Goal: Task Accomplishment & Management: Manage account settings

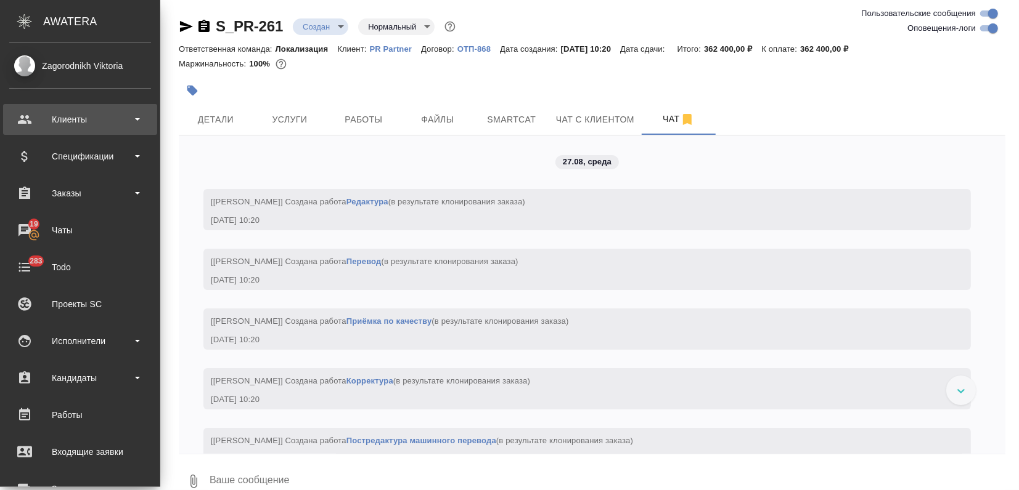
scroll to position [2623, 0]
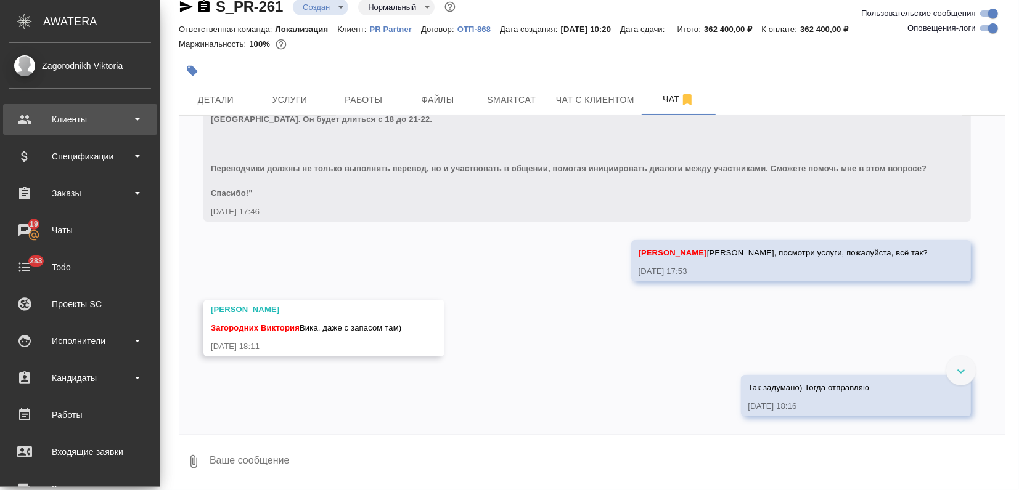
click at [45, 118] on div "Клиенты" at bounding box center [80, 119] width 142 height 18
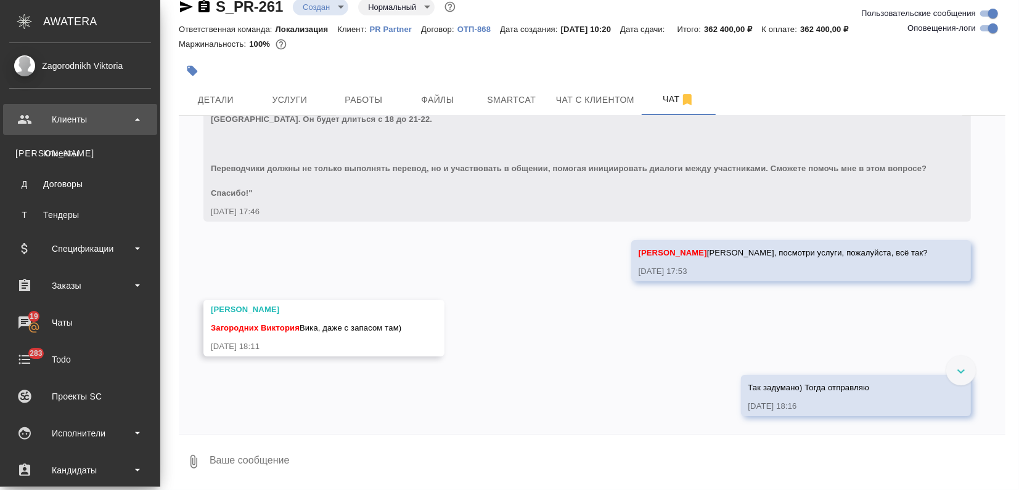
click at [74, 120] on div "Клиенты" at bounding box center [80, 119] width 142 height 18
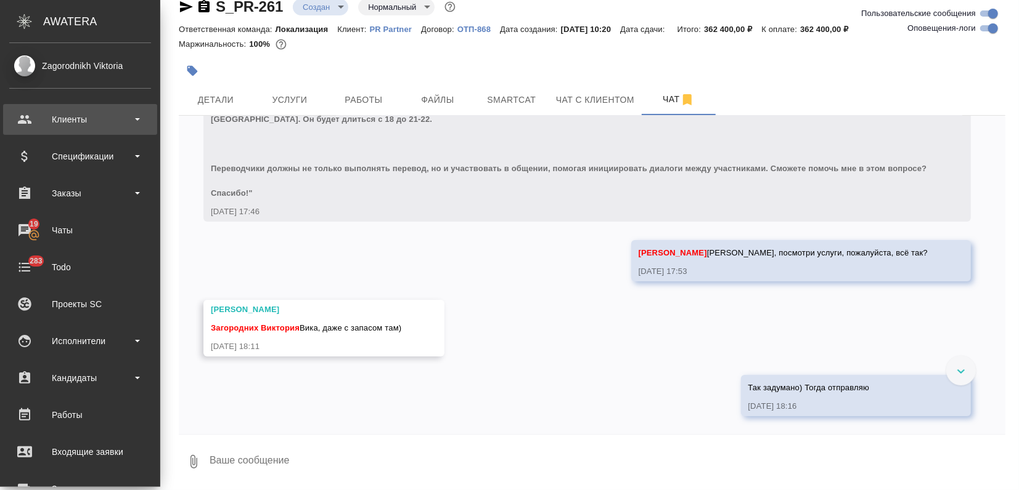
click at [71, 123] on div "Клиенты" at bounding box center [80, 119] width 142 height 18
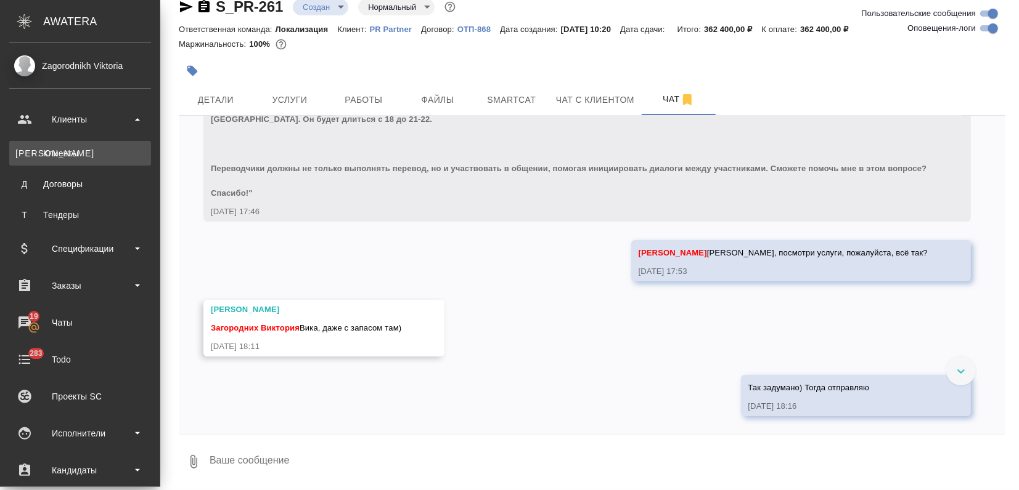
click at [69, 154] on div "Клиенты" at bounding box center [79, 153] width 129 height 12
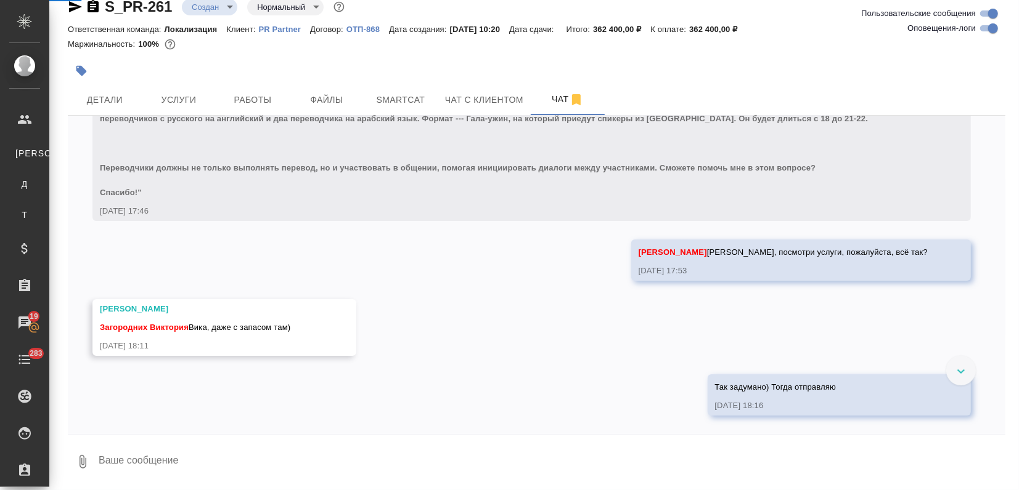
scroll to position [2598, 0]
select select "RU"
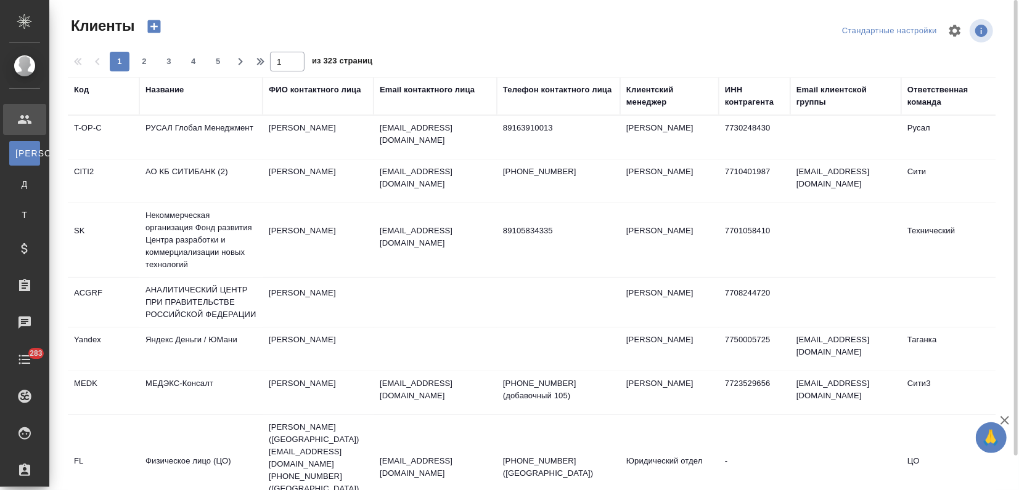
click at [157, 92] on div "Название" at bounding box center [164, 90] width 38 height 12
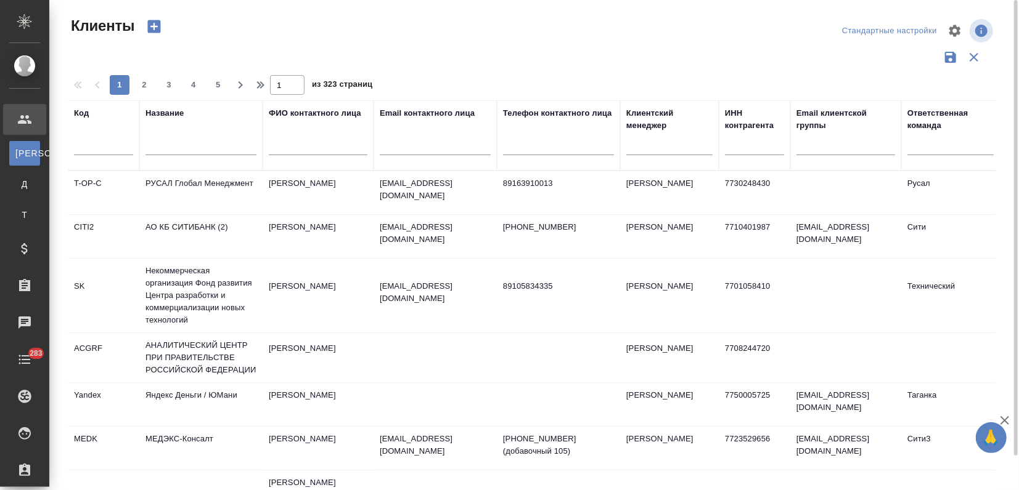
click at [158, 156] on div at bounding box center [200, 149] width 111 height 30
click at [158, 150] on input "text" at bounding box center [200, 147] width 111 height 15
type input "ftc"
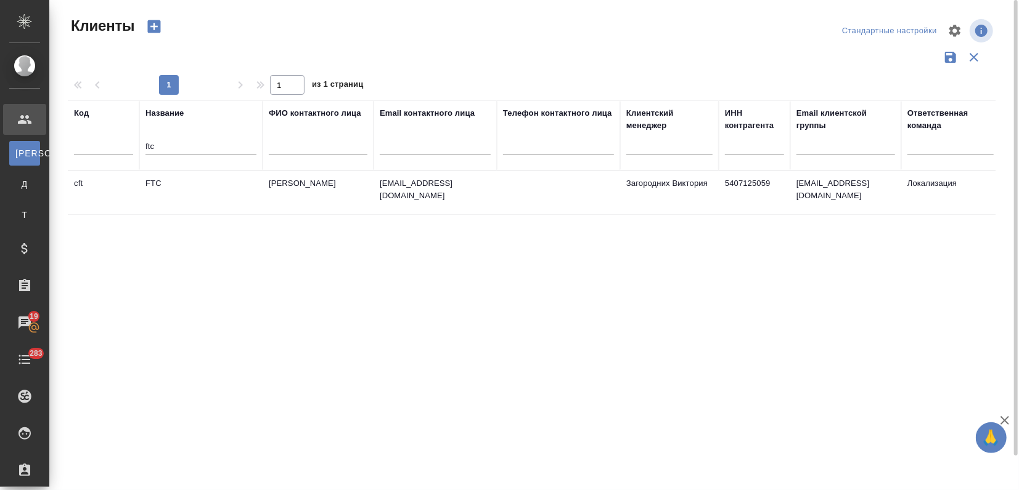
click at [214, 193] on td "FTC" at bounding box center [200, 192] width 123 height 43
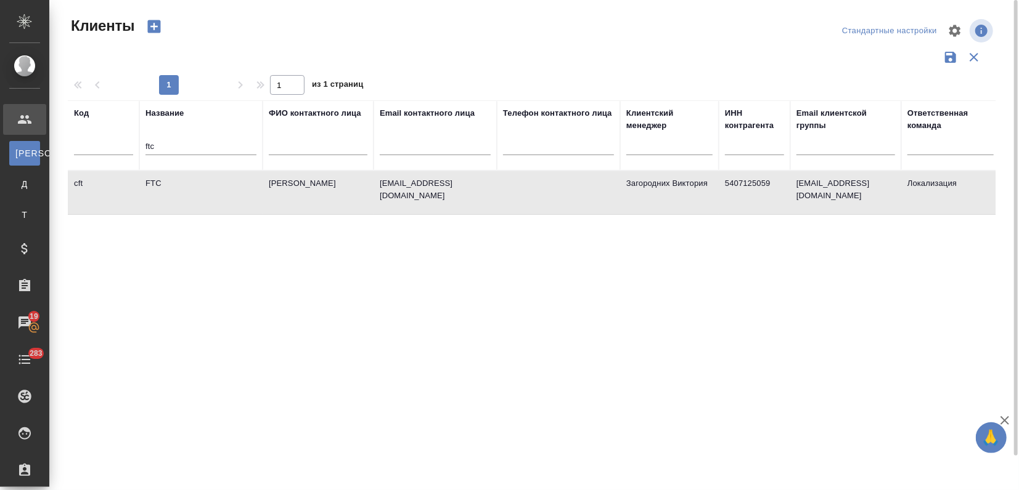
click at [214, 193] on td "FTC" at bounding box center [200, 192] width 123 height 43
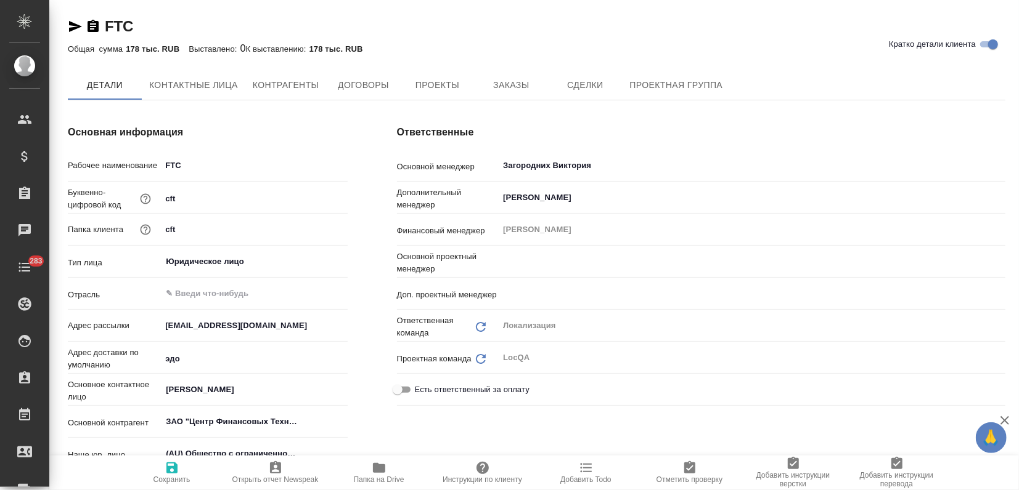
type textarea "x"
type input "[PERSON_NAME]"
type input "Муталимов Марк"
type textarea "x"
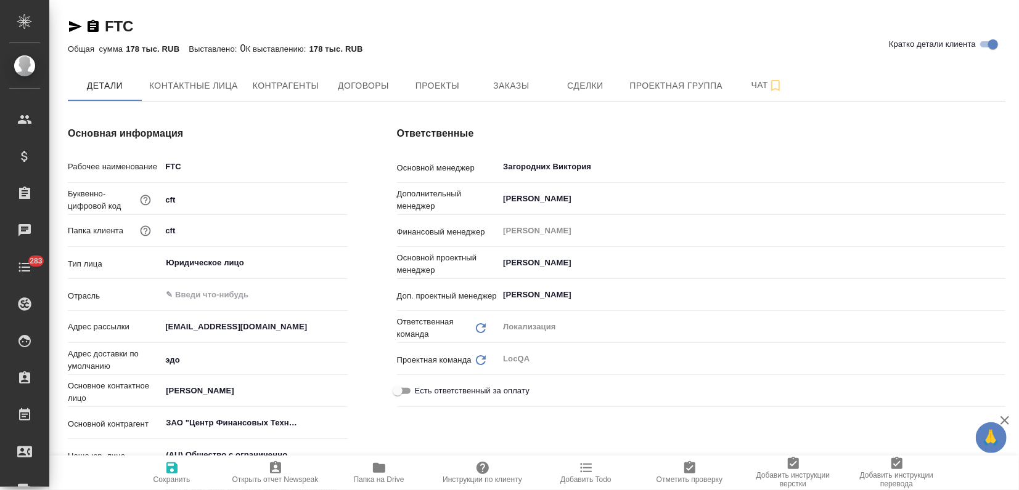
type textarea "x"
click at [518, 97] on button "Заказы" at bounding box center [511, 85] width 74 height 31
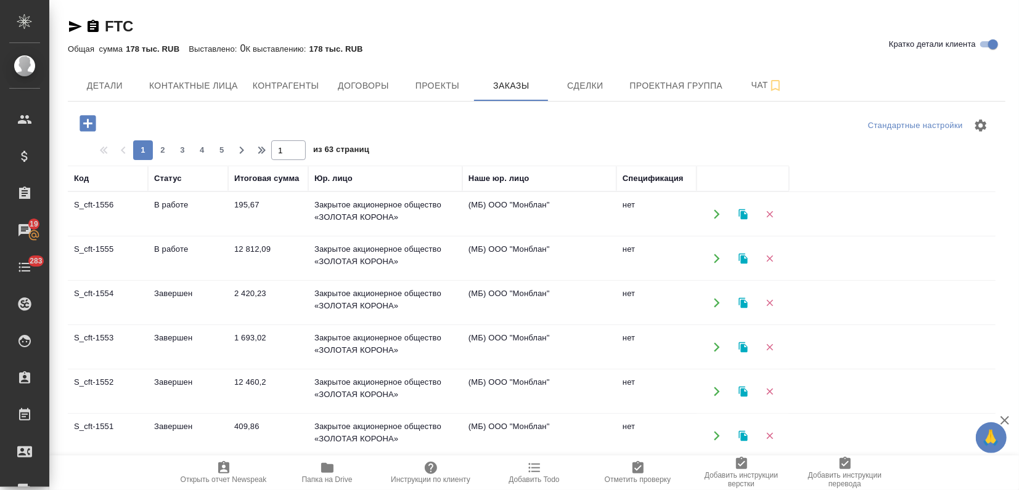
click at [197, 344] on td "Завершен" at bounding box center [188, 347] width 80 height 43
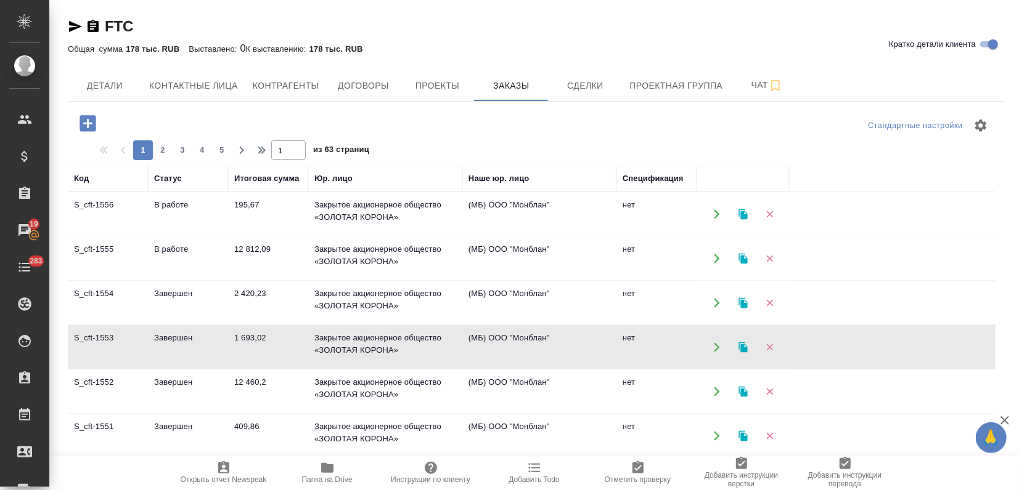
click at [197, 344] on td "Завершен" at bounding box center [188, 347] width 80 height 43
click at [246, 303] on td "2 420,23" at bounding box center [268, 303] width 80 height 43
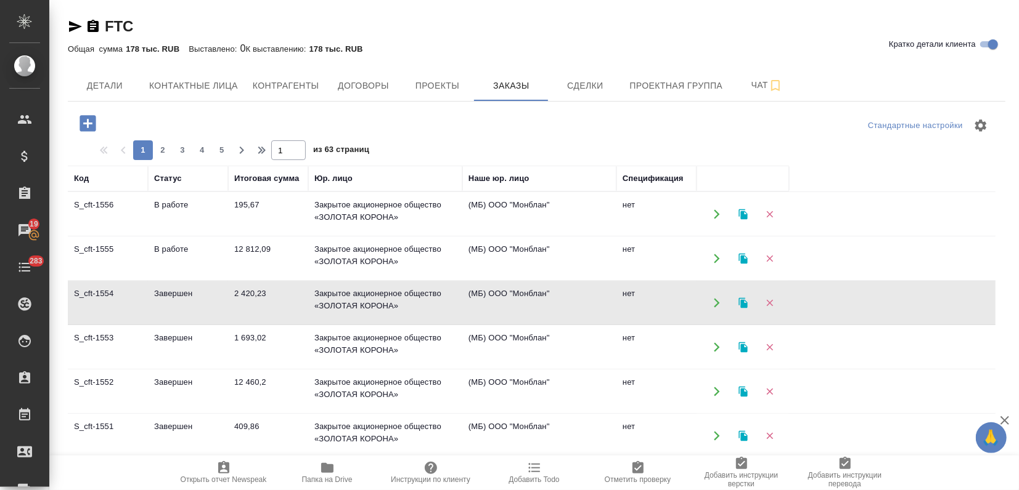
click at [246, 303] on td "2 420,23" at bounding box center [268, 303] width 80 height 43
click at [741, 298] on icon "button" at bounding box center [742, 303] width 9 height 10
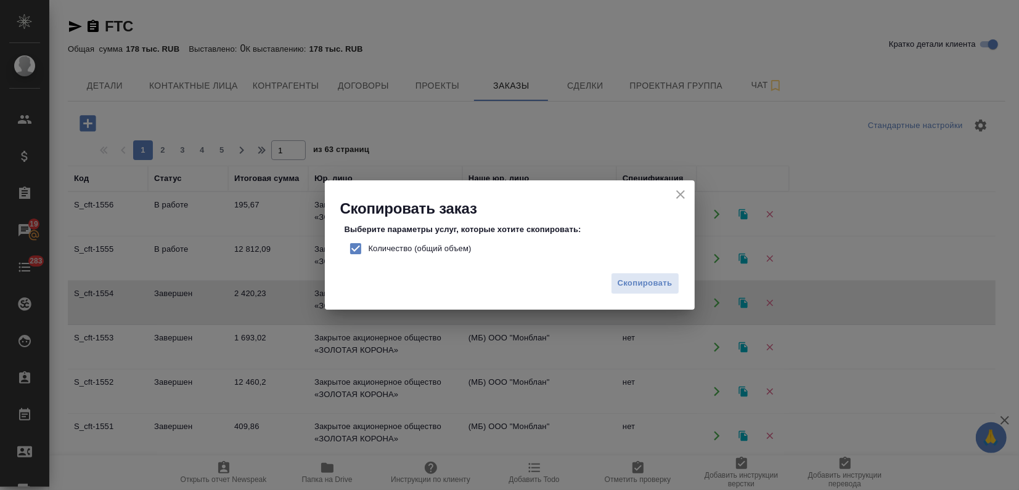
click at [356, 247] on input "Количество (общий объем)" at bounding box center [356, 249] width 26 height 26
checkbox input "false"
click at [656, 288] on span "Скопировать" at bounding box center [644, 284] width 55 height 14
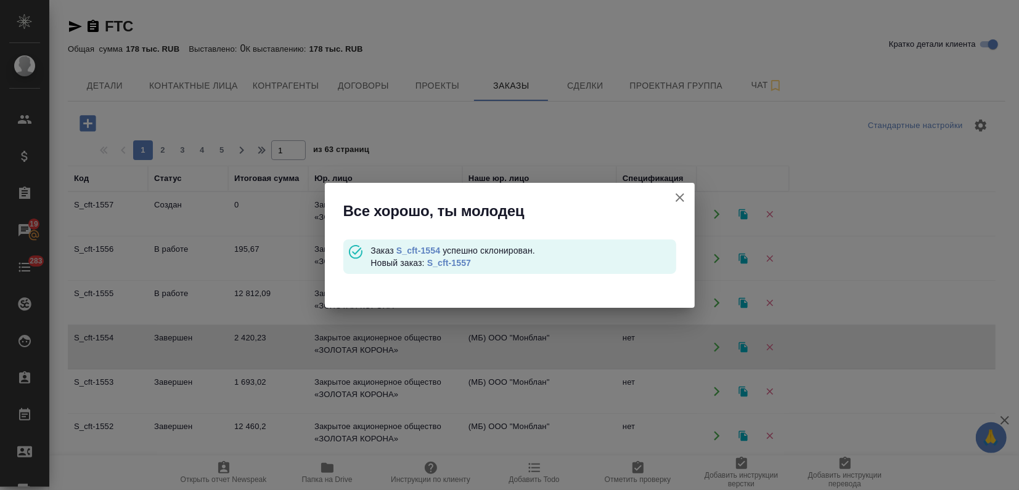
click at [444, 261] on link "S_cft-1557" at bounding box center [449, 263] width 44 height 10
drag, startPoint x: 681, startPoint y: 193, endPoint x: 627, endPoint y: 226, distance: 63.8
click at [681, 193] on icon "button" at bounding box center [679, 197] width 15 height 15
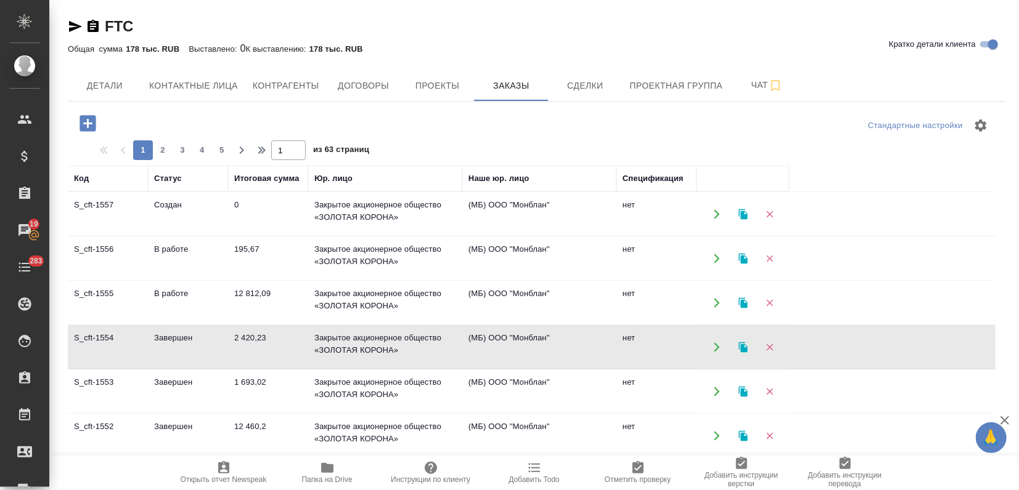
click at [203, 388] on td "Завершен" at bounding box center [188, 391] width 80 height 43
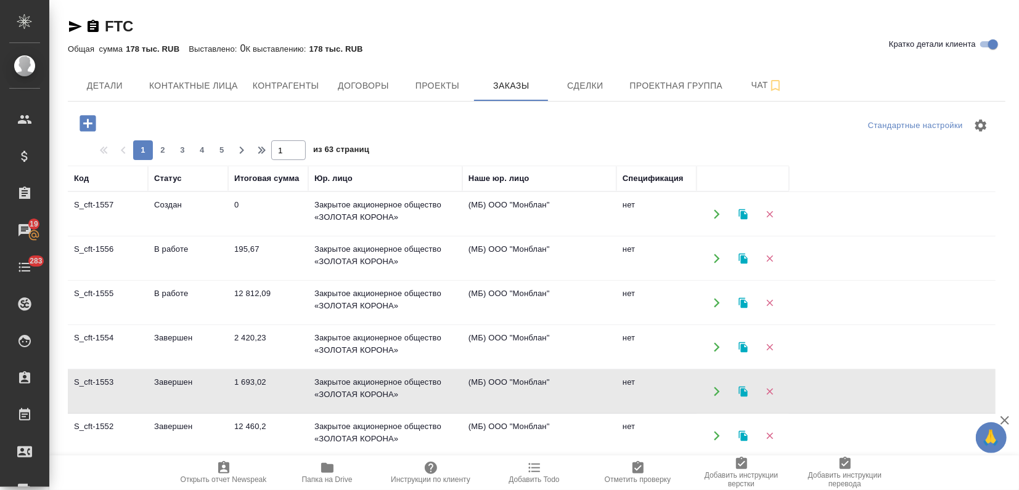
click at [203, 387] on td "Завершен" at bounding box center [188, 391] width 80 height 43
click at [741, 392] on icon "button" at bounding box center [742, 391] width 9 height 10
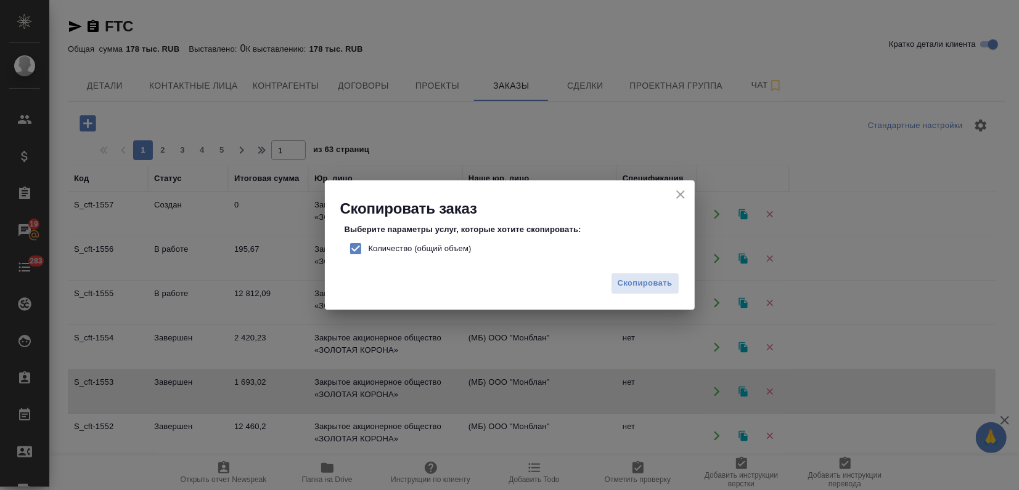
click at [352, 247] on input "Количество (общий объем)" at bounding box center [356, 249] width 26 height 26
checkbox input "false"
click at [643, 287] on span "Скопировать" at bounding box center [644, 284] width 55 height 14
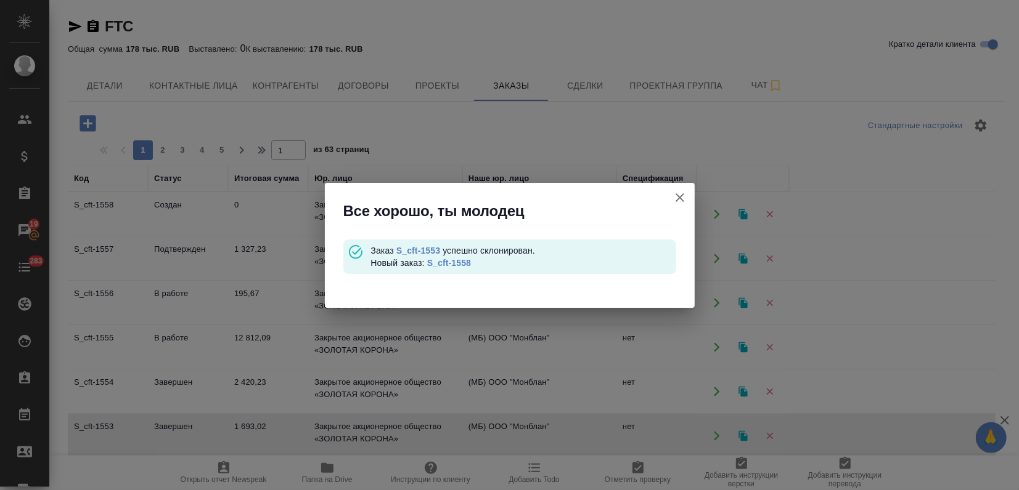
click at [449, 259] on link "S_cft-1558" at bounding box center [449, 263] width 44 height 10
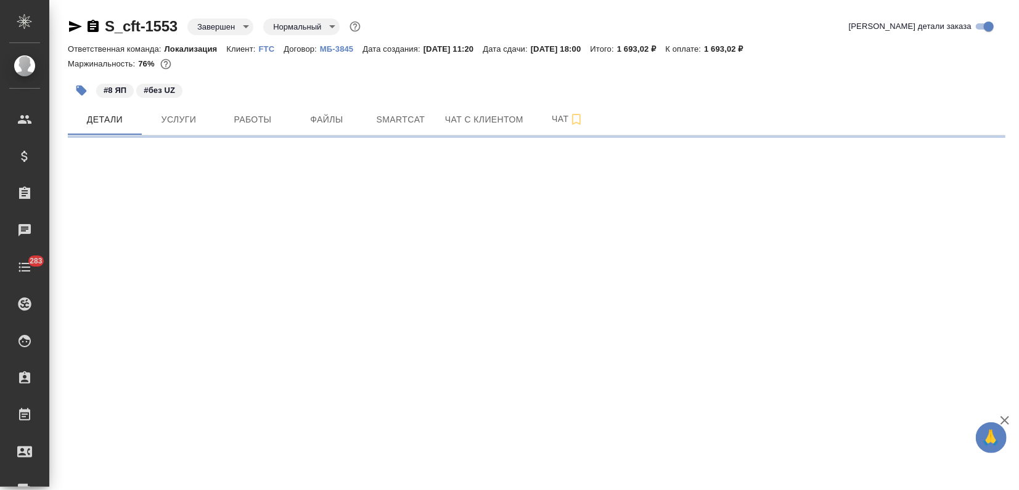
select select "RU"
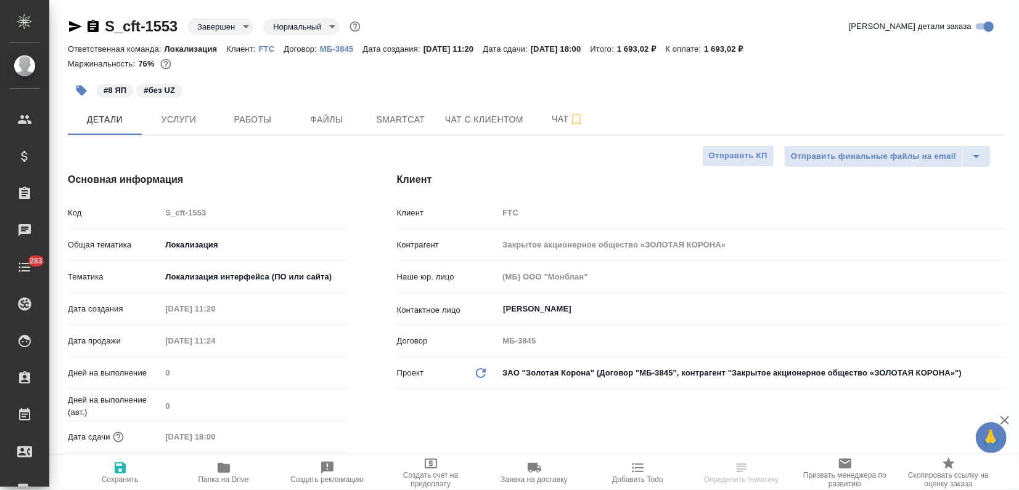
type textarea "x"
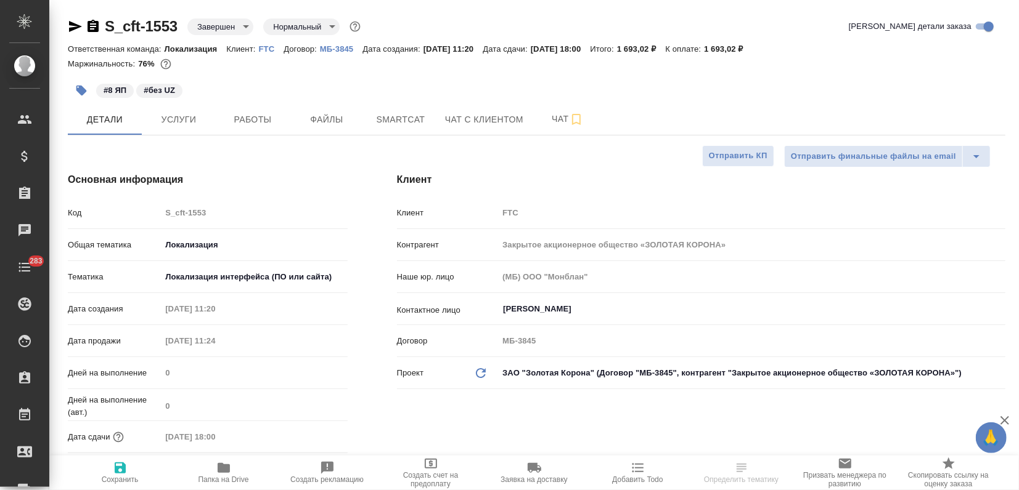
type textarea "x"
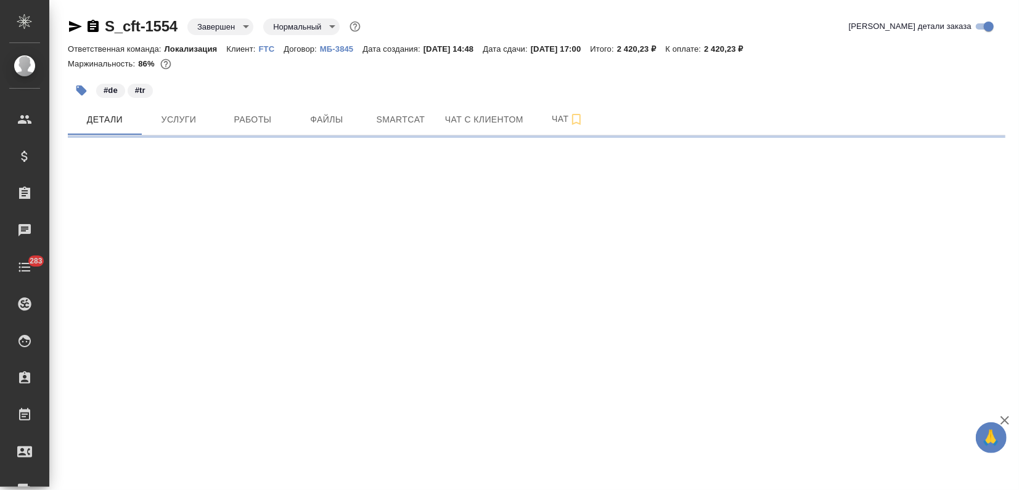
select select "RU"
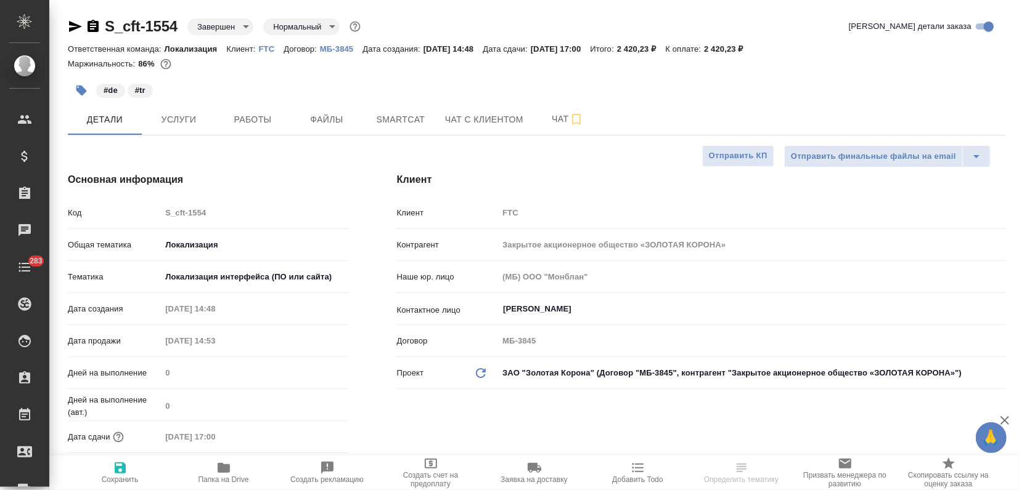
type textarea "x"
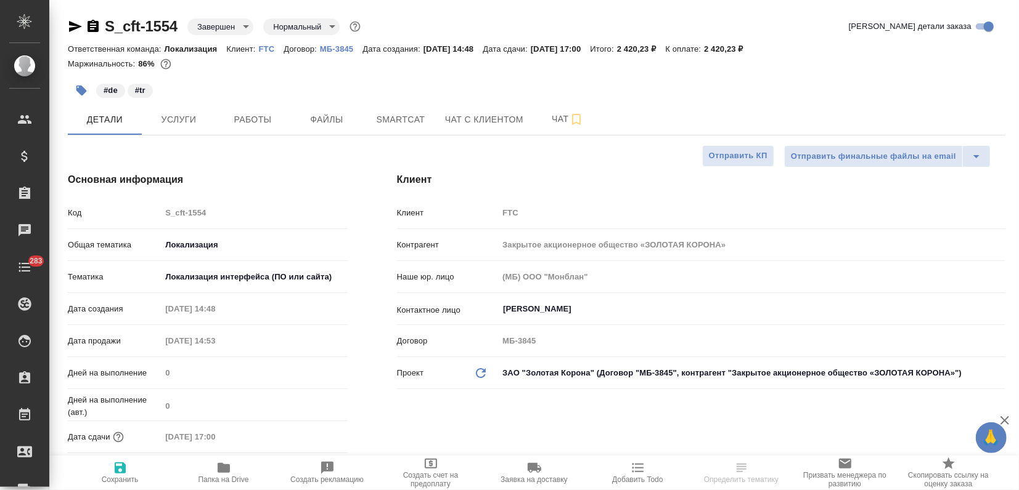
type textarea "x"
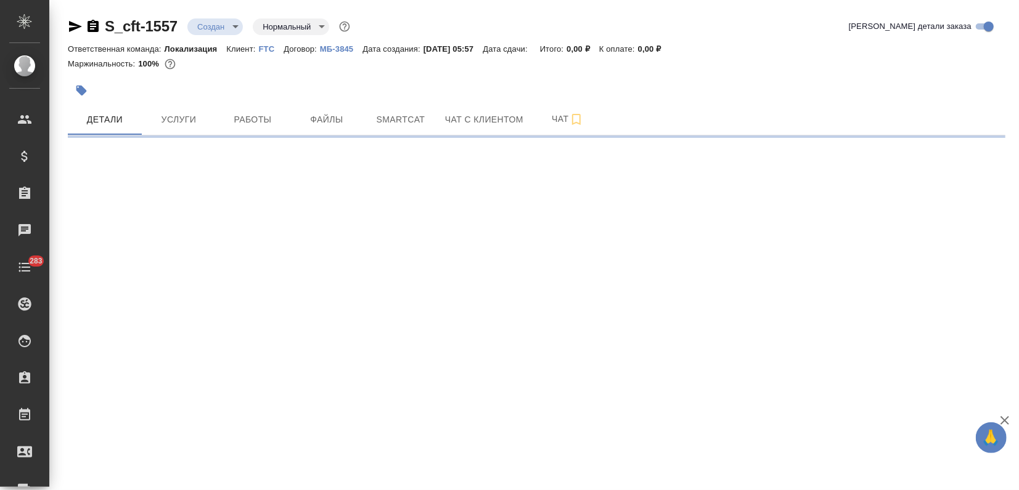
select select "RU"
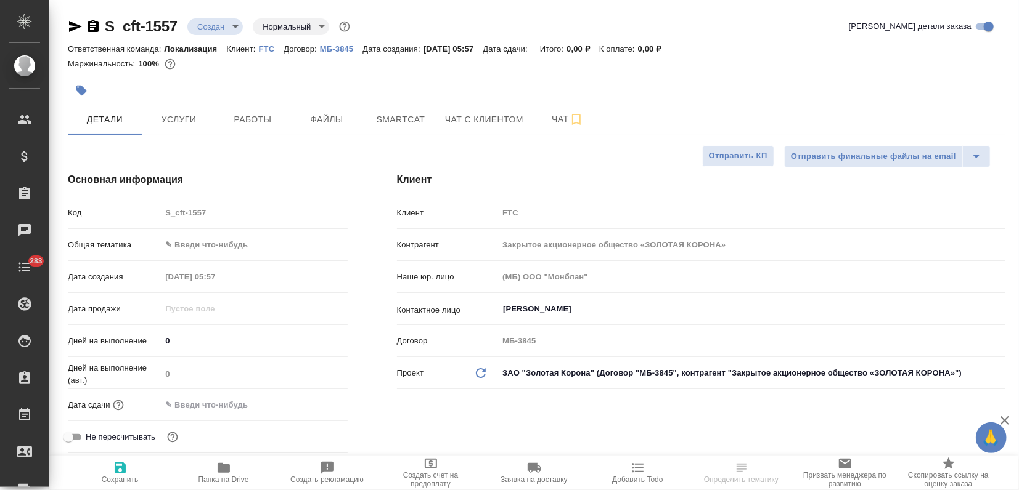
type textarea "x"
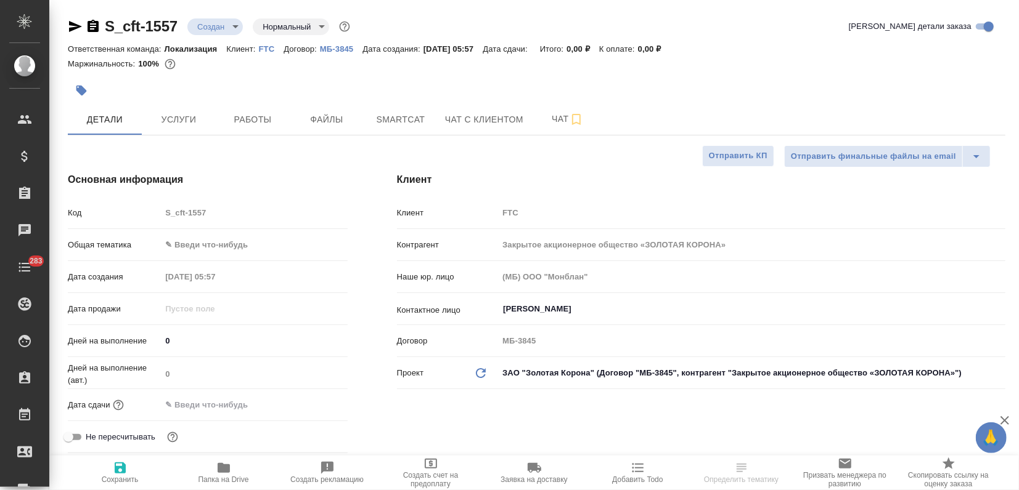
type textarea "x"
drag, startPoint x: 179, startPoint y: 25, endPoint x: 106, endPoint y: 27, distance: 73.3
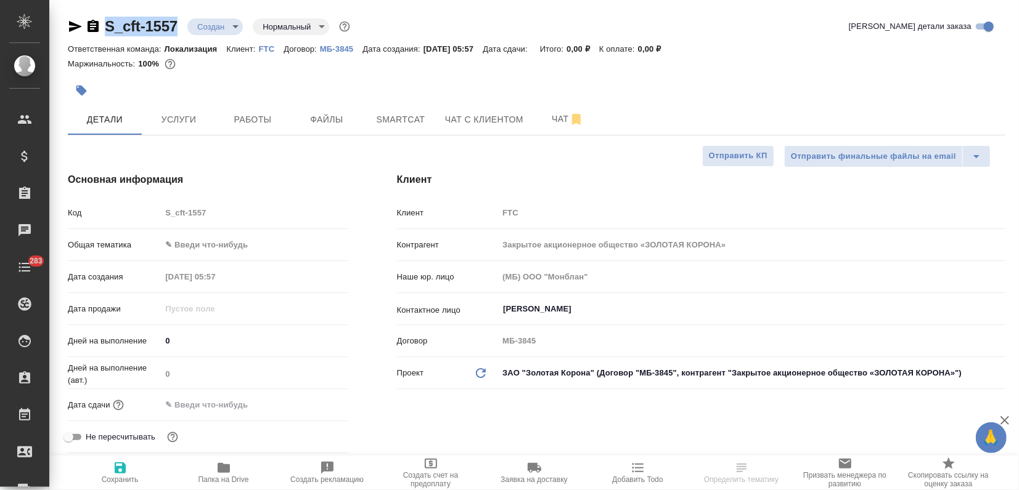
click at [105, 26] on div "S_cft-1557 Создан new Нормальный normal" at bounding box center [210, 27] width 285 height 20
type textarea "x"
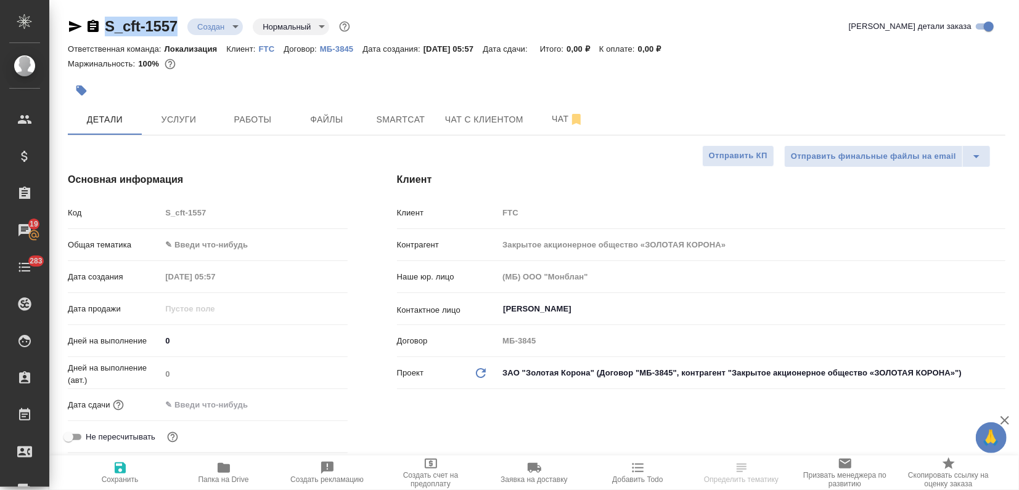
type textarea "x"
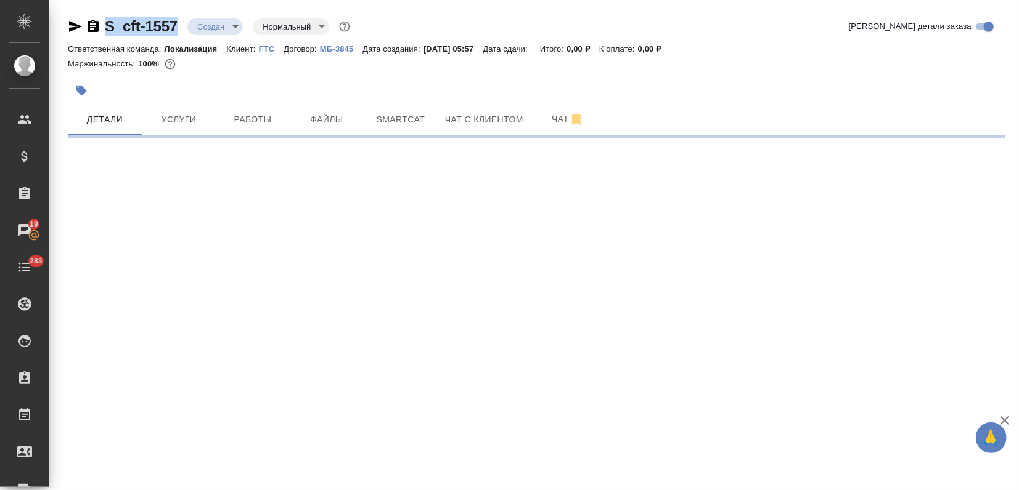
select select "RU"
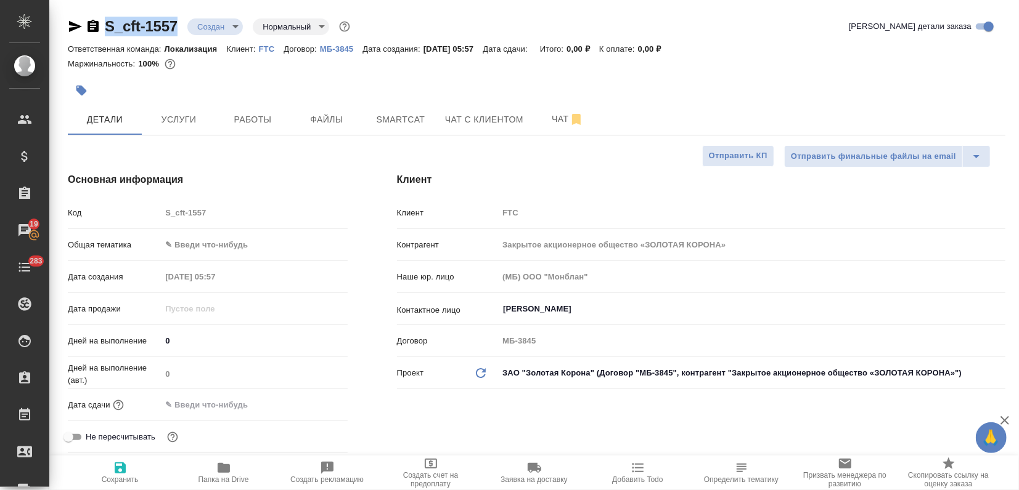
type textarea "x"
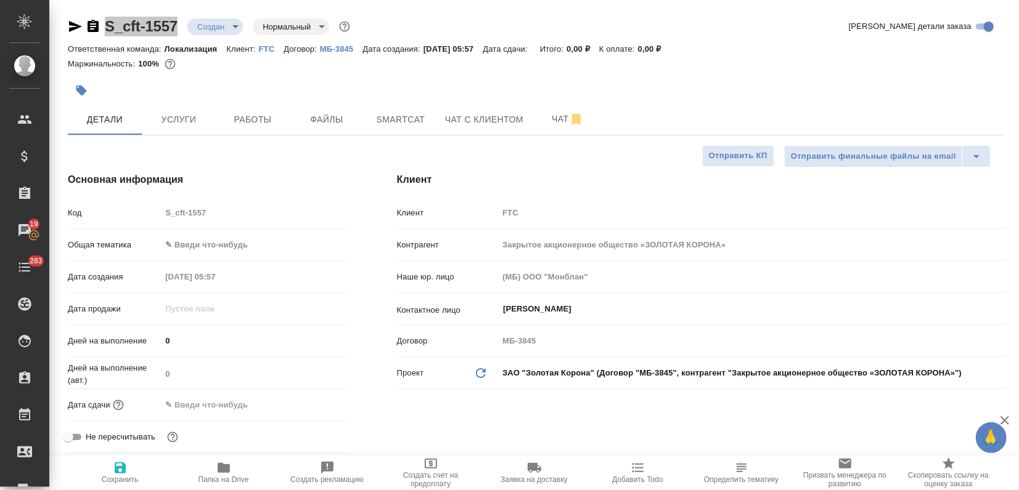
type textarea "x"
click at [71, 96] on button "button" at bounding box center [81, 90] width 27 height 27
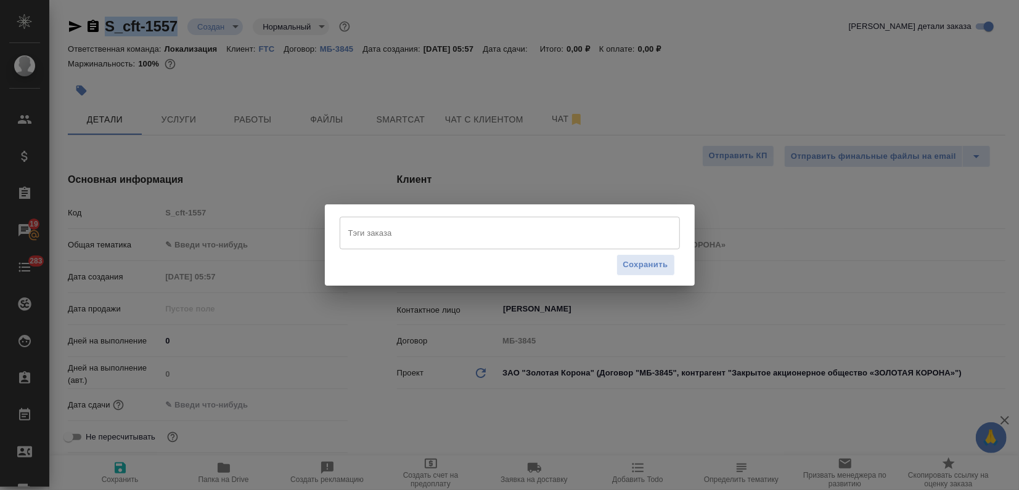
click at [398, 222] on input "Тэги заказа" at bounding box center [498, 232] width 306 height 21
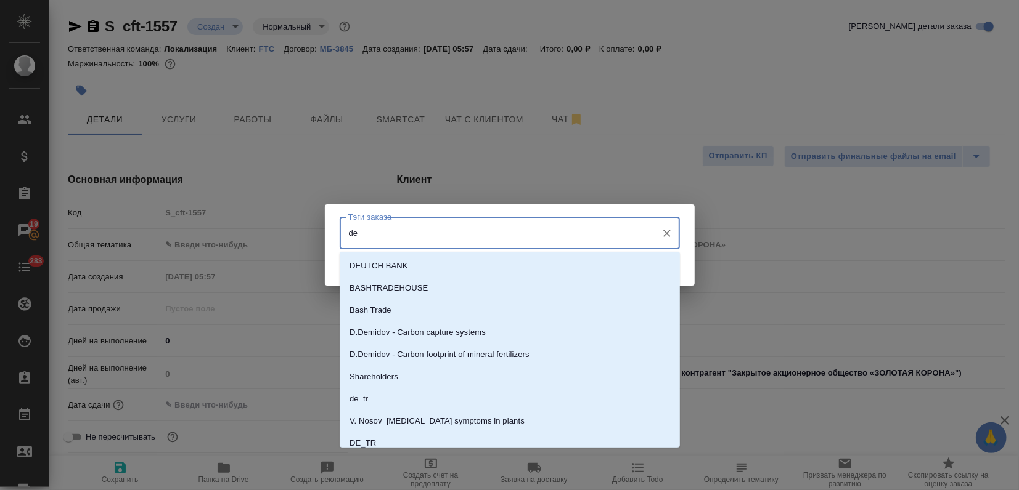
type input "de"
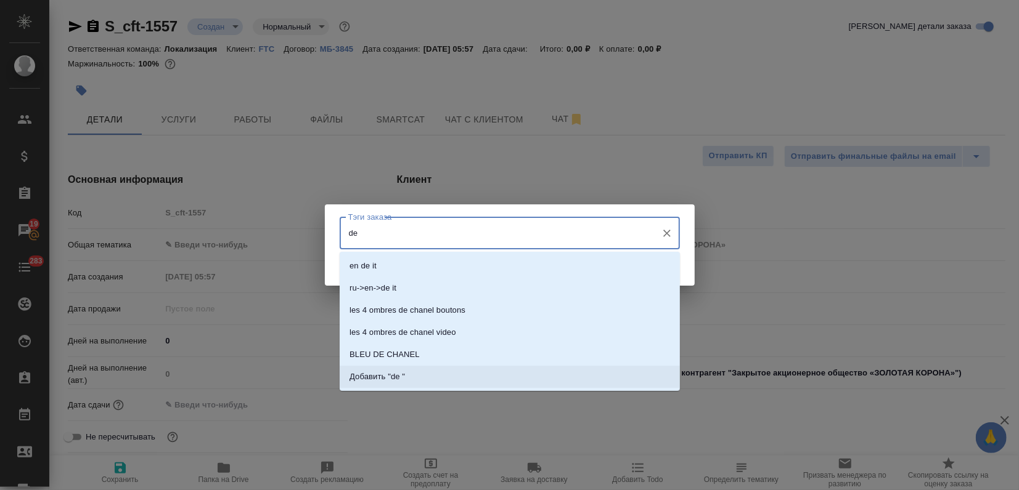
click at [503, 373] on li "Добавить "de "" at bounding box center [510, 377] width 340 height 22
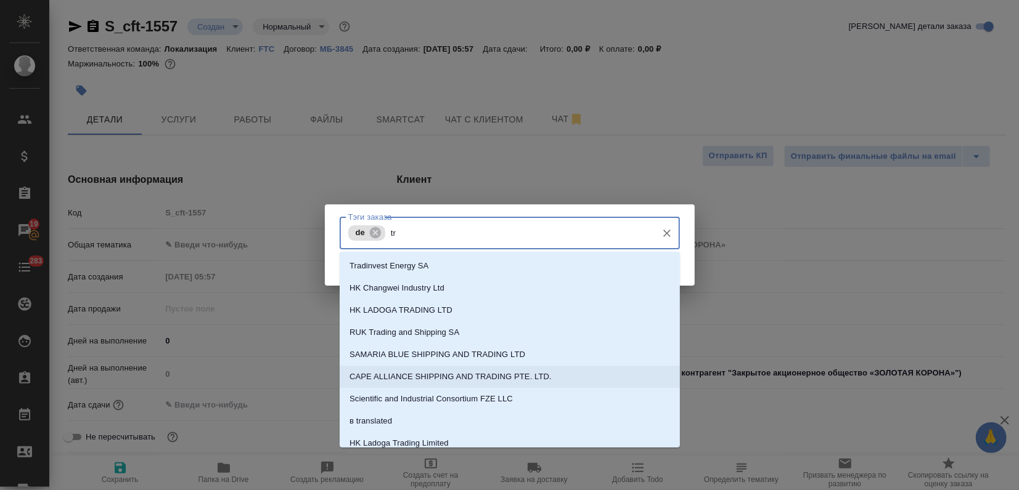
type input "tr"
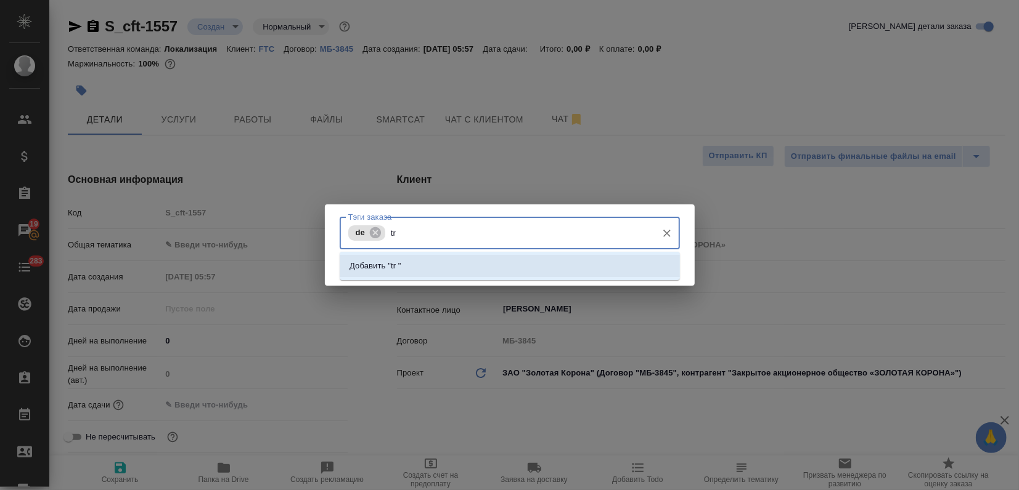
click at [493, 269] on li "Добавить "tr "" at bounding box center [510, 266] width 340 height 22
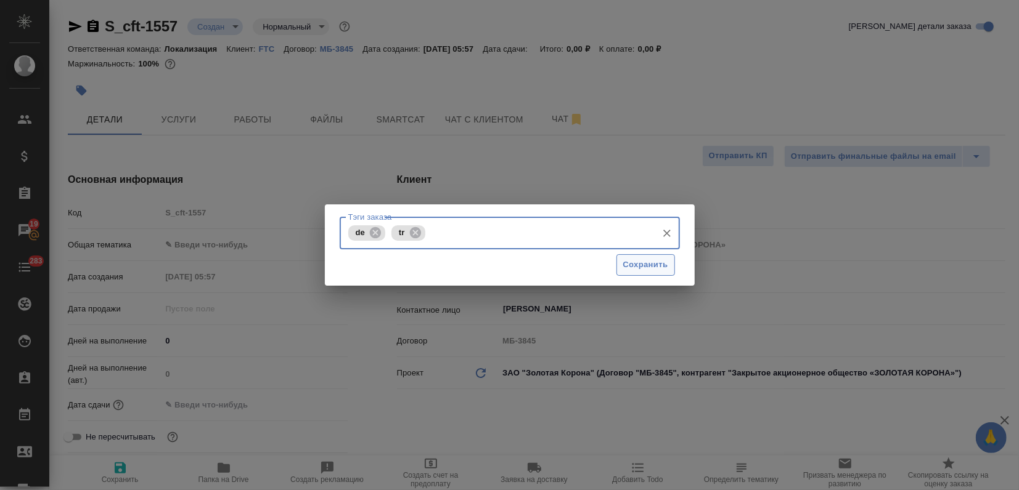
click at [661, 270] on span "Сохранить" at bounding box center [645, 265] width 45 height 14
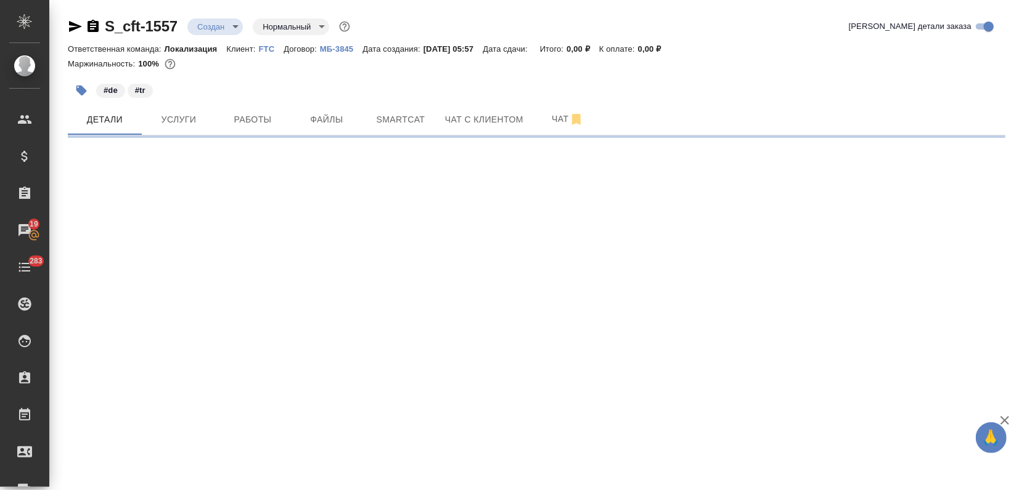
select select "RU"
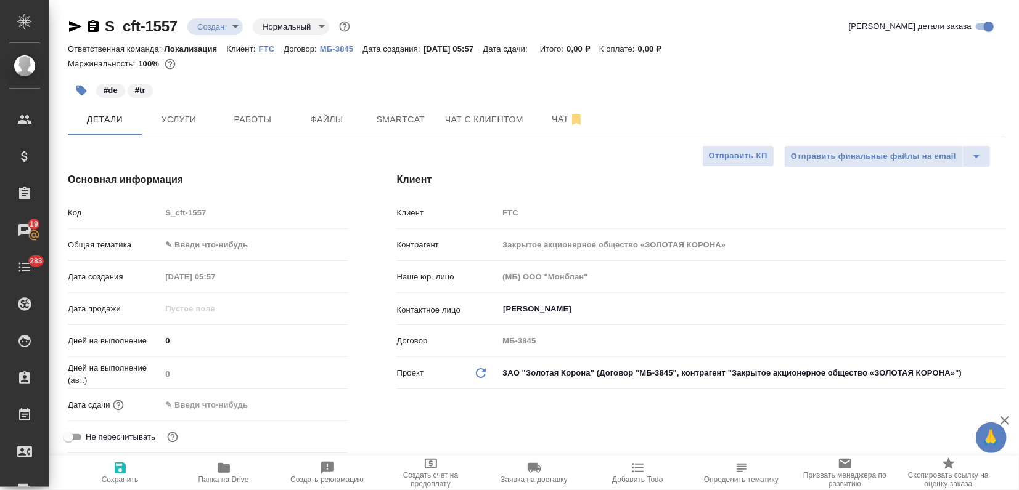
type textarea "x"
click at [197, 245] on body "🙏 .cls-1 fill:#fff; AWATERA Zagorodnikh Viktoria Клиенты Спецификации Заказы 19…" at bounding box center [509, 245] width 1019 height 490
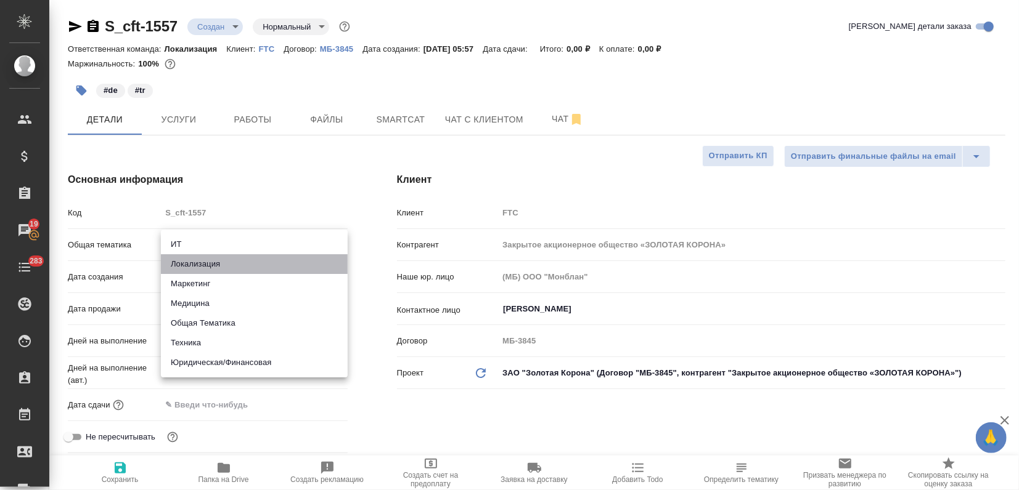
click at [199, 266] on li "Локализация" at bounding box center [254, 264] width 187 height 20
type input "local"
type textarea "x"
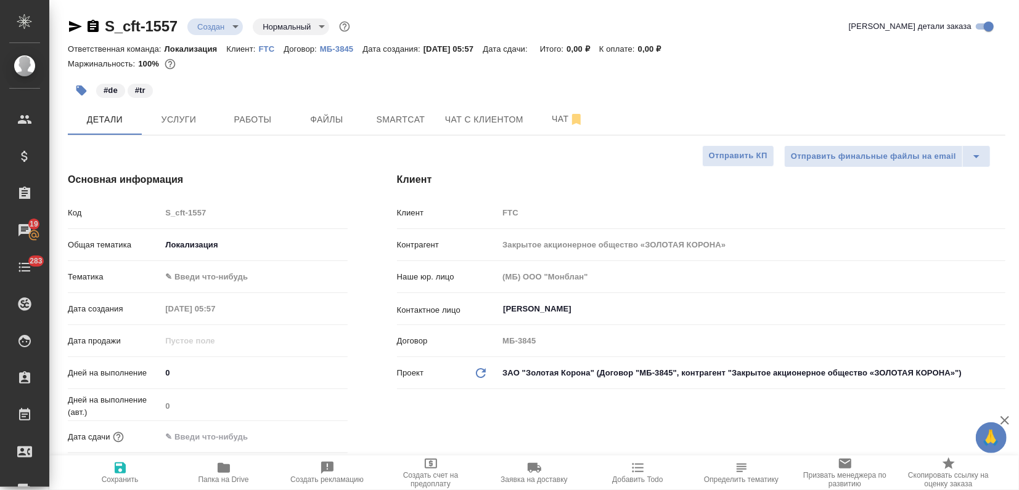
click at [198, 266] on body "🙏 .cls-1 fill:#fff; AWATERA Zagorodnikh Viktoria Клиенты Спецификации Заказы 19…" at bounding box center [509, 245] width 1019 height 490
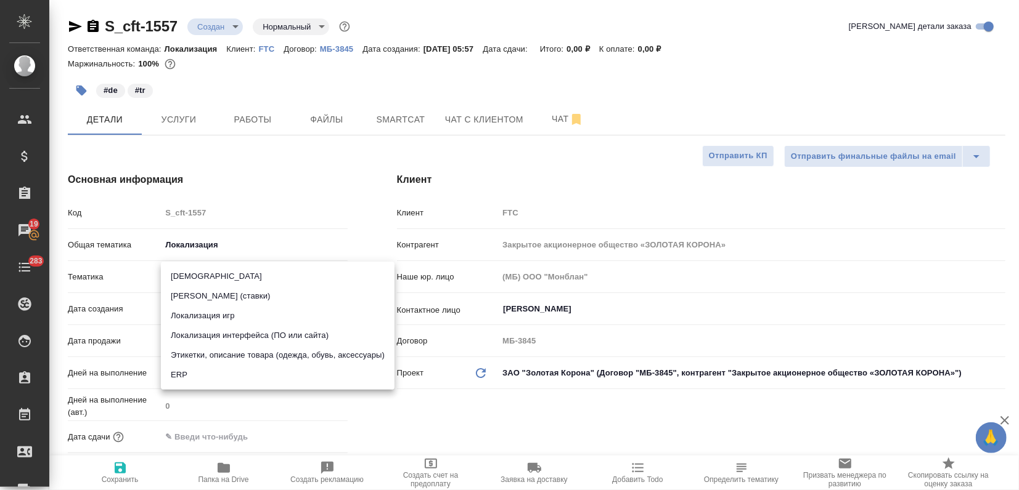
click at [255, 339] on li "Локализация интерфейса (ПО или сайта)" at bounding box center [278, 336] width 234 height 20
type textarea "x"
type input "5a8b8b956a9677013d343e0d"
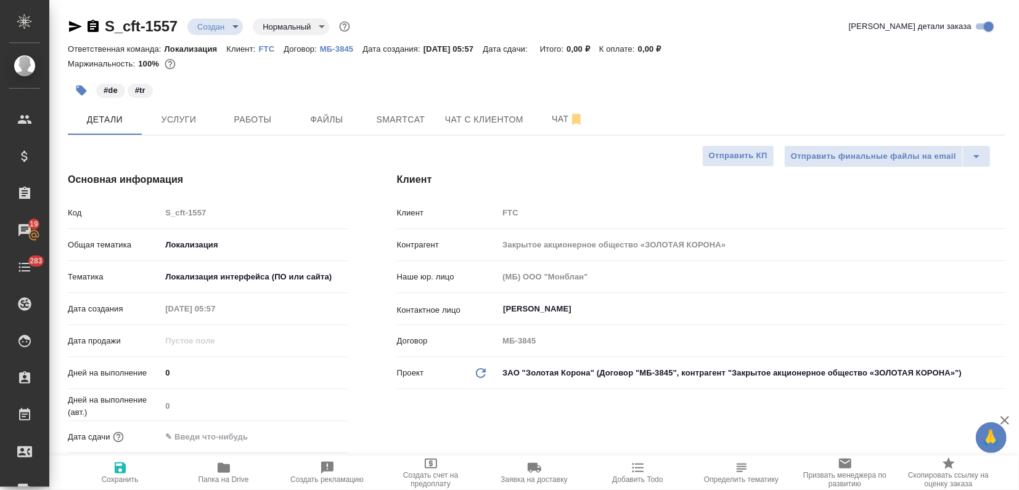
click at [124, 467] on icon "button" at bounding box center [120, 468] width 11 height 11
type textarea "x"
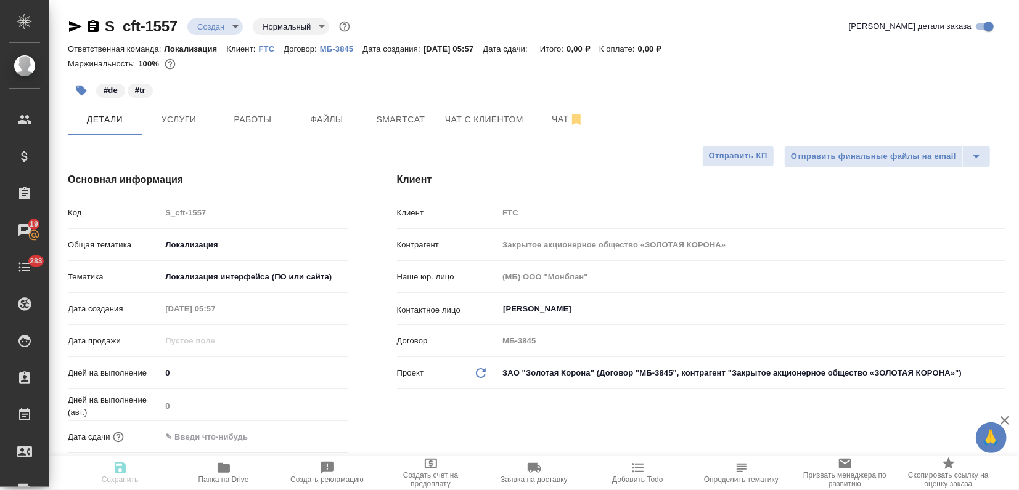
type textarea "x"
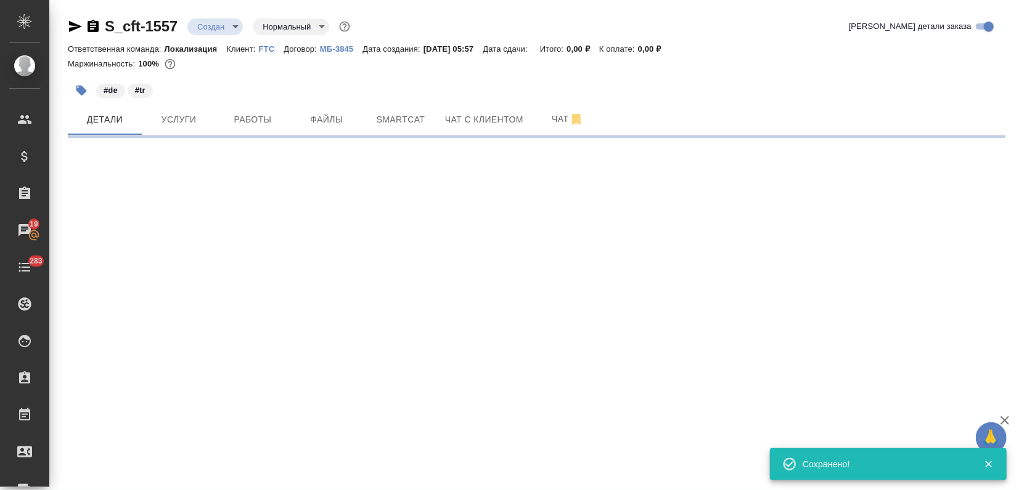
select select "RU"
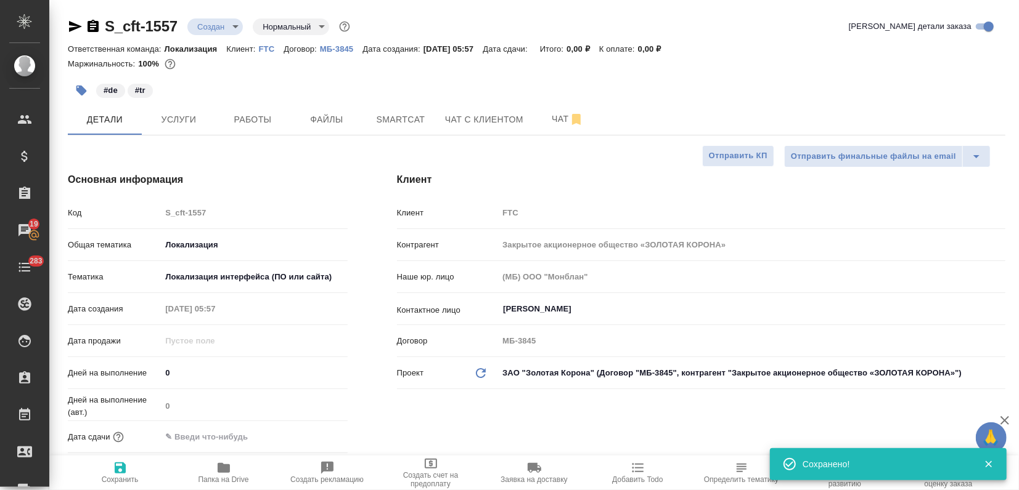
type textarea "x"
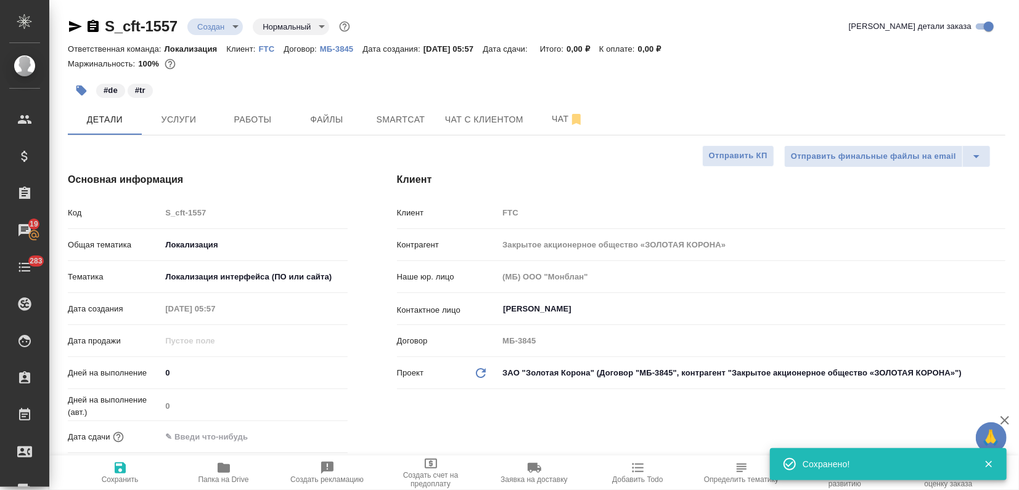
type textarea "x"
click at [389, 118] on span "Smartcat" at bounding box center [400, 119] width 59 height 15
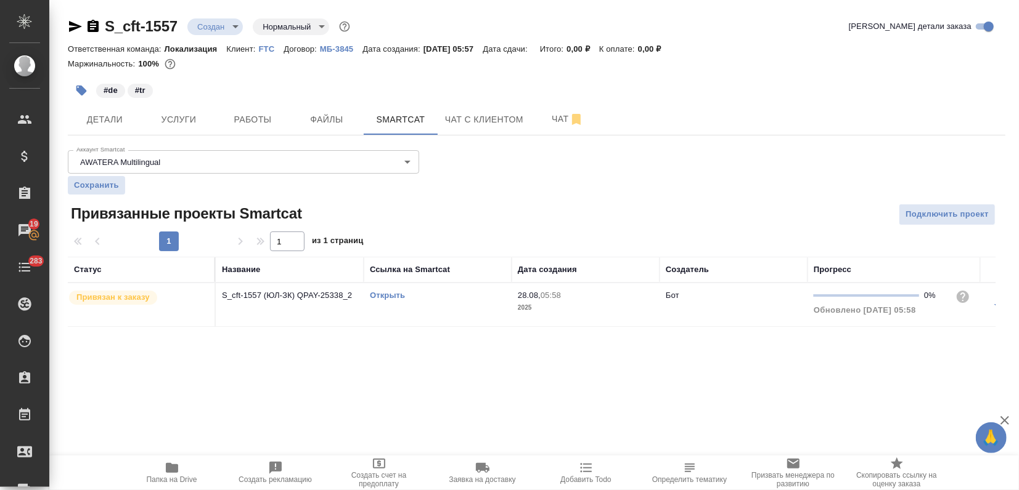
click at [389, 294] on link "Открыть" at bounding box center [387, 295] width 35 height 9
click at [188, 119] on span "Услуги" at bounding box center [178, 119] width 59 height 15
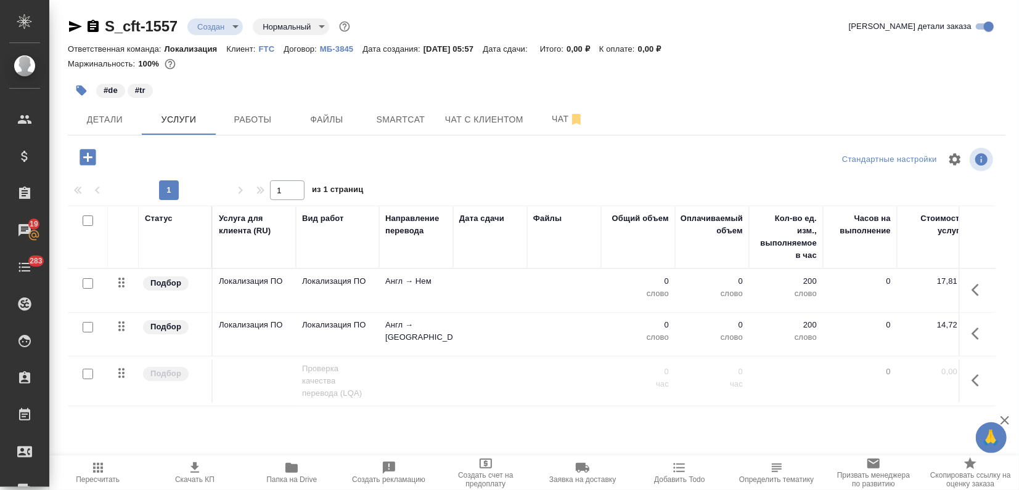
drag, startPoint x: 89, startPoint y: 283, endPoint x: 87, endPoint y: 303, distance: 19.8
click at [91, 284] on input "checkbox" at bounding box center [88, 284] width 10 height 10
checkbox input "true"
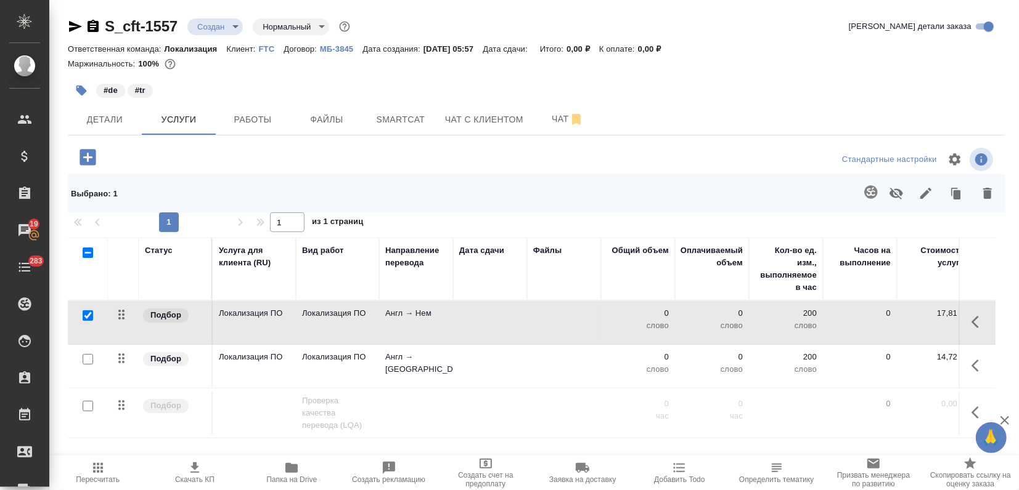
click at [90, 354] on input "checkbox" at bounding box center [88, 359] width 10 height 10
checkbox input "true"
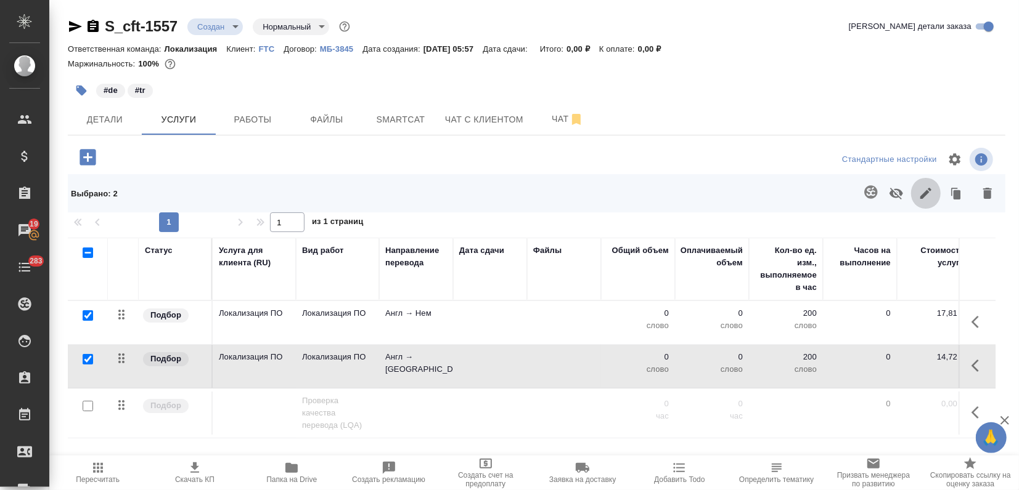
click at [925, 197] on icon "button" at bounding box center [925, 193] width 15 height 15
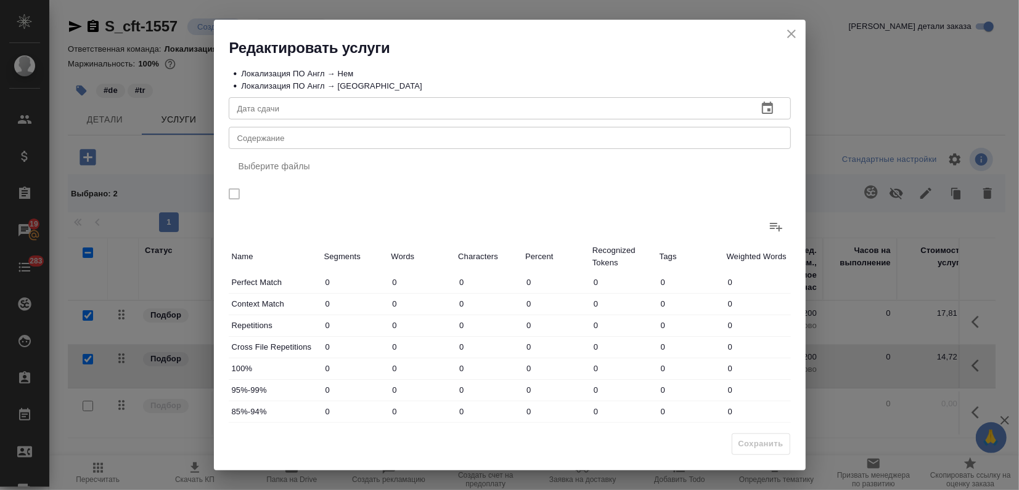
scroll to position [107, 0]
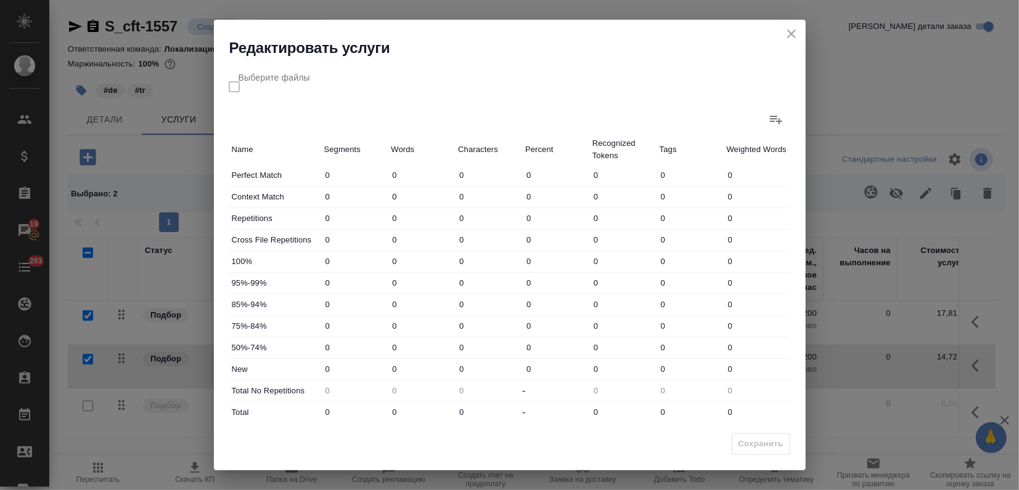
drag, startPoint x: 399, startPoint y: 365, endPoint x: 348, endPoint y: 360, distance: 51.4
click at [348, 360] on div "New 0 0 0 0 0 0 0" at bounding box center [510, 369] width 562 height 21
type input "34"
drag, startPoint x: 404, startPoint y: 413, endPoint x: 383, endPoint y: 406, distance: 22.8
click at [383, 406] on div "Total 0 0 0 - 0 0 0" at bounding box center [510, 412] width 562 height 21
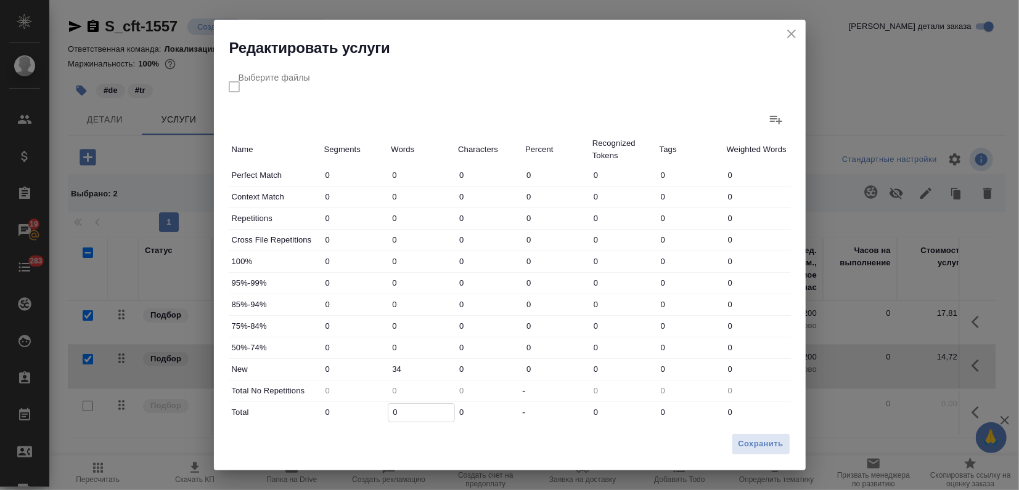
type input "30"
type input "340"
type input "34"
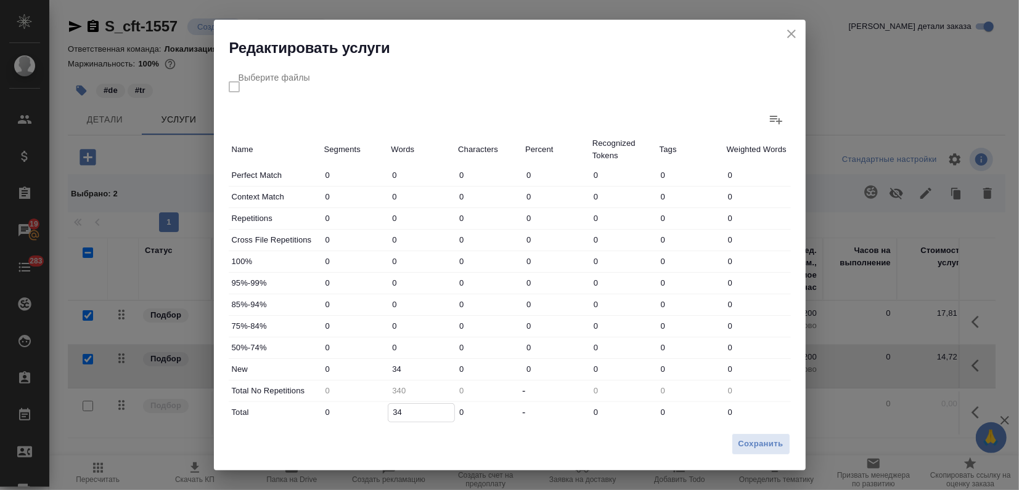
type input "34"
click at [755, 450] on span "Сохранить" at bounding box center [760, 444] width 45 height 14
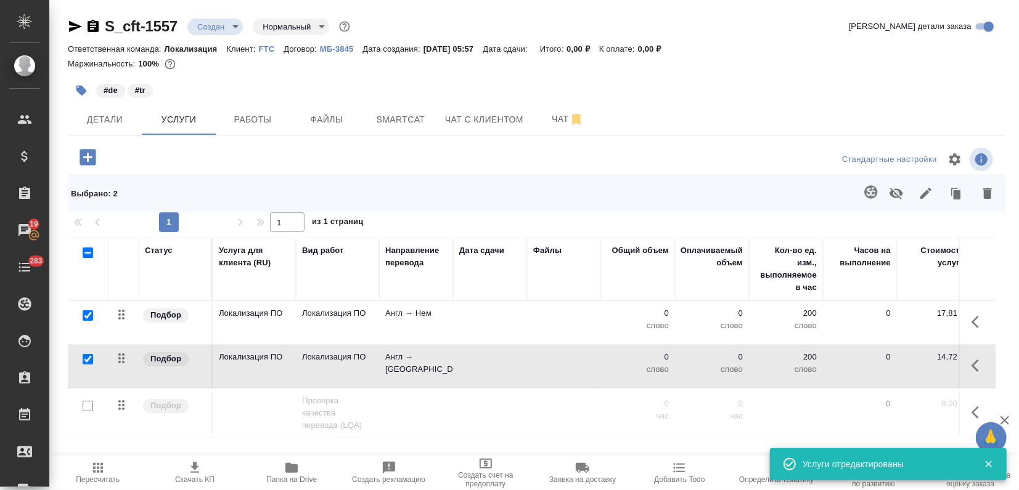
click at [107, 473] on span "Пересчитать" at bounding box center [98, 472] width 82 height 23
click at [112, 123] on span "Детали" at bounding box center [104, 119] width 59 height 15
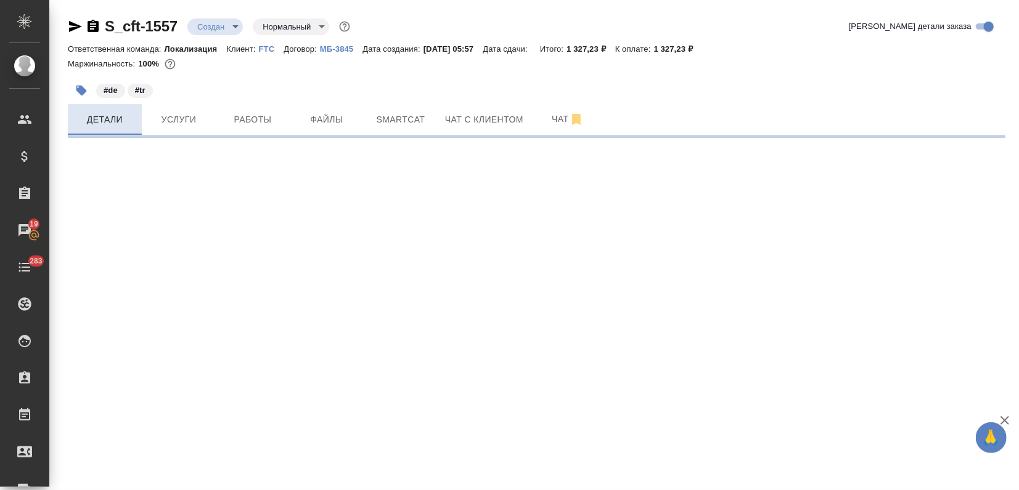
select select "RU"
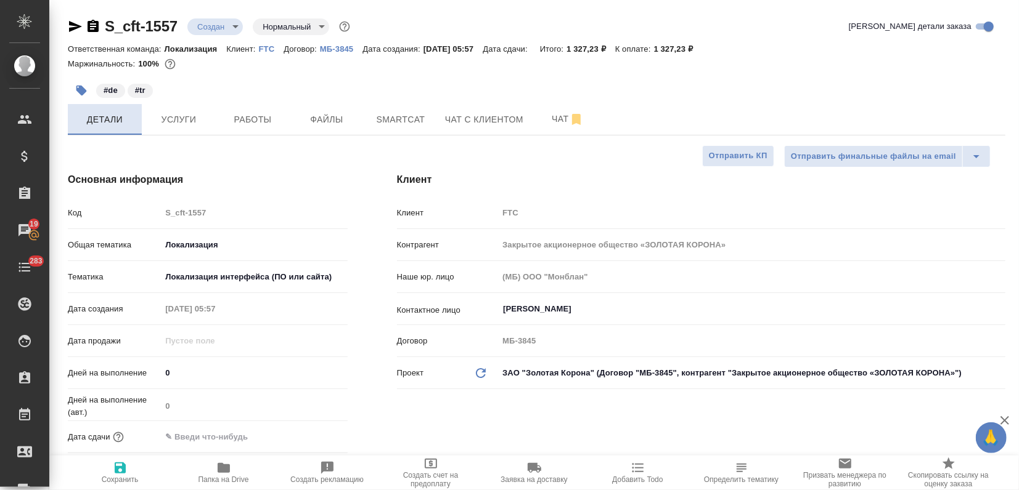
type textarea "x"
click at [187, 436] on input "text" at bounding box center [215, 437] width 108 height 18
click at [311, 435] on icon "button" at bounding box center [311, 436] width 15 height 15
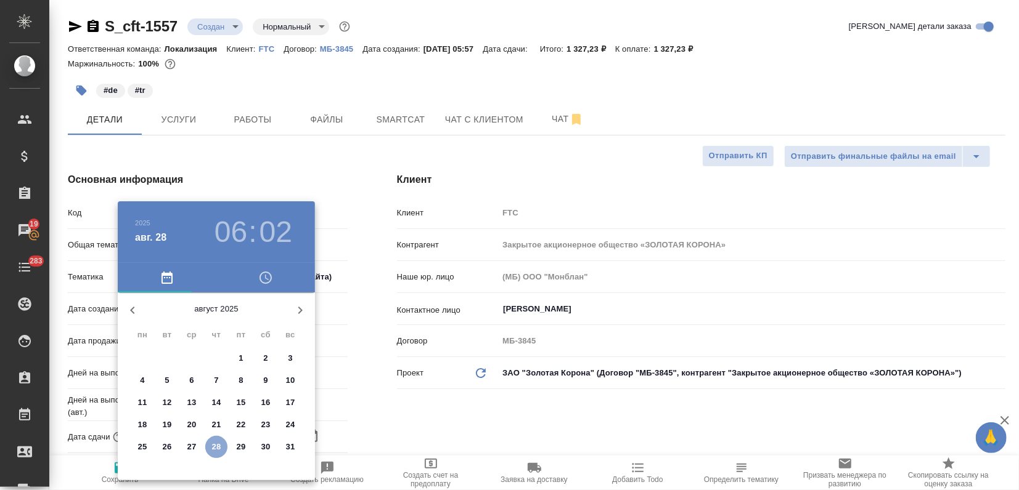
click at [216, 448] on p "28" at bounding box center [216, 447] width 9 height 12
type input "28.08.2025 06:02"
type textarea "x"
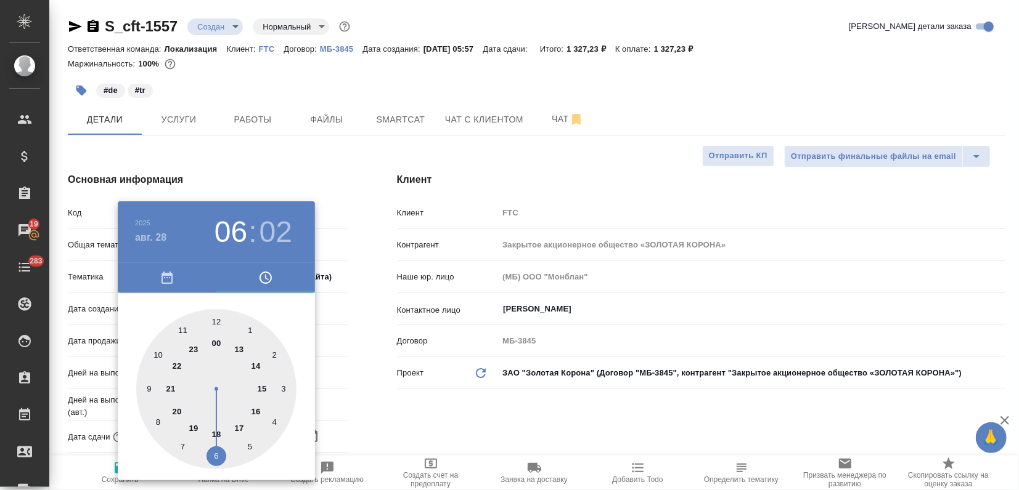
click at [219, 435] on div at bounding box center [216, 389] width 160 height 160
type input "28.08.2025 18:02"
type textarea "x"
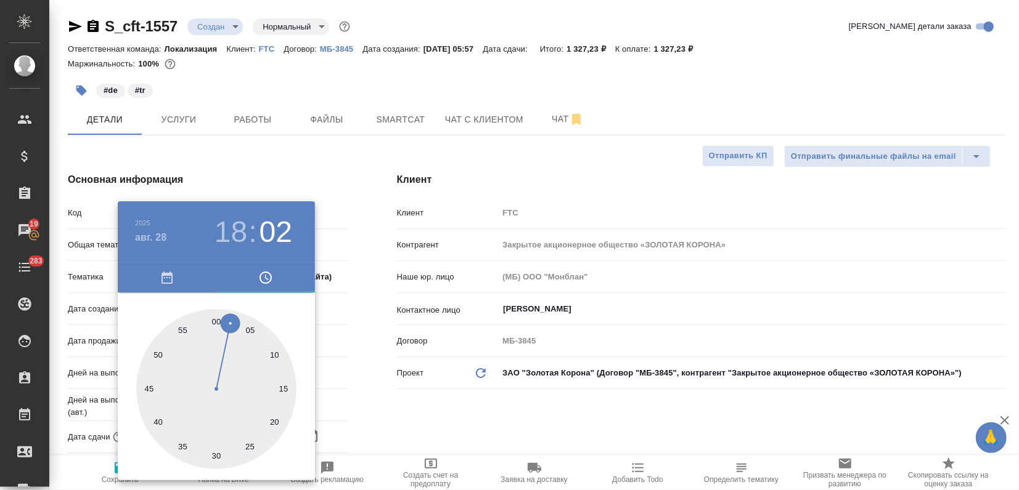
click at [215, 323] on div at bounding box center [216, 389] width 160 height 160
type input "28.08.2025 18:00"
type textarea "x"
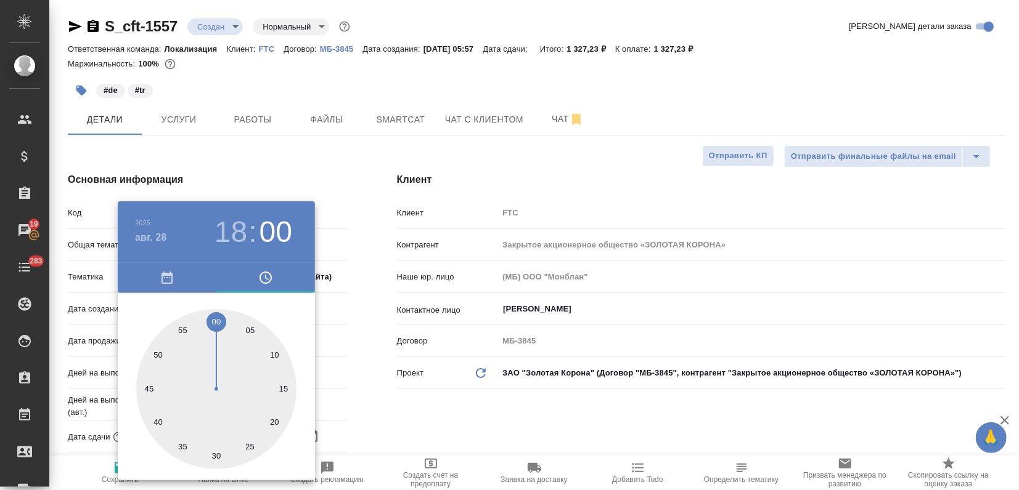
click at [285, 188] on div at bounding box center [509, 245] width 1019 height 490
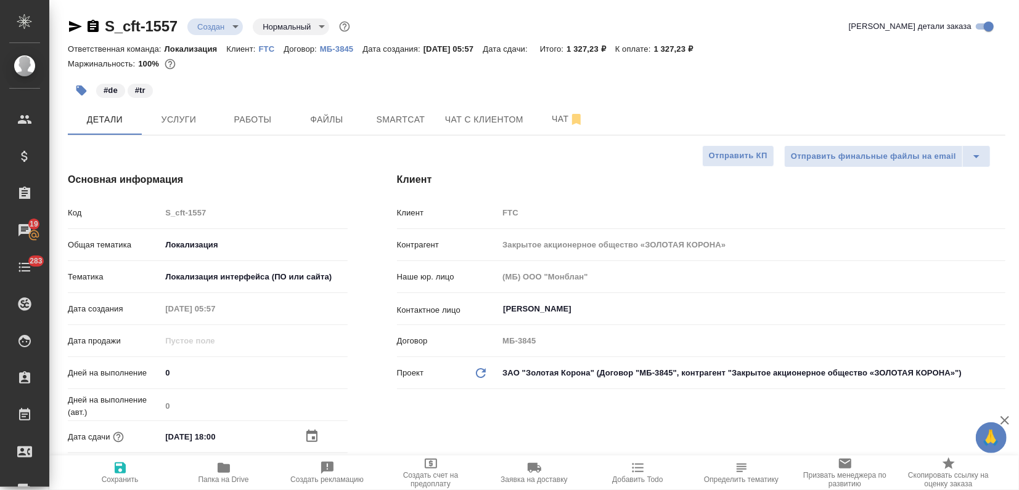
click at [124, 466] on icon "button" at bounding box center [120, 468] width 11 height 11
type textarea "x"
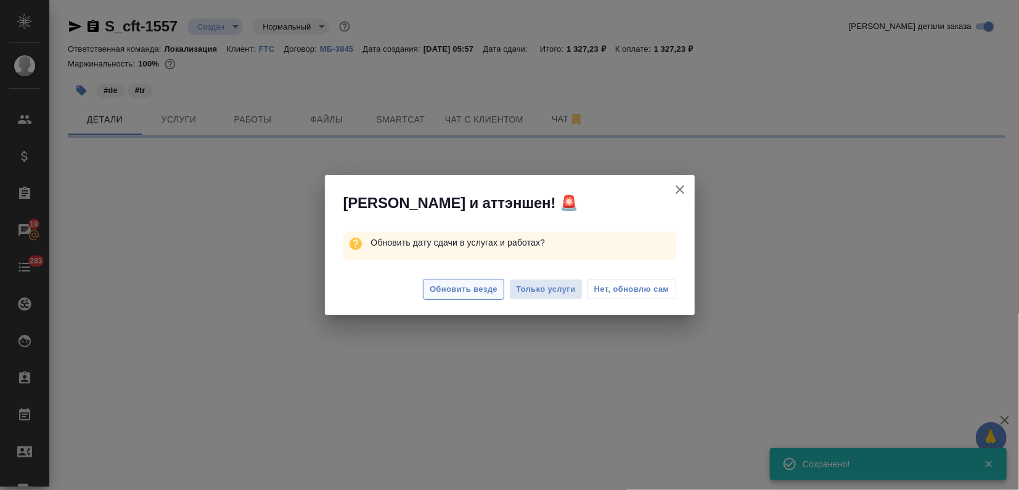
select select "RU"
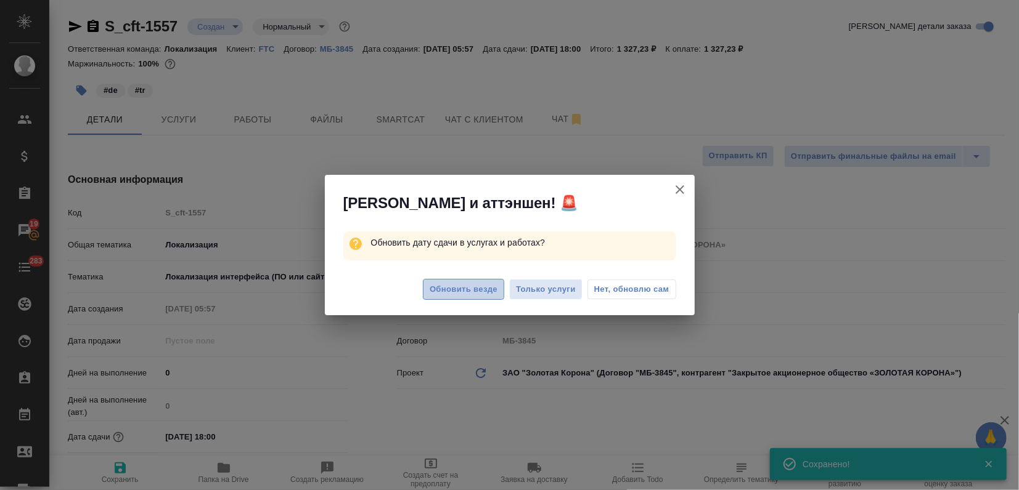
click at [439, 295] on span "Обновить везде" at bounding box center [463, 290] width 68 height 14
type textarea "x"
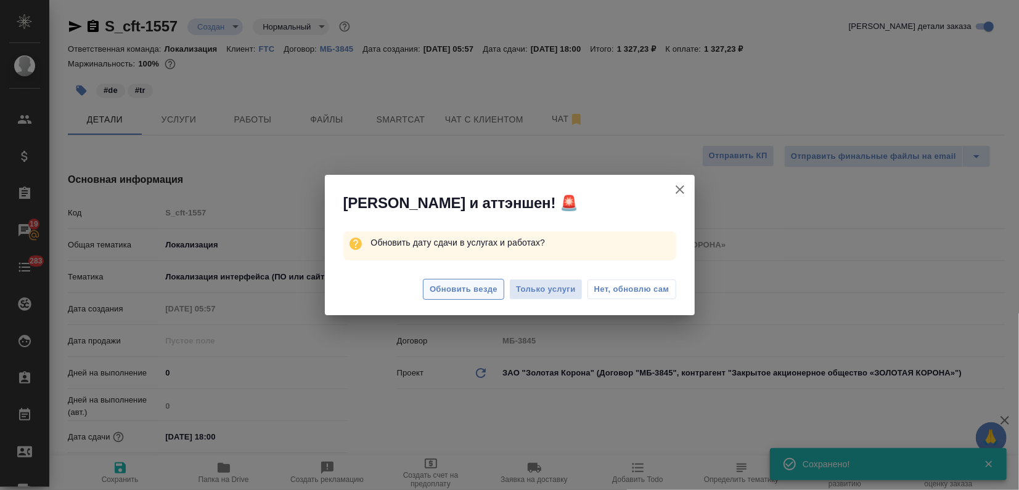
type textarea "x"
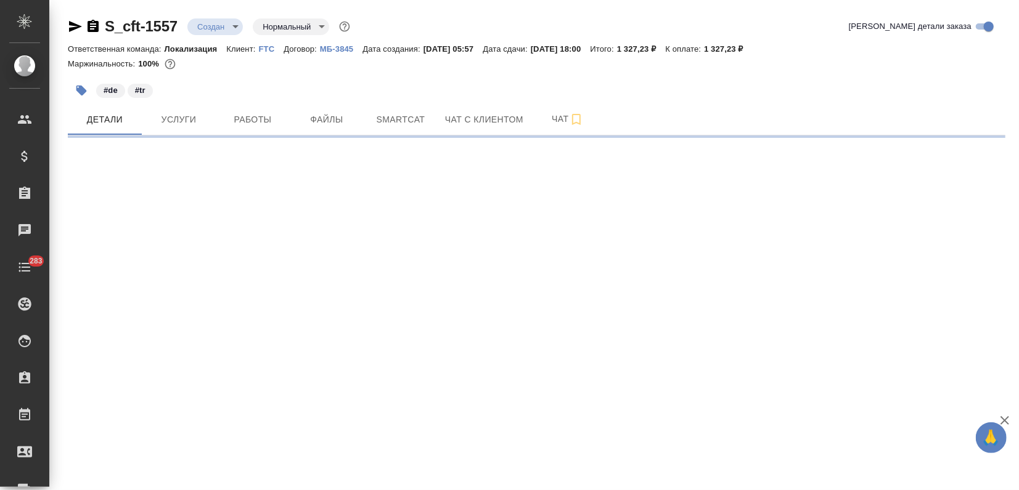
select select "RU"
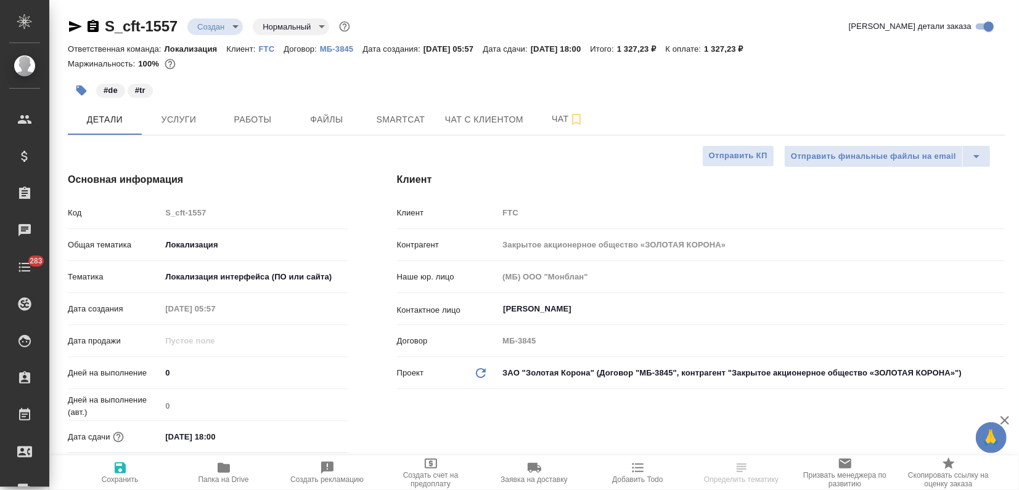
type textarea "x"
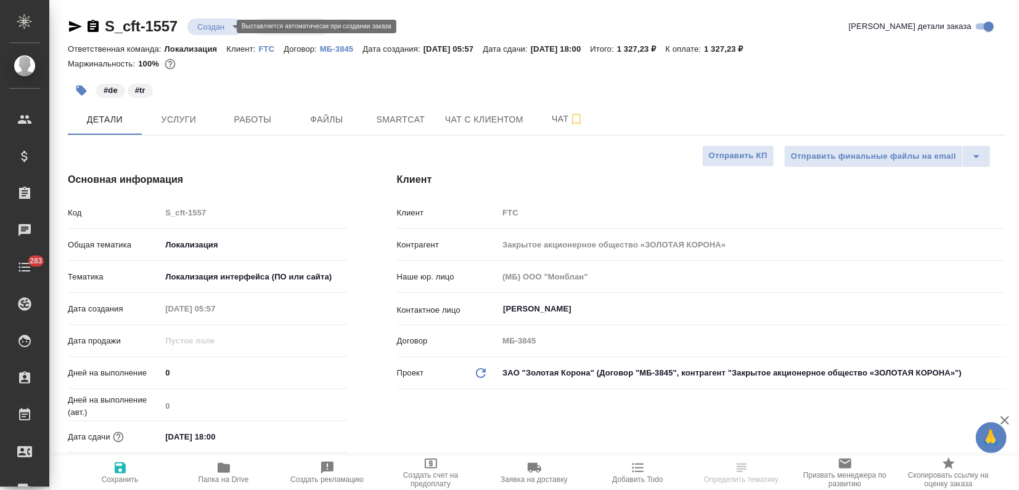
type textarea "x"
click at [211, 25] on body "🙏 .cls-1 fill:#fff; AWATERA Zagorodnikh Viktoria Клиенты Спецификации Заказы Ча…" at bounding box center [509, 245] width 1019 height 490
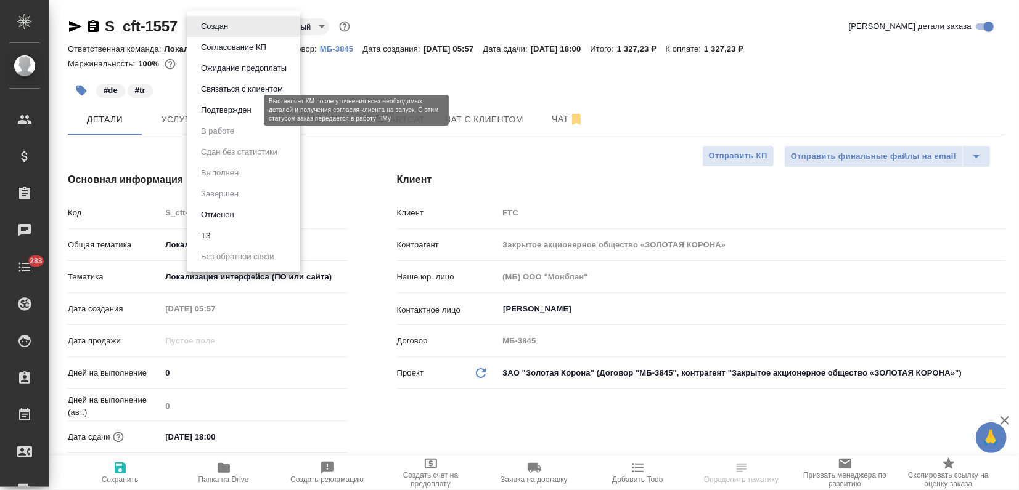
click at [235, 113] on button "Подтвержден" at bounding box center [226, 111] width 58 height 14
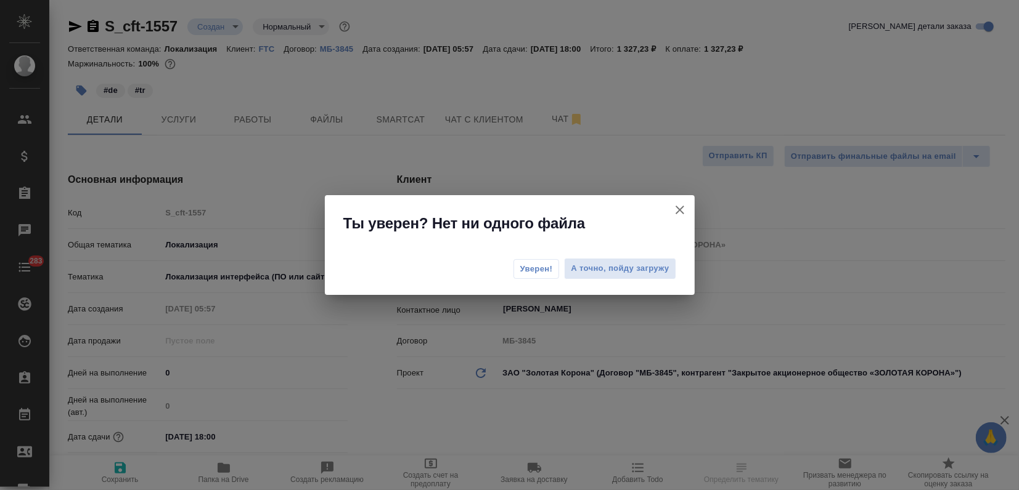
click at [526, 274] on span "Уверен!" at bounding box center [536, 269] width 33 height 12
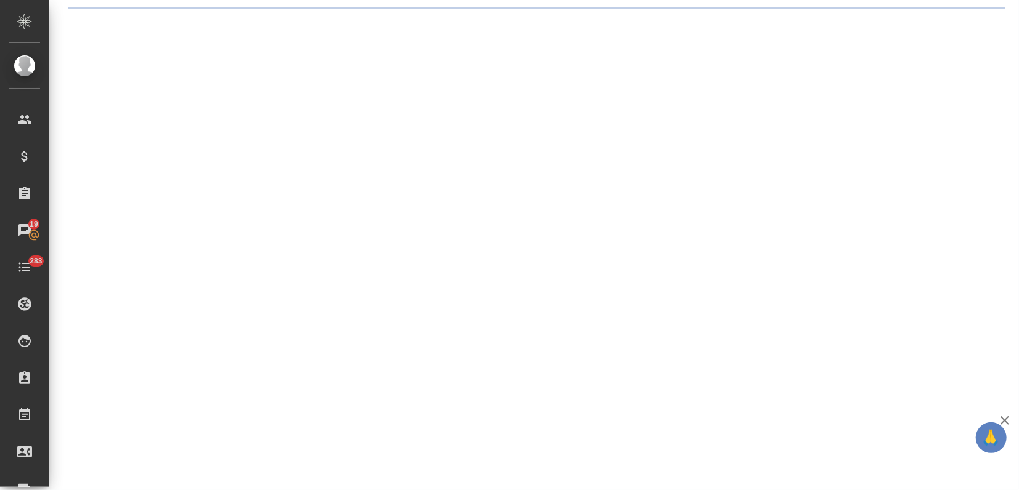
click at [73, 27] on div ".cls-1 fill:#fff; AWATERA Zagorodnikh Viktoria Клиенты Спецификации Заказы 19 Ч…" at bounding box center [509, 245] width 1019 height 490
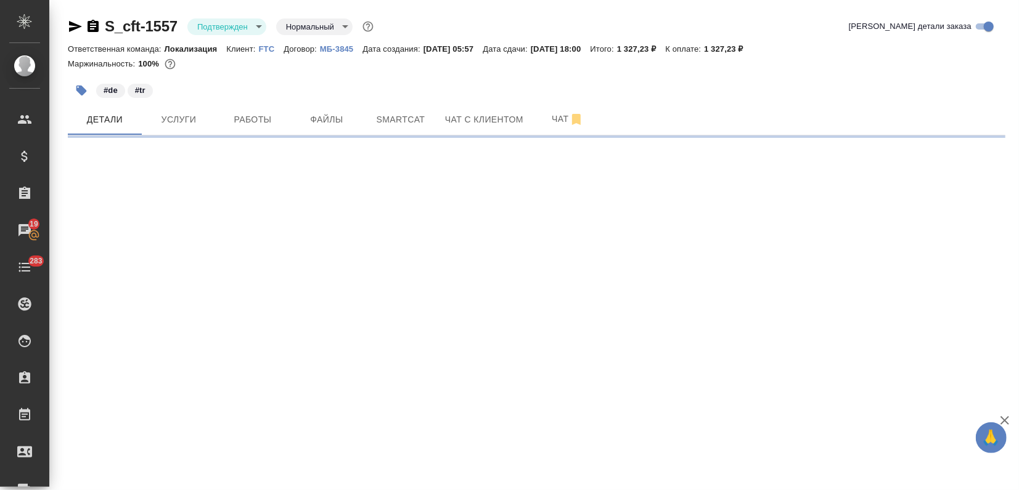
select select "RU"
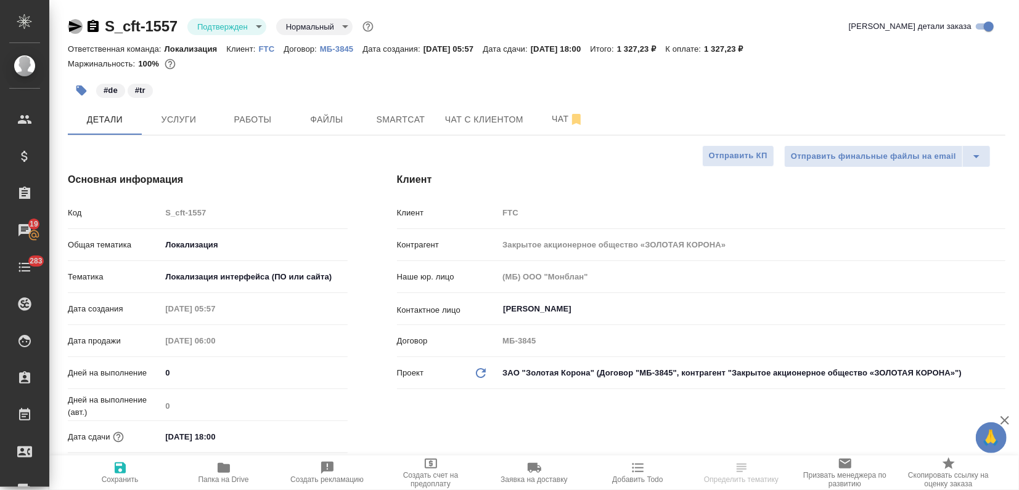
click at [75, 28] on icon "button" at bounding box center [75, 26] width 13 height 11
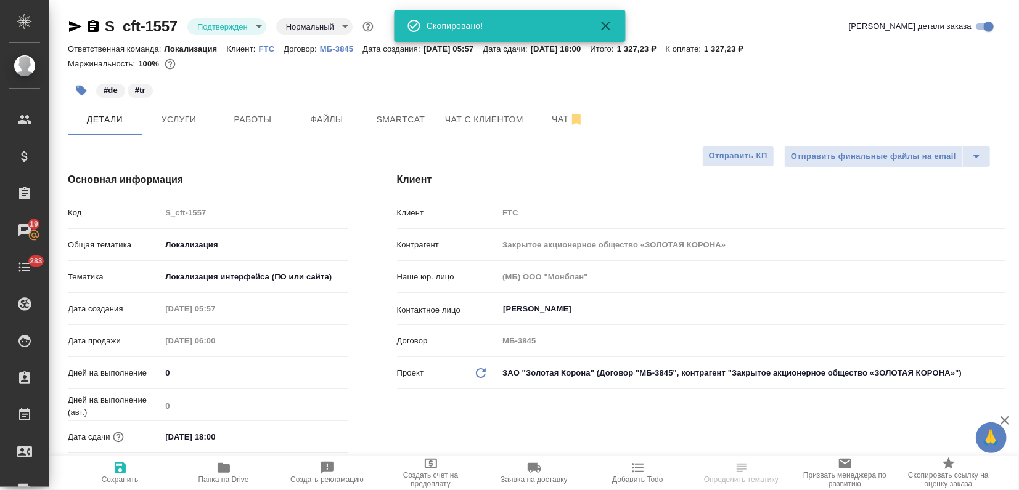
type textarea "x"
click at [76, 28] on icon "button" at bounding box center [75, 26] width 13 height 11
select select "RU"
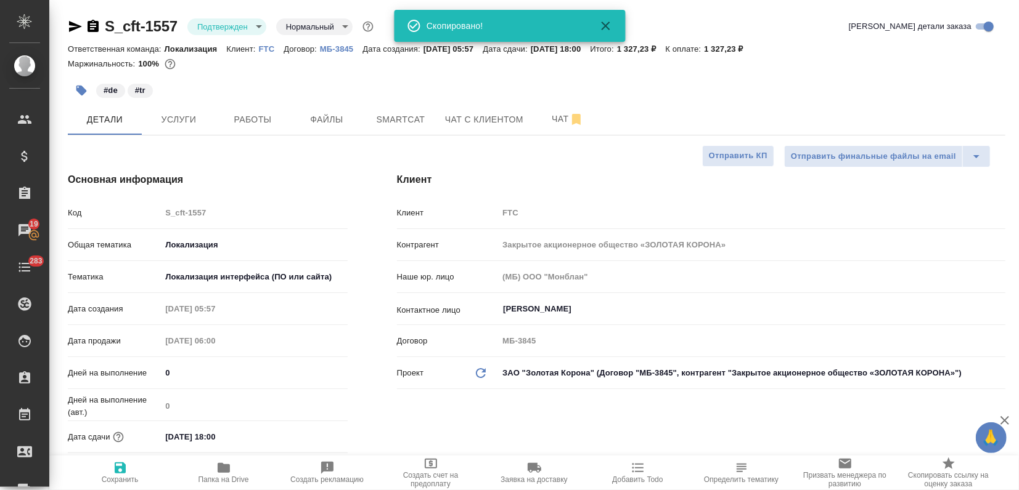
type textarea "x"
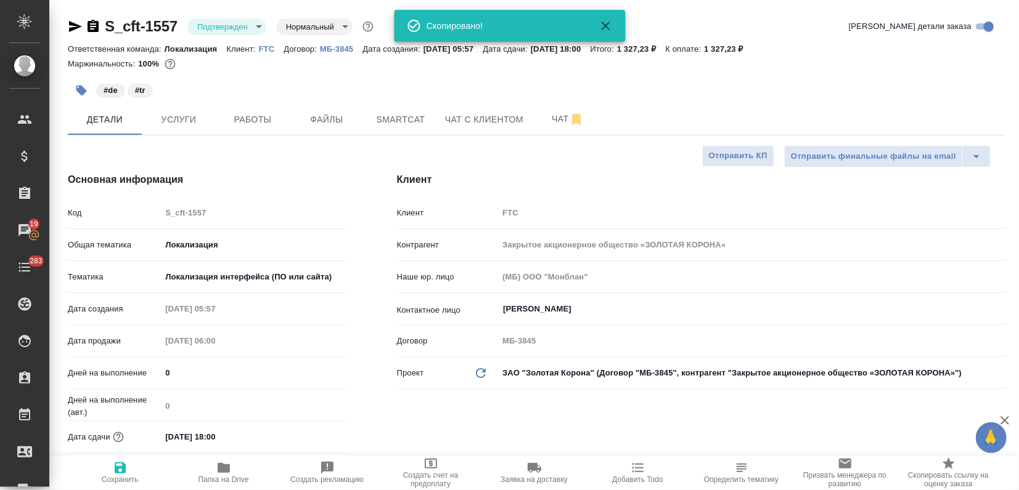
type textarea "x"
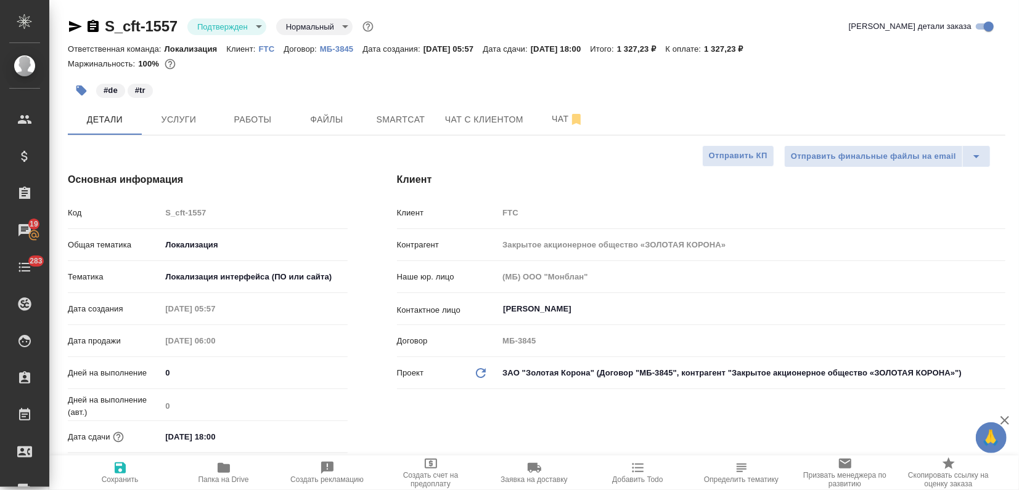
type textarea "x"
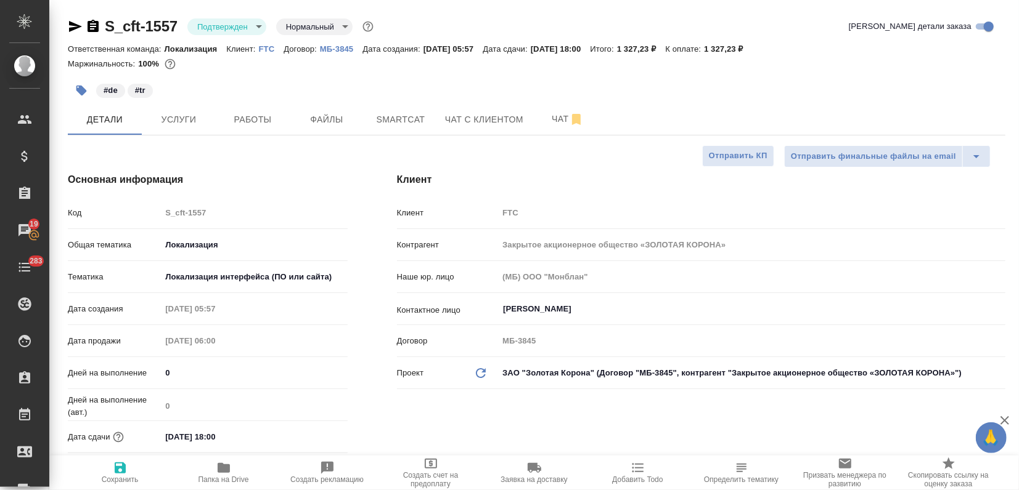
type textarea "x"
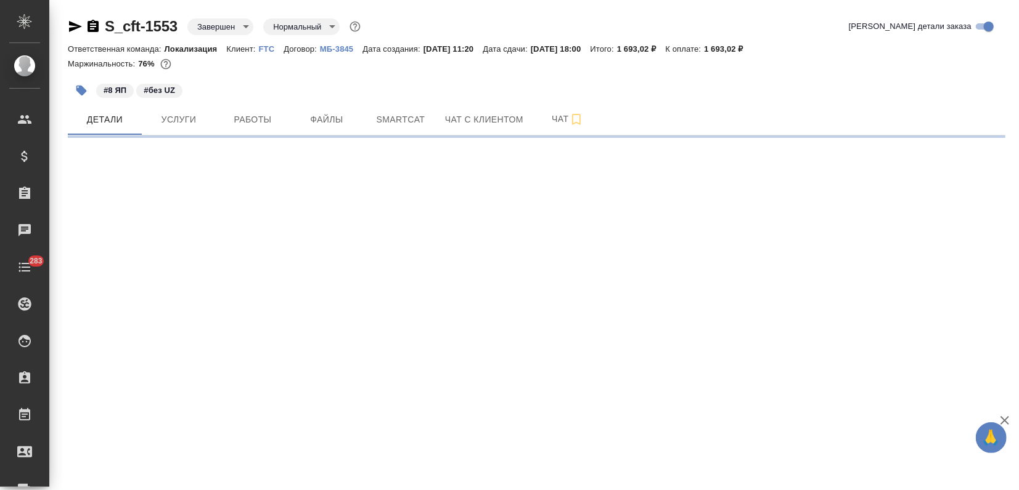
select select "RU"
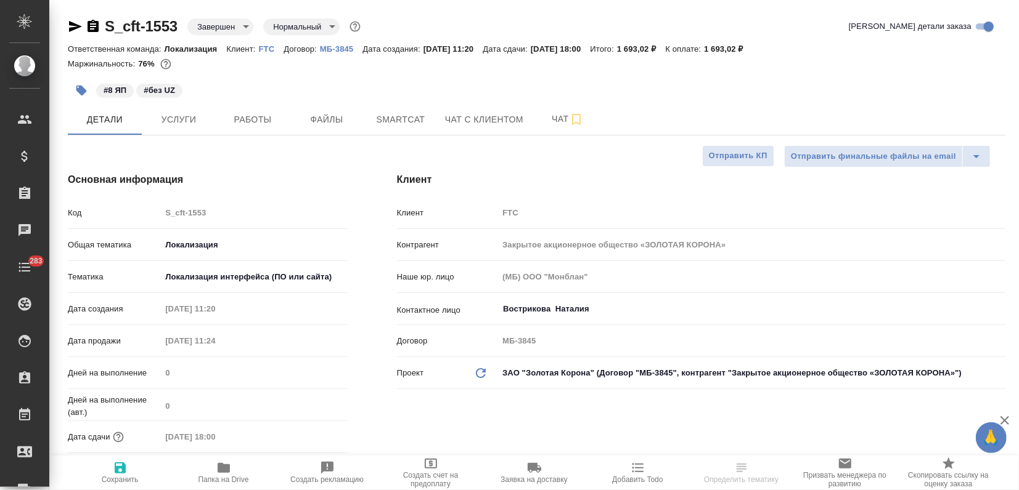
type textarea "x"
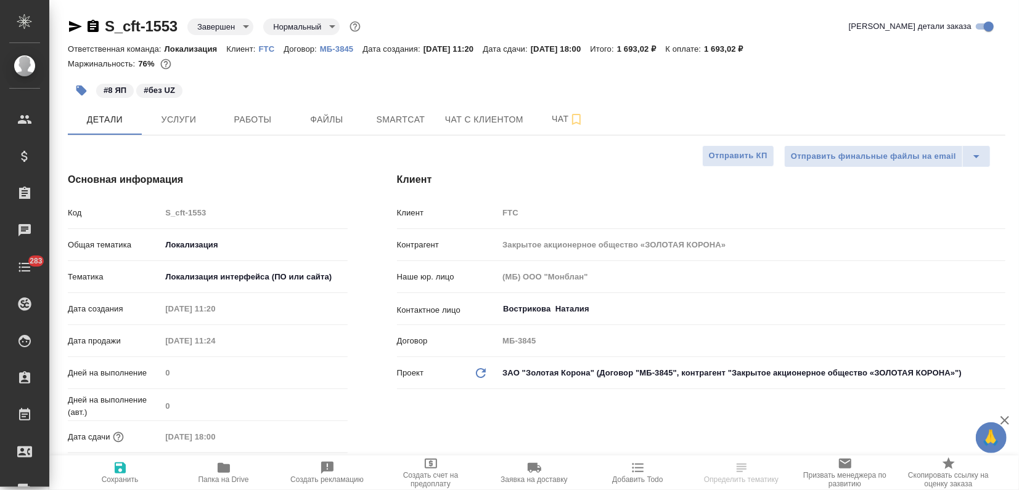
type textarea "x"
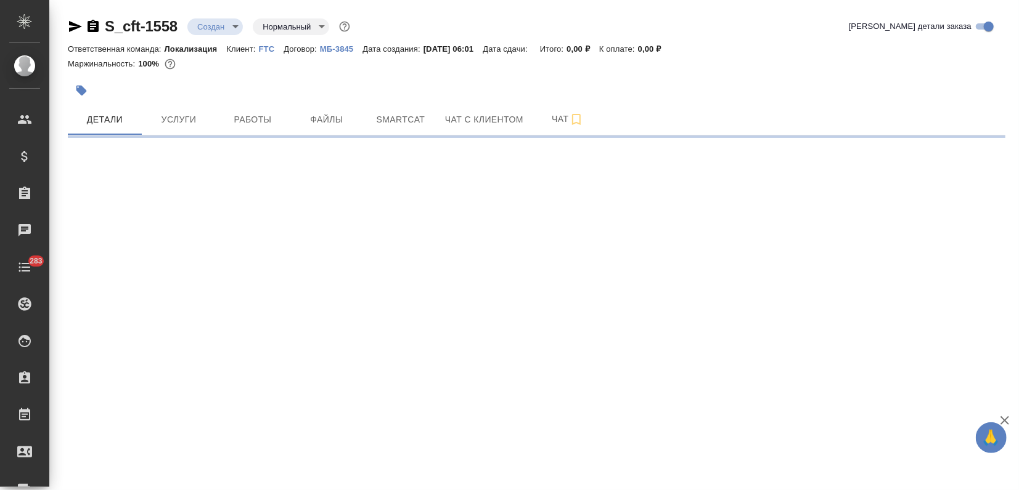
select select "RU"
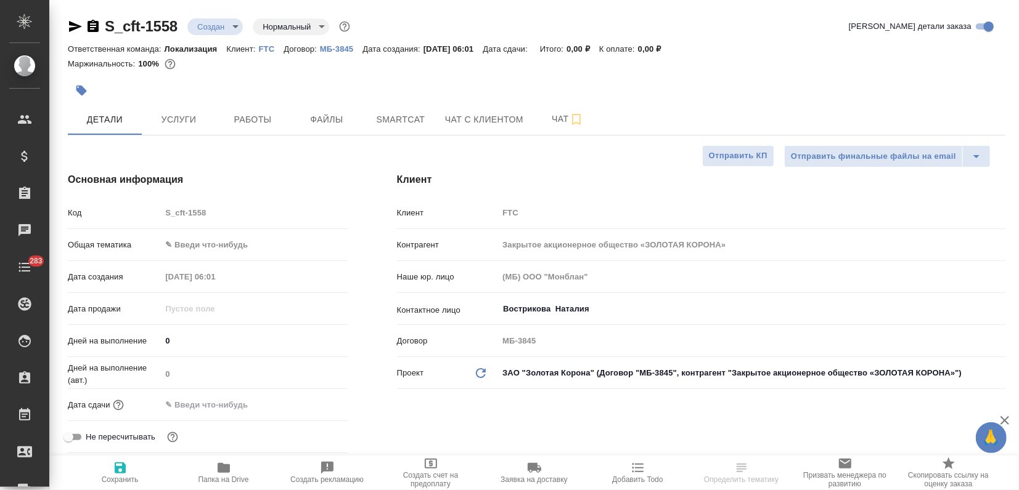
type textarea "x"
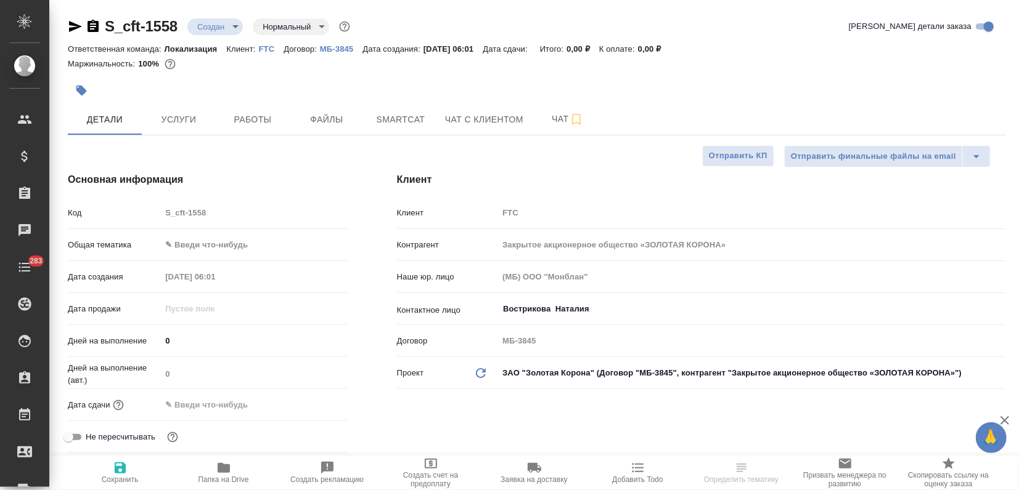
type textarea "x"
drag, startPoint x: 137, startPoint y: 29, endPoint x: 105, endPoint y: 29, distance: 32.0
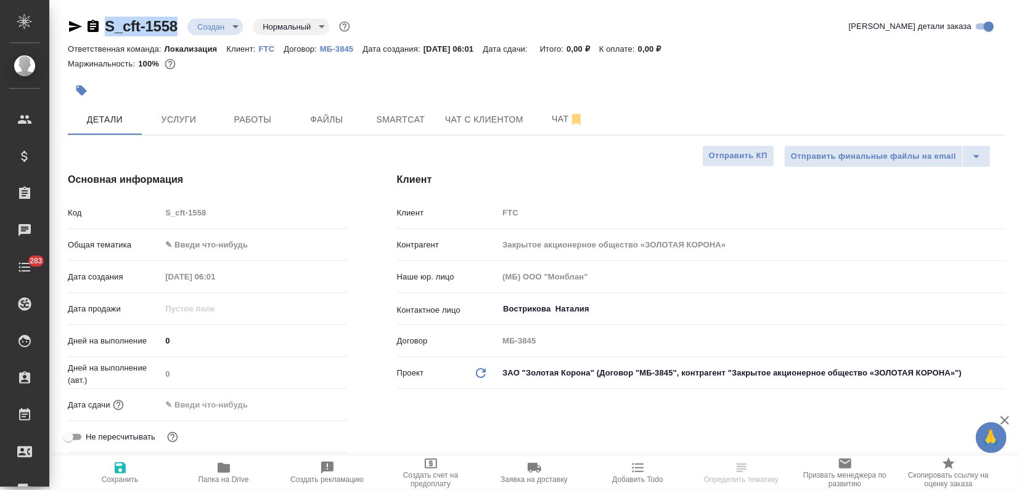
click at [105, 29] on div "S_cft-1558 Создан new Нормальный normal" at bounding box center [210, 27] width 285 height 20
type textarea "x"
select select "RU"
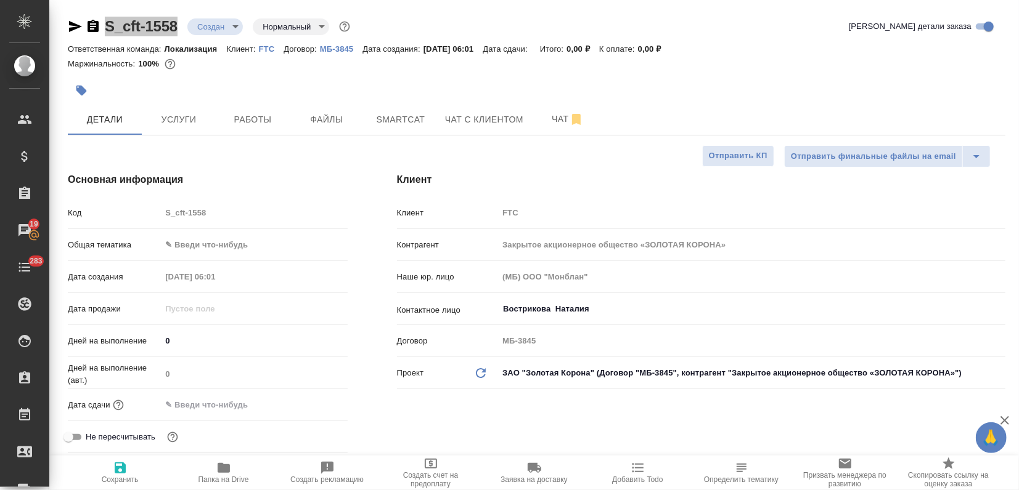
type textarea "x"
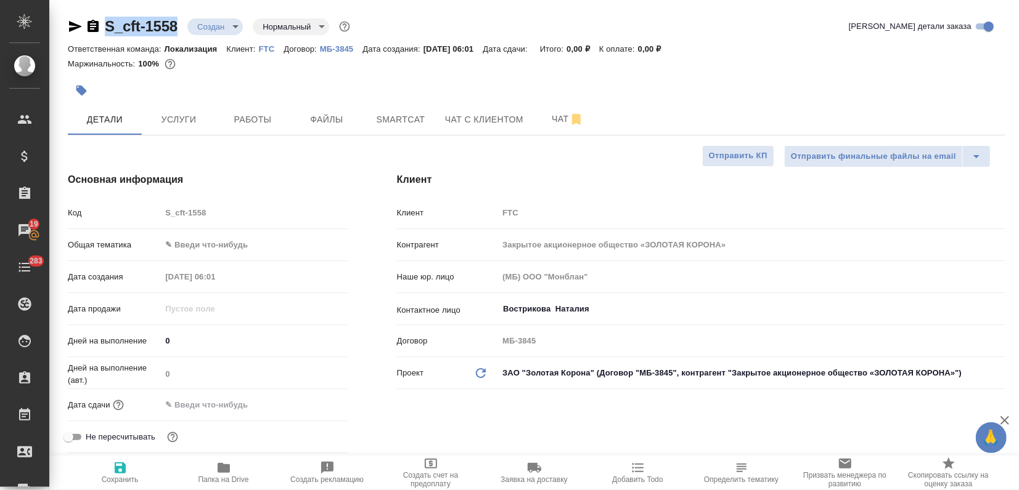
type textarea "x"
click at [400, 124] on span "Smartcat" at bounding box center [400, 119] width 59 height 15
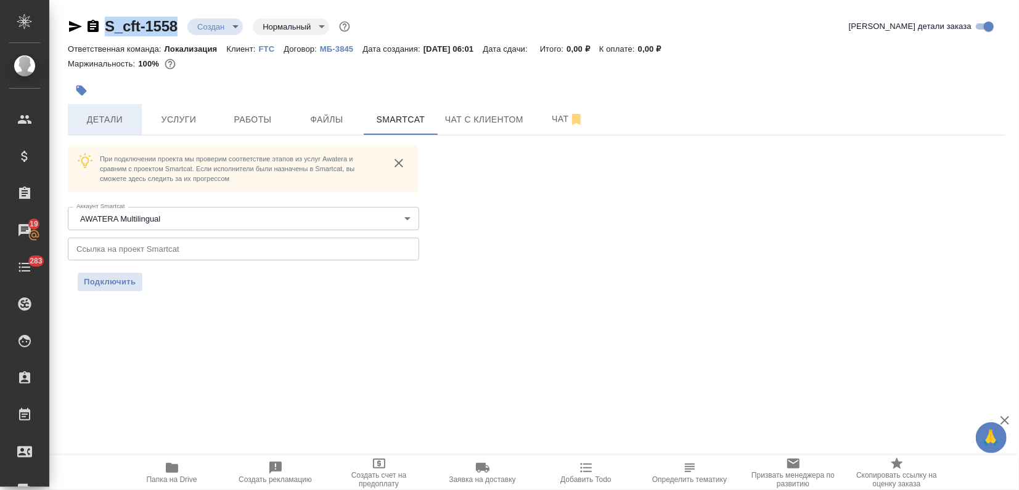
drag, startPoint x: 115, startPoint y: 100, endPoint x: 104, endPoint y: 118, distance: 21.4
click at [113, 105] on div "S_cft-1558 Создан new Нормальный normal Кратко детали заказа Ответственная кома…" at bounding box center [536, 161] width 951 height 323
click at [104, 118] on span "Детали" at bounding box center [104, 119] width 59 height 15
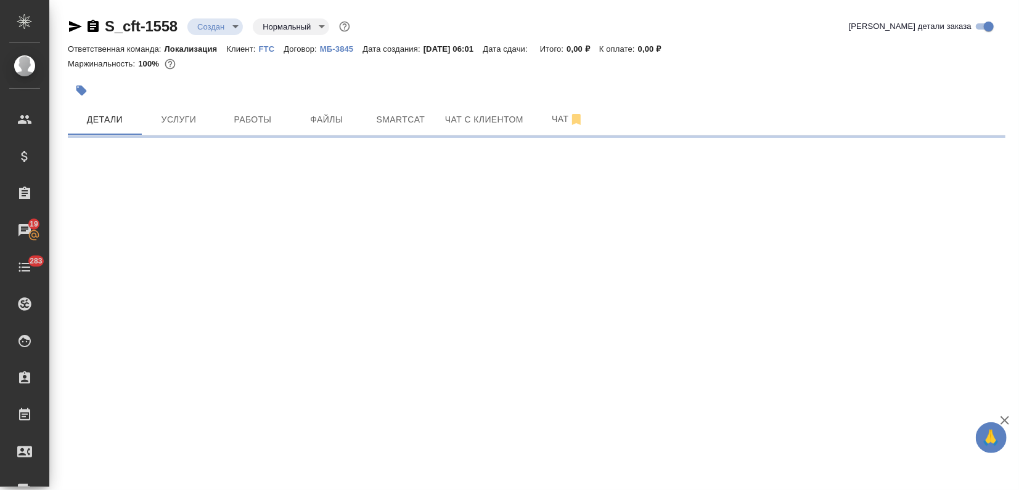
select select "RU"
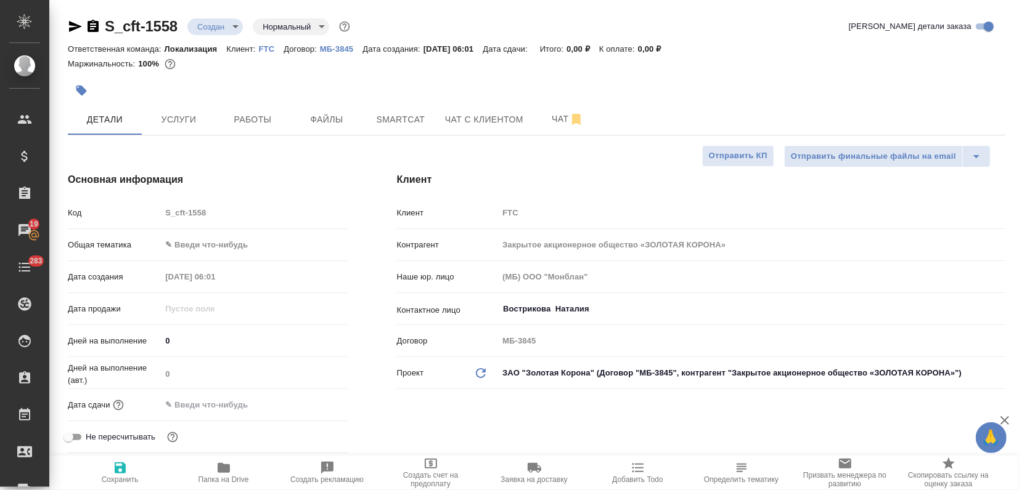
type textarea "x"
click at [206, 246] on body "🙏 .cls-1 fill:#fff; AWATERA Zagorodnikh [PERSON_NAME] Спецификации Заказы 19 Ча…" at bounding box center [509, 245] width 1019 height 490
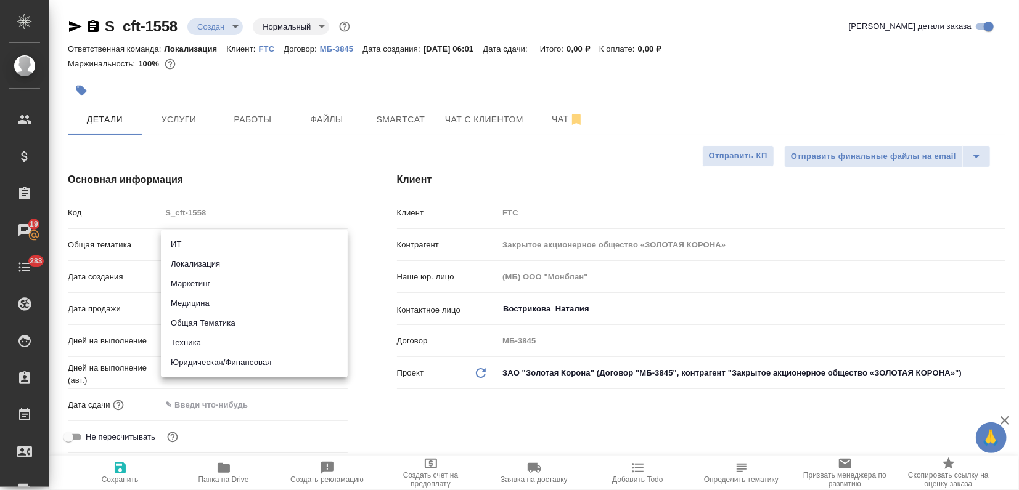
click at [201, 269] on li "Локализация" at bounding box center [254, 264] width 187 height 20
type input "local"
type textarea "x"
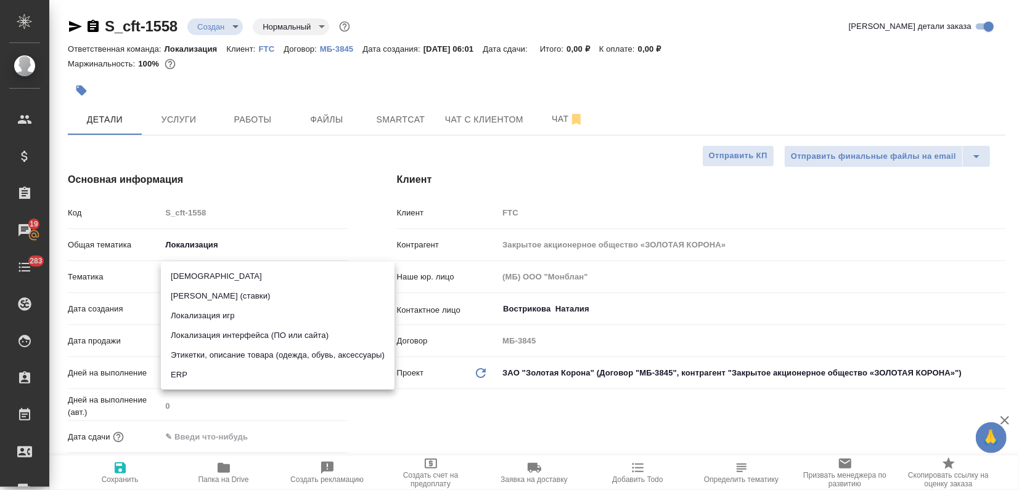
click at [195, 276] on body "🙏 .cls-1 fill:#fff; AWATERA Zagorodnikh [PERSON_NAME] Спецификации Заказы 19 Ча…" at bounding box center [509, 245] width 1019 height 490
click at [213, 330] on li "Локализация интерфейса (ПО или сайта)" at bounding box center [278, 336] width 234 height 20
type textarea "x"
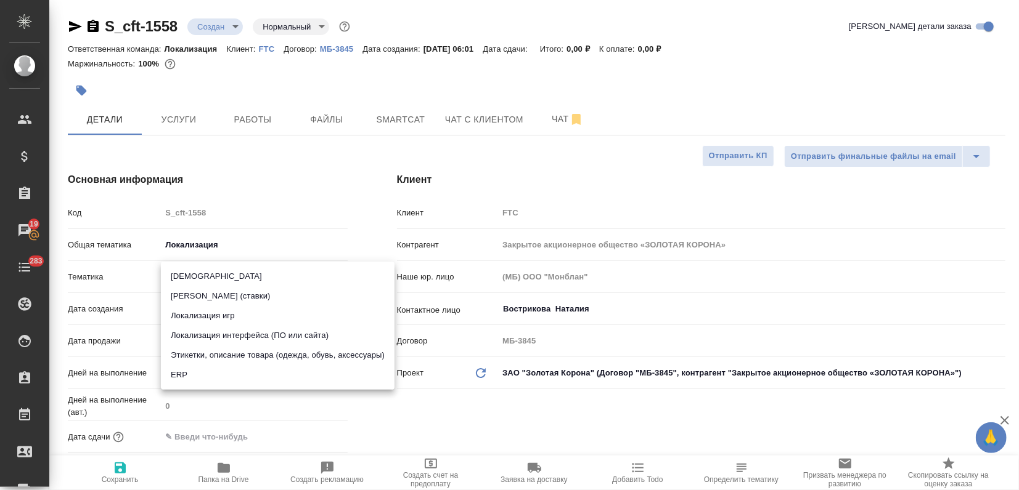
type input "5a8b8b956a9677013d343e0d"
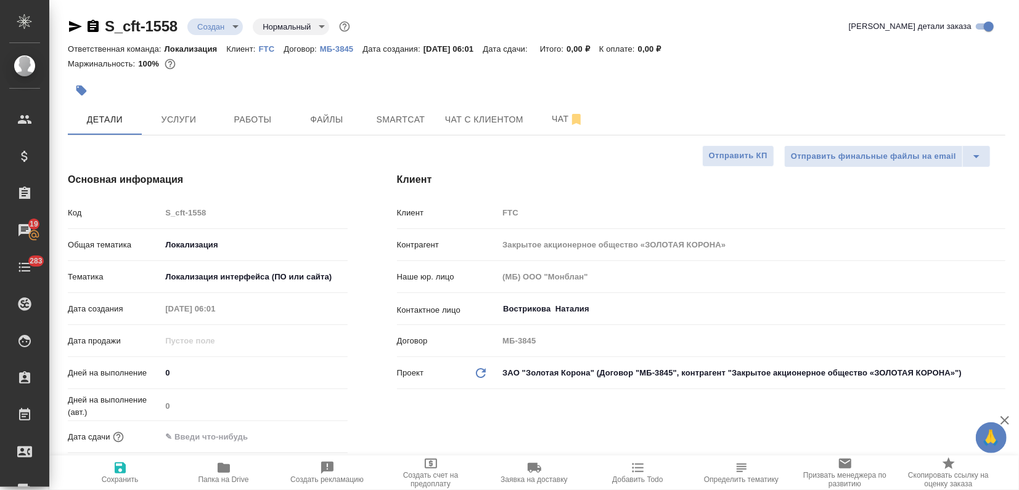
click at [187, 434] on input "text" at bounding box center [215, 437] width 108 height 18
click at [316, 433] on icon "button" at bounding box center [311, 435] width 11 height 12
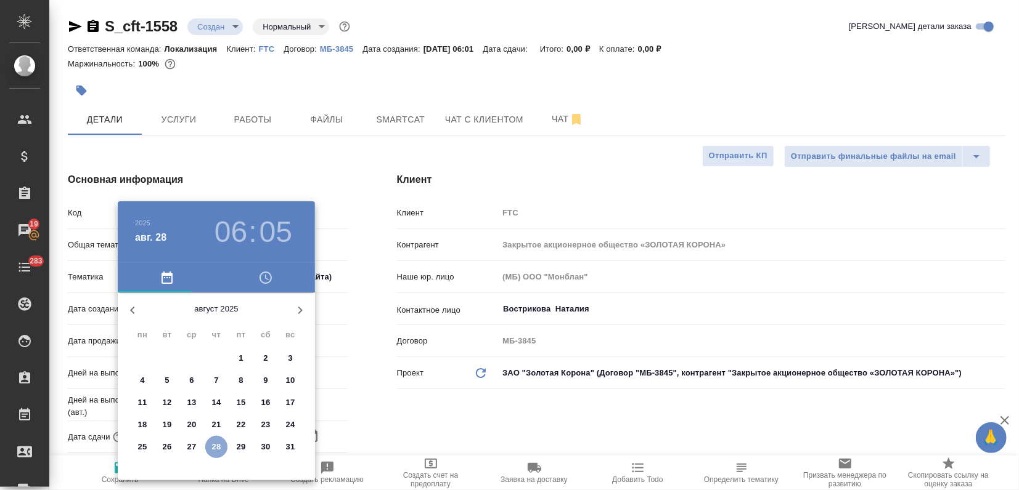
click at [219, 444] on p "28" at bounding box center [216, 447] width 9 height 12
type input "[DATE] 06:05"
type textarea "x"
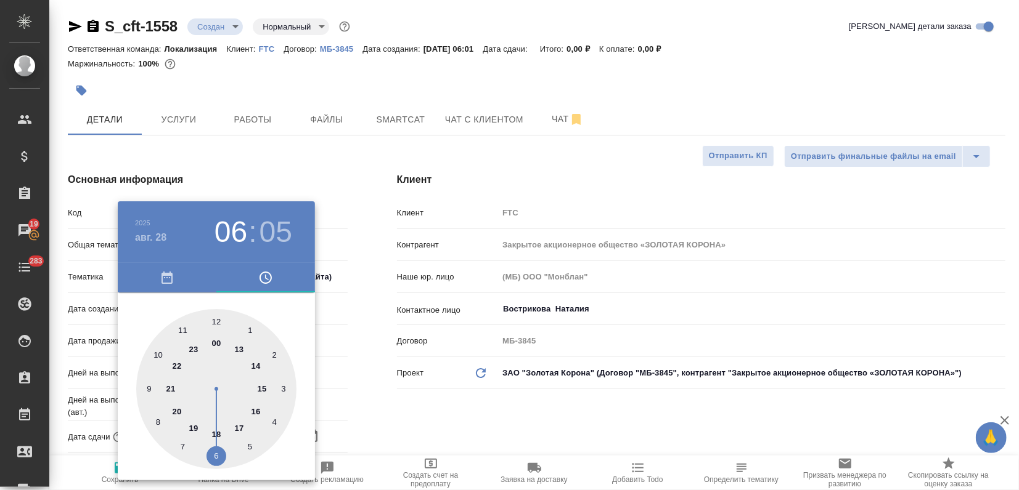
click at [217, 436] on div at bounding box center [216, 389] width 160 height 160
type input "[DATE] 18:05"
type textarea "x"
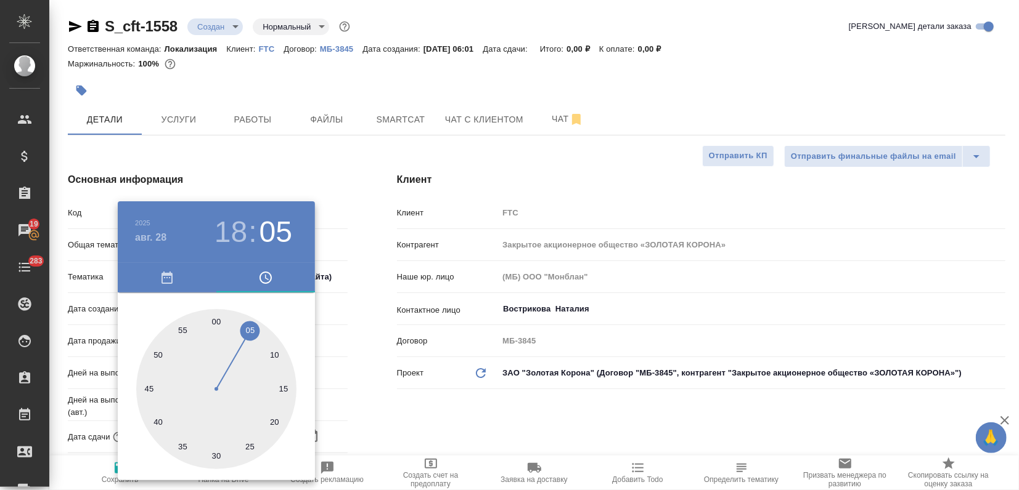
click at [217, 320] on div at bounding box center [216, 389] width 160 height 160
type input "[DATE] 18:00"
type textarea "x"
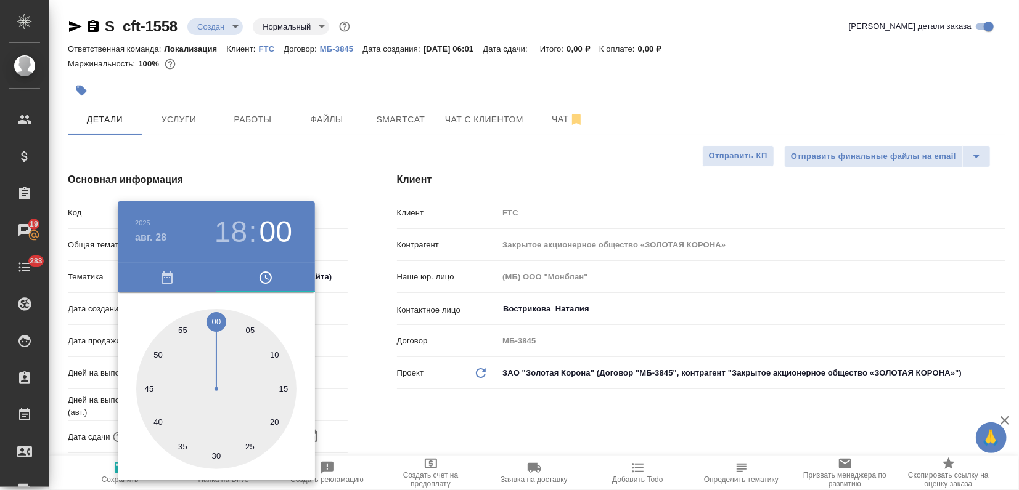
click at [271, 173] on div at bounding box center [509, 245] width 1019 height 490
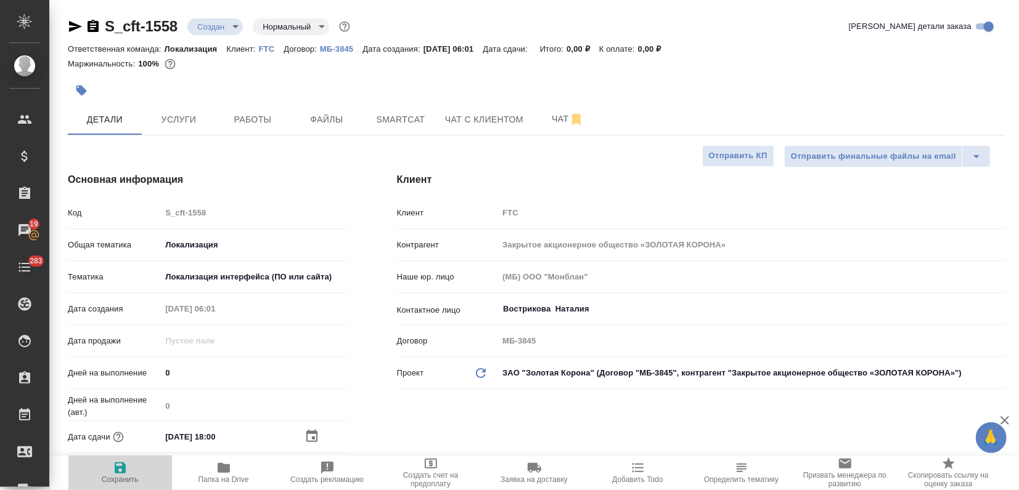
click at [115, 476] on span "Сохранить" at bounding box center [120, 480] width 37 height 9
type textarea "x"
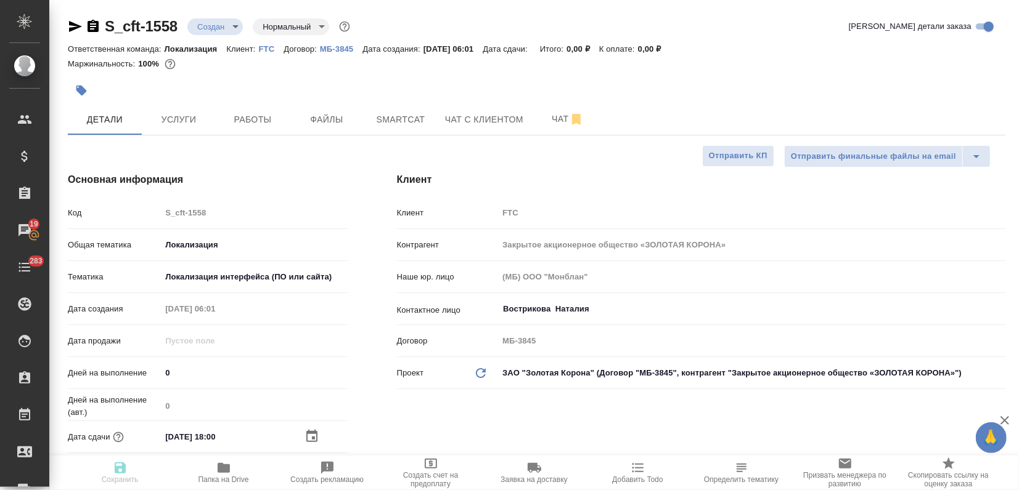
type textarea "x"
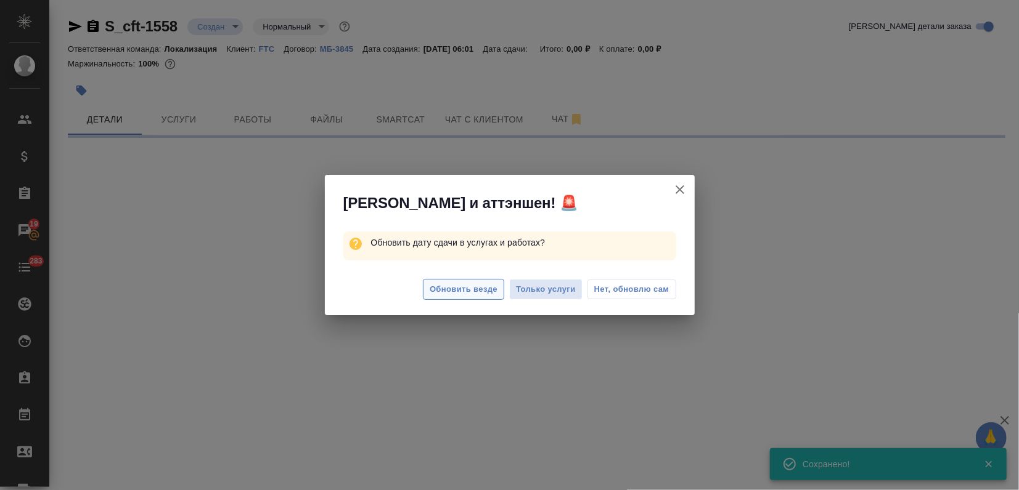
click at [452, 293] on span "Обновить везде" at bounding box center [463, 290] width 68 height 14
select select "RU"
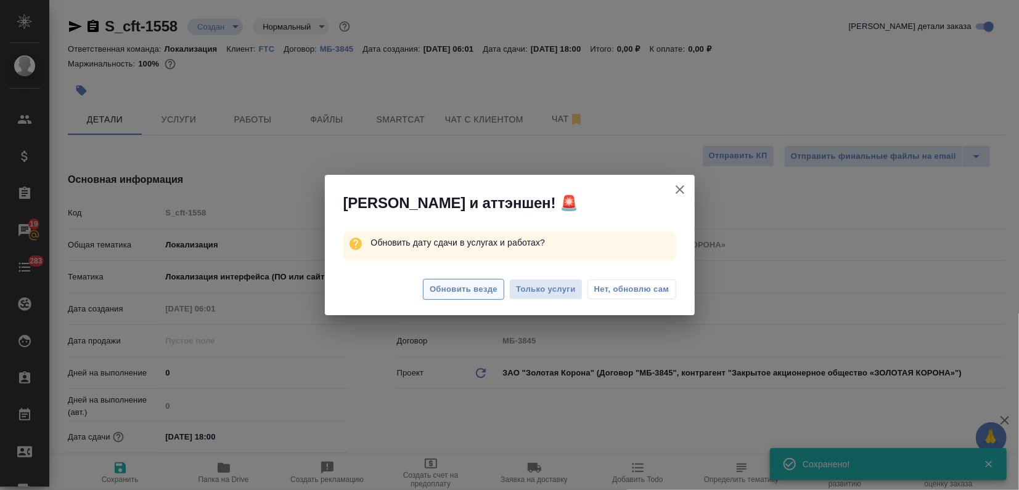
type textarea "x"
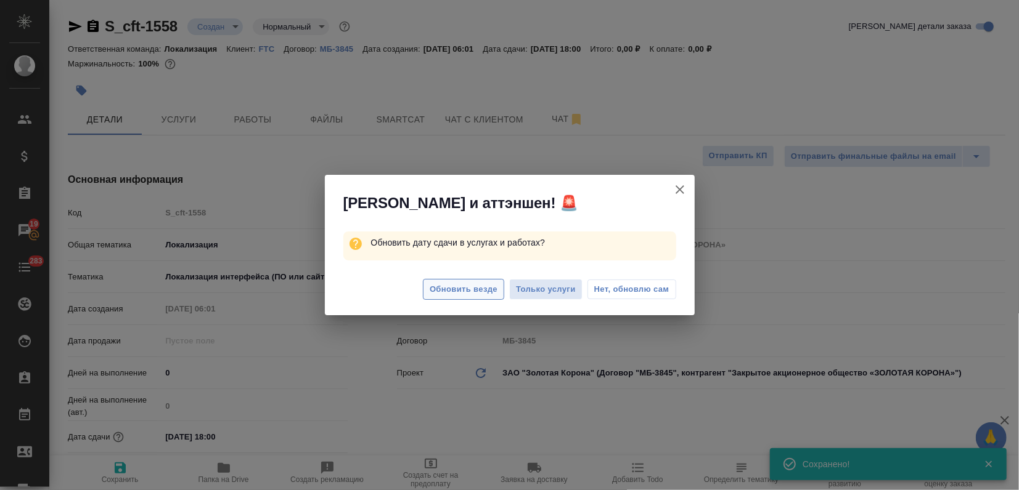
type textarea "x"
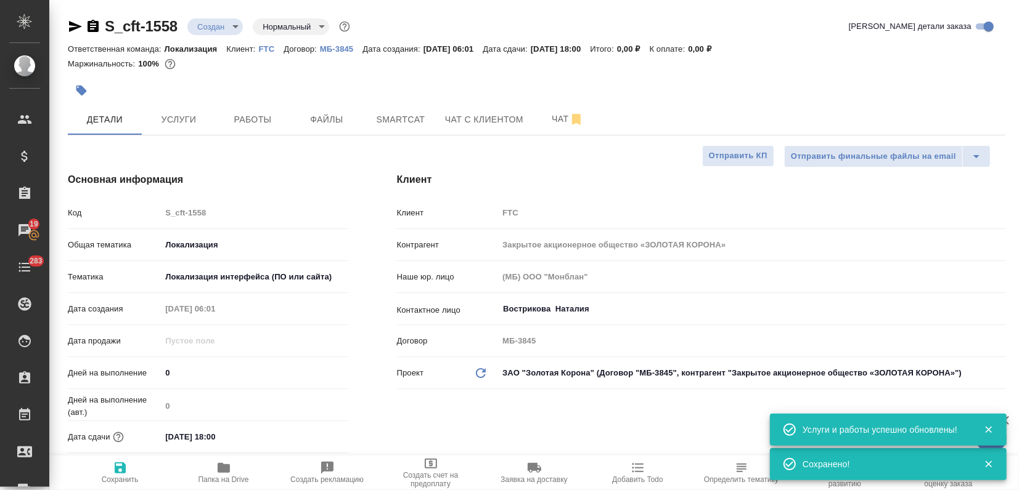
click at [456, 289] on div at bounding box center [510, 278] width 370 height 28
click at [405, 113] on span "Smartcat" at bounding box center [400, 119] width 59 height 15
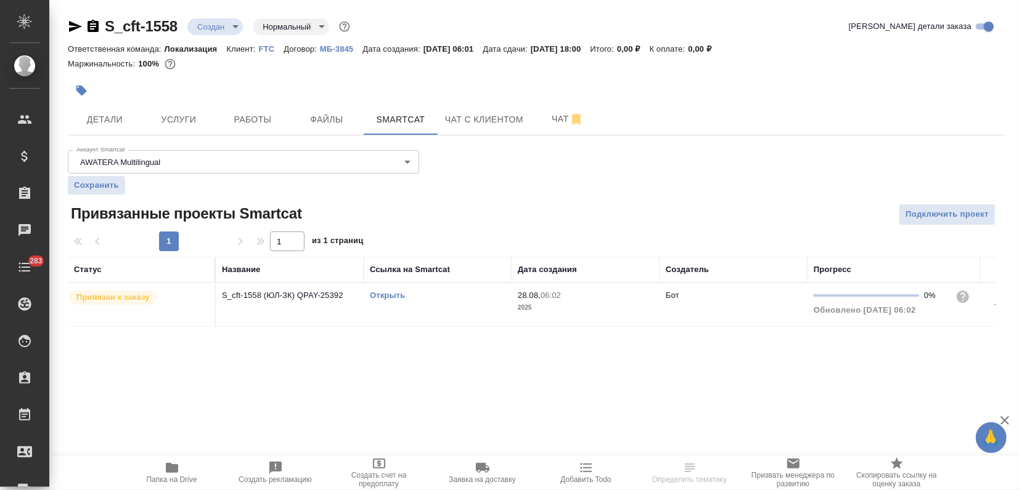
click at [404, 298] on link "Открыть" at bounding box center [387, 295] width 35 height 9
click at [176, 115] on span "Услуги" at bounding box center [178, 119] width 59 height 15
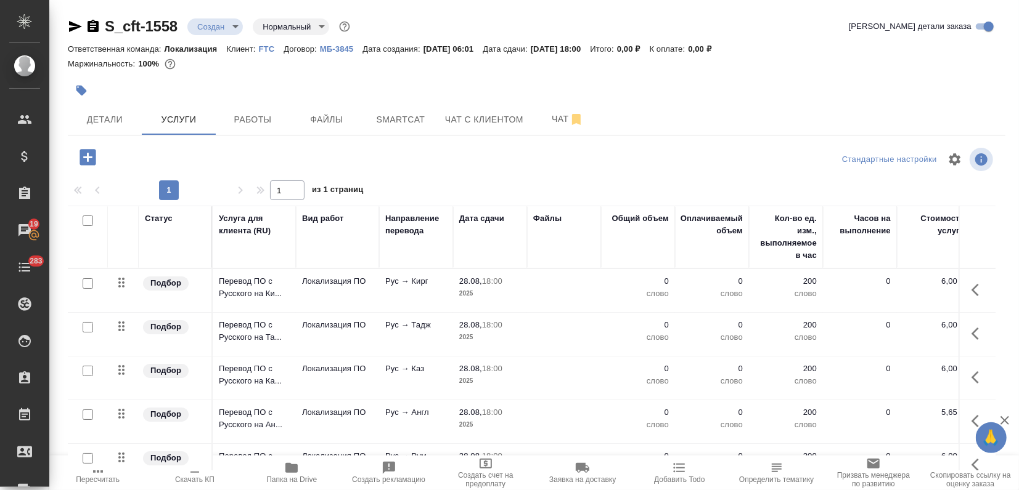
click at [89, 413] on input "checkbox" at bounding box center [88, 415] width 10 height 10
checkbox input "true"
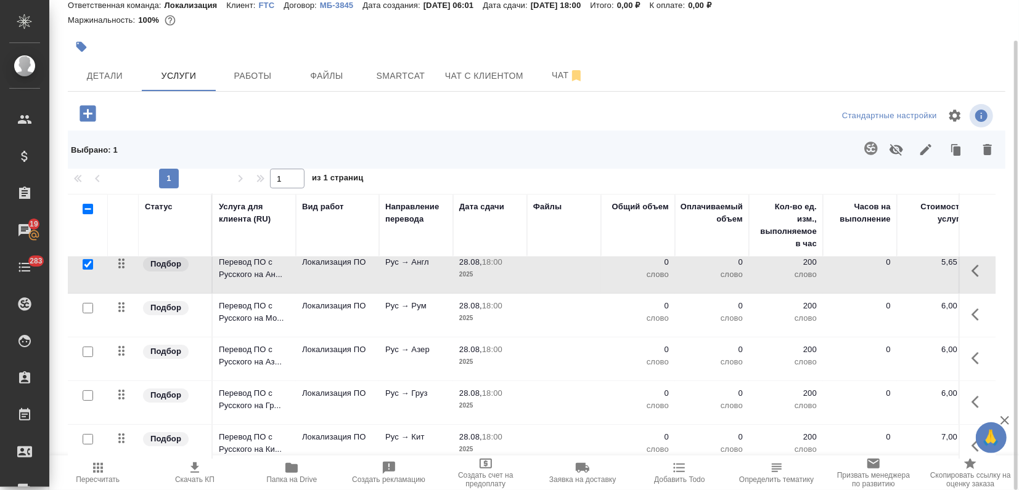
scroll to position [158, 0]
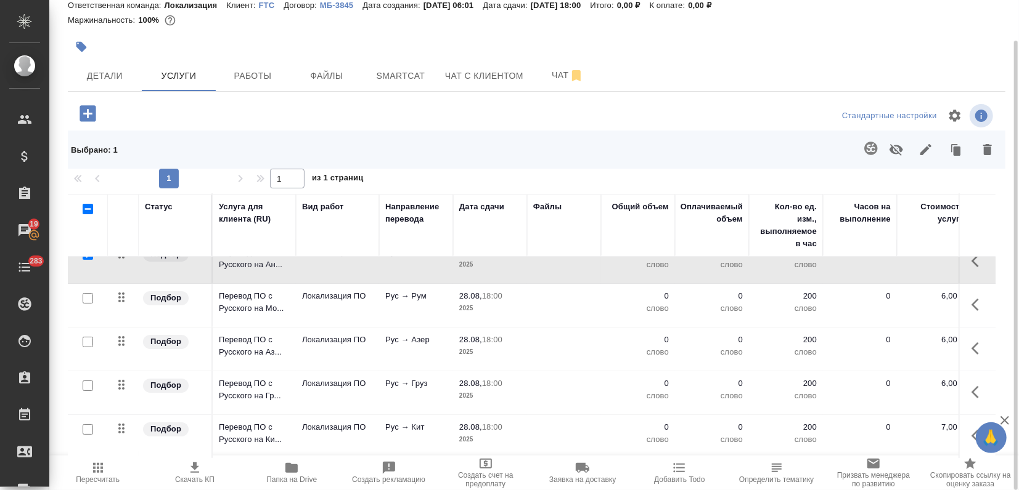
click at [84, 293] on input "checkbox" at bounding box center [88, 298] width 10 height 10
checkbox input "true"
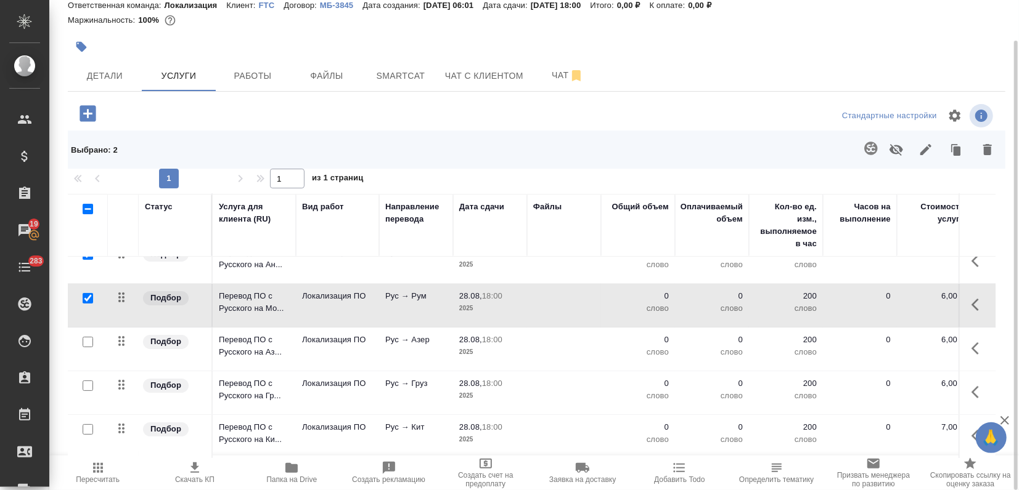
scroll to position [89, 0]
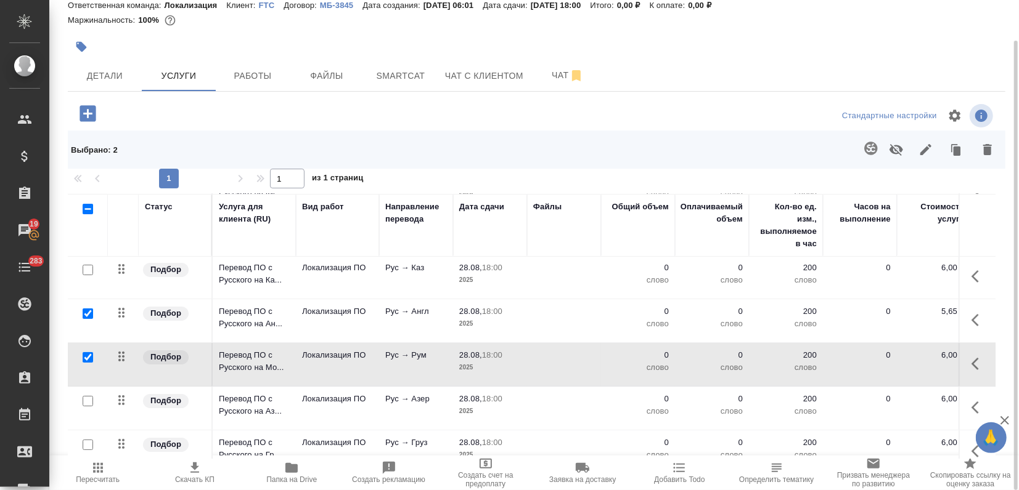
click at [983, 145] on icon "button" at bounding box center [987, 149] width 9 height 11
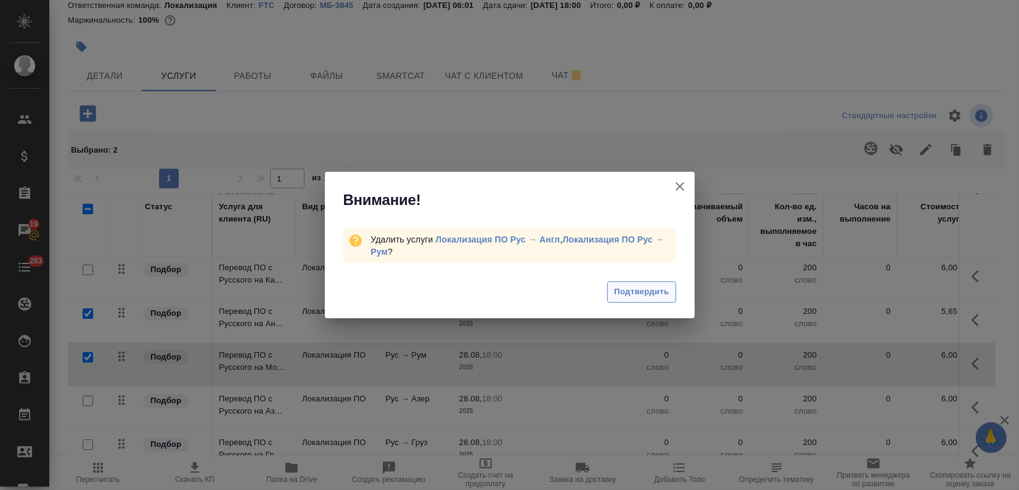
click at [641, 292] on span "Подтвердить" at bounding box center [641, 292] width 55 height 14
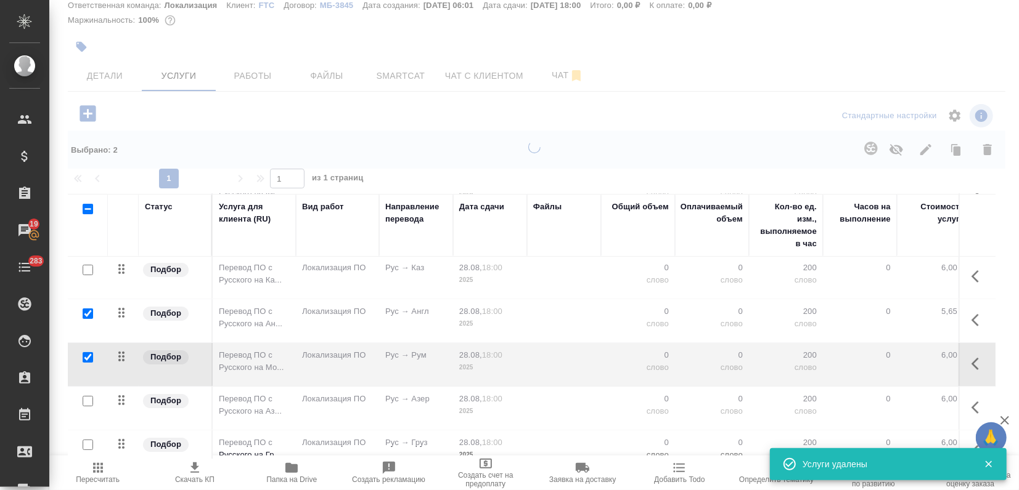
click at [83, 46] on div at bounding box center [533, 201] width 969 height 490
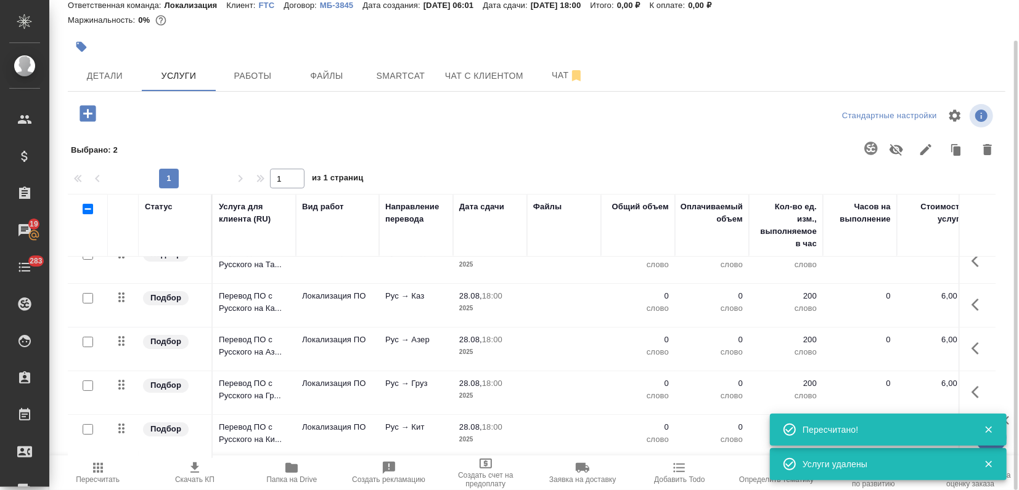
scroll to position [70, 0]
click at [83, 46] on icon "button" at bounding box center [81, 47] width 10 height 10
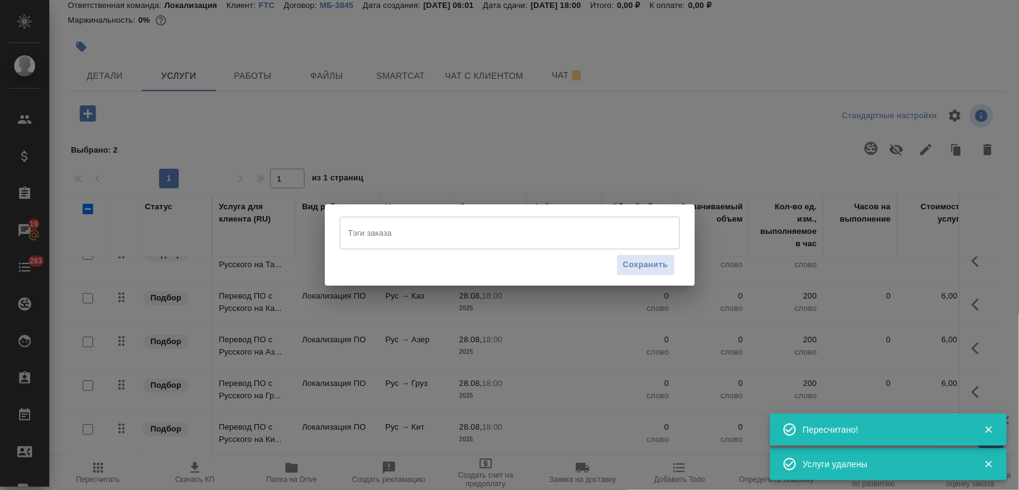
click at [413, 232] on input "Тэги заказа" at bounding box center [498, 232] width 306 height 21
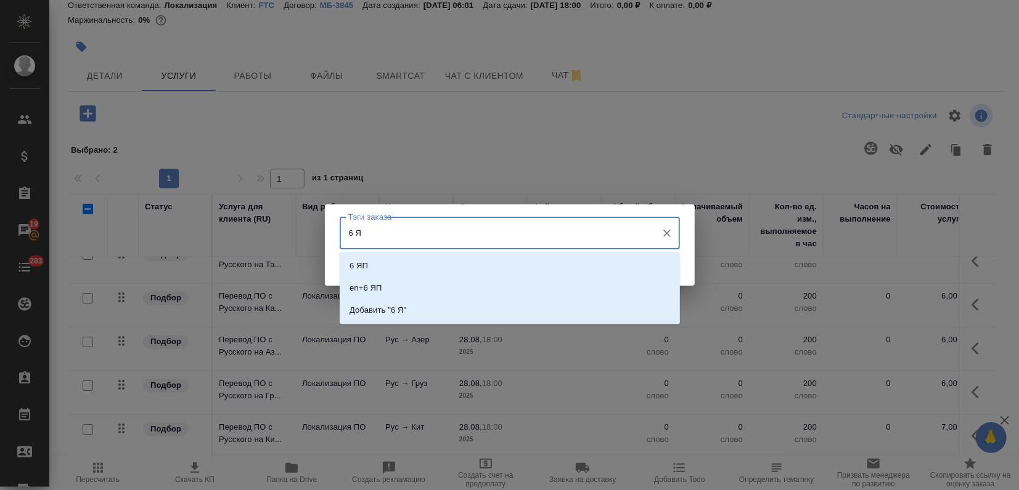
type input "6 ЯП"
click at [401, 259] on li "6 ЯП" at bounding box center [510, 266] width 340 height 22
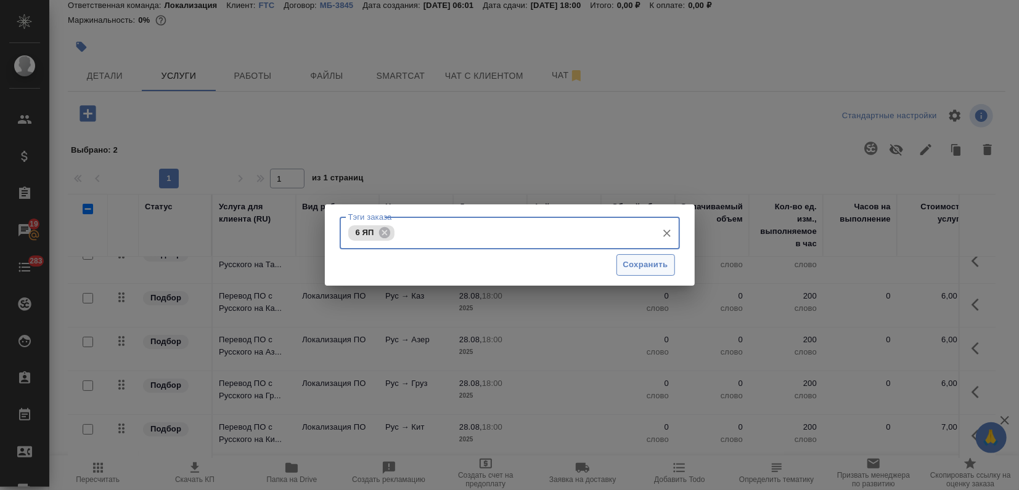
click at [655, 269] on span "Сохранить" at bounding box center [645, 265] width 45 height 14
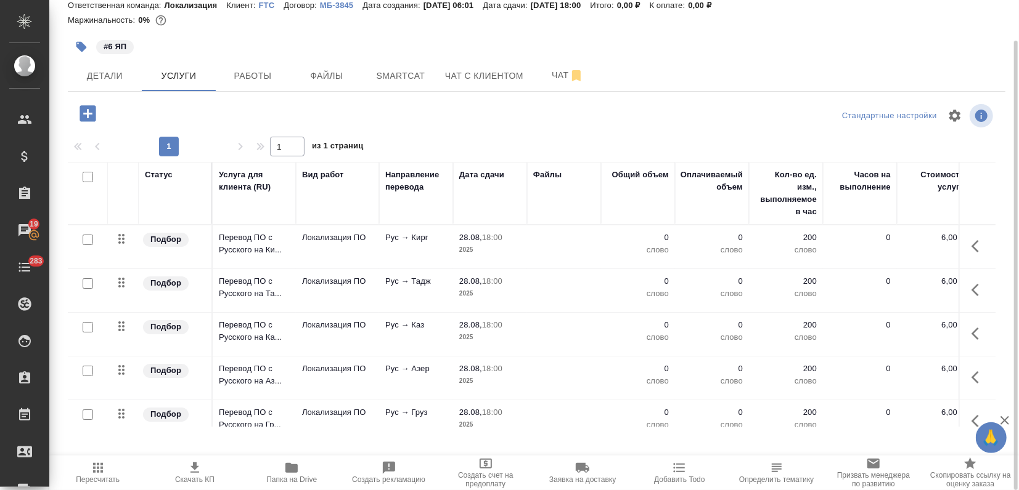
click at [89, 178] on input "checkbox" at bounding box center [88, 177] width 10 height 10
checkbox input "true"
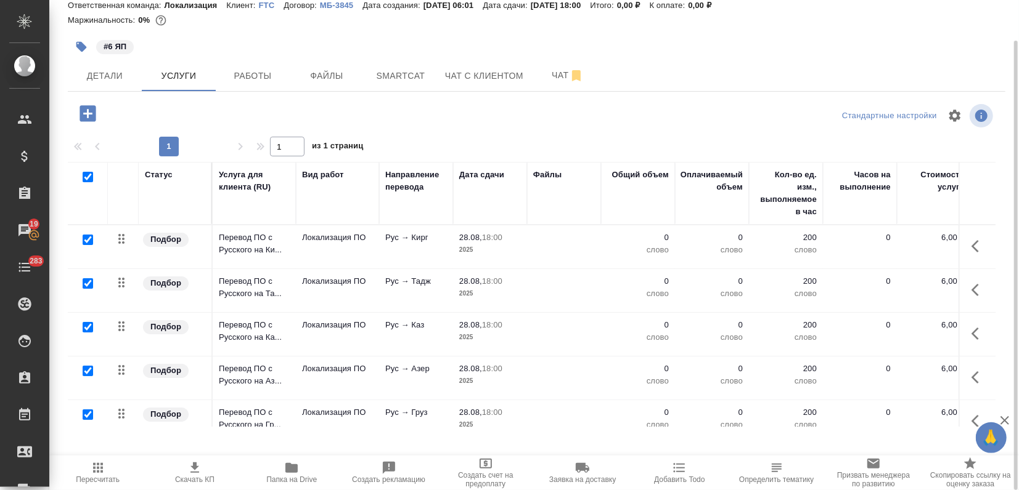
checkbox input "true"
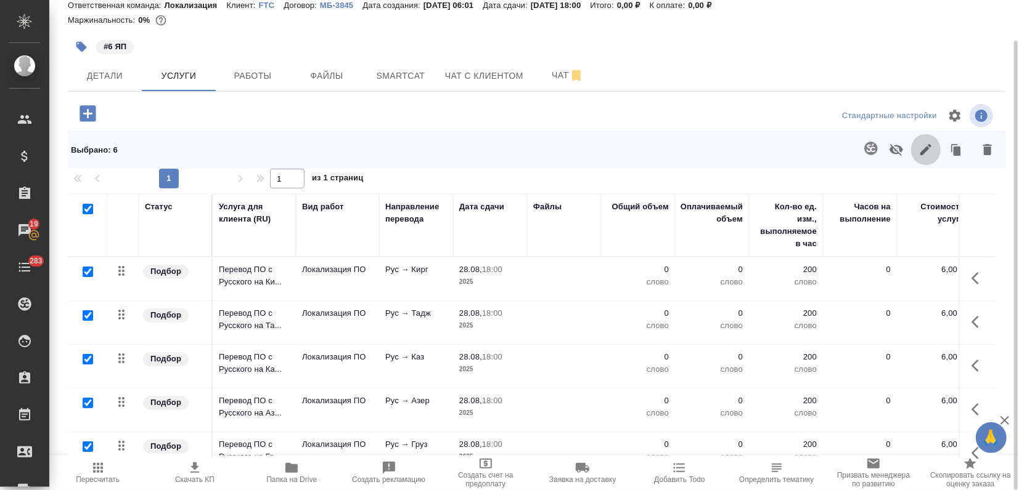
click at [927, 149] on icon "button" at bounding box center [925, 149] width 11 height 11
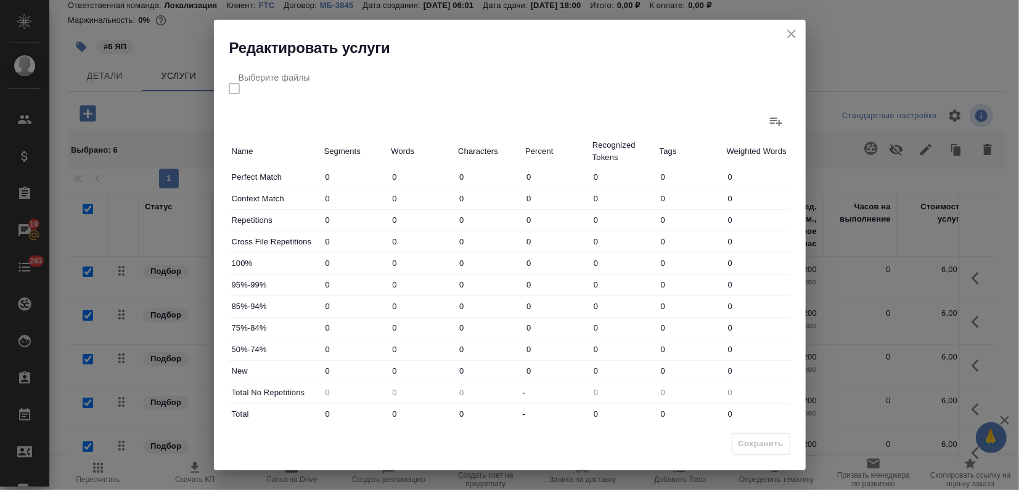
scroll to position [158, 0]
drag, startPoint x: 397, startPoint y: 371, endPoint x: 352, endPoint y: 367, distance: 45.1
click at [352, 367] on div "New 0 0 0 0 0 0 0" at bounding box center [510, 370] width 562 height 21
type input "9"
drag, startPoint x: 397, startPoint y: 414, endPoint x: 378, endPoint y: 411, distance: 18.7
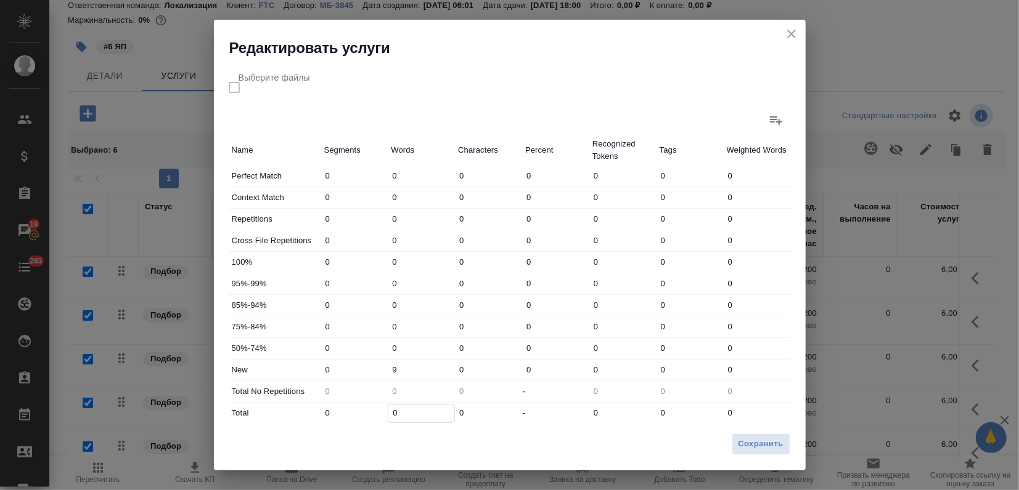
click at [378, 411] on div "Total 0 0 0 - 0 0 0" at bounding box center [510, 413] width 562 height 21
type input "9"
click at [754, 439] on span "Сохранить" at bounding box center [760, 444] width 45 height 14
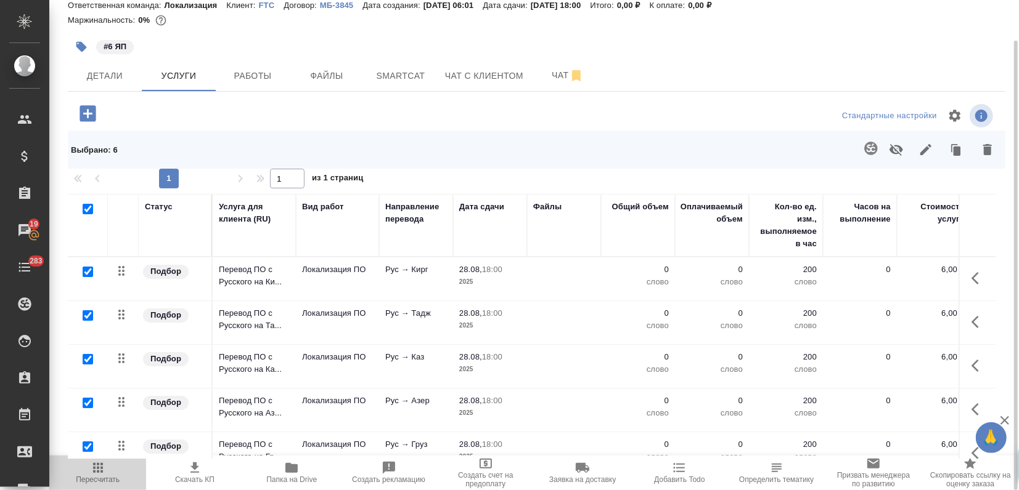
click at [101, 468] on icon "button" at bounding box center [98, 468] width 10 height 10
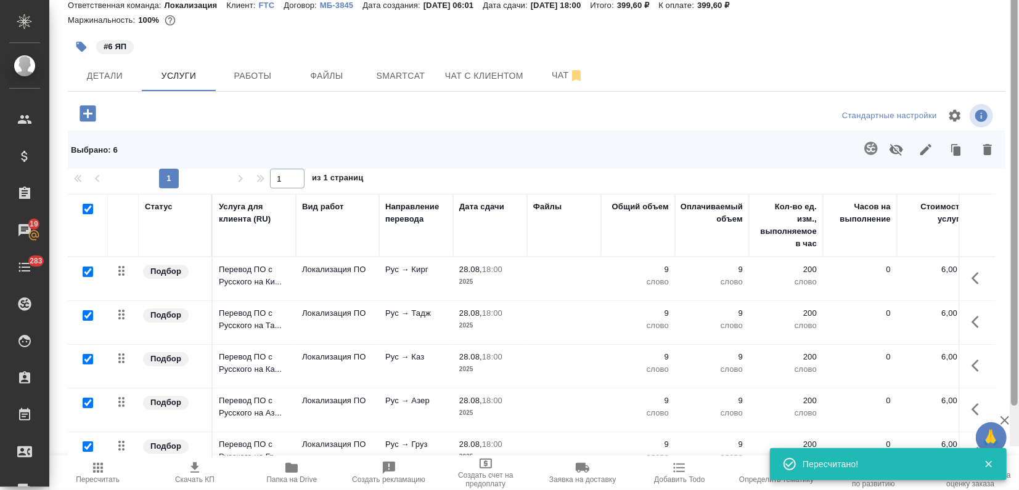
scroll to position [0, 0]
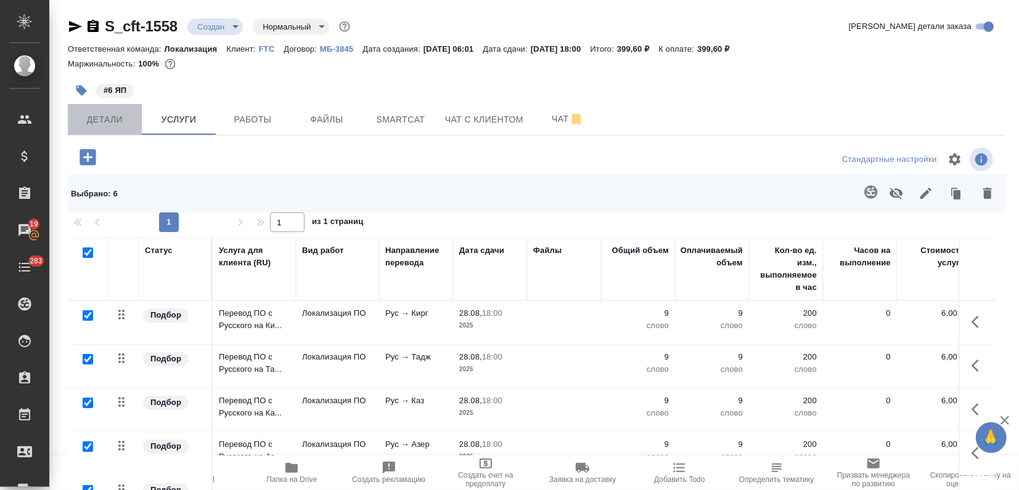
click at [108, 123] on span "Детали" at bounding box center [104, 119] width 59 height 15
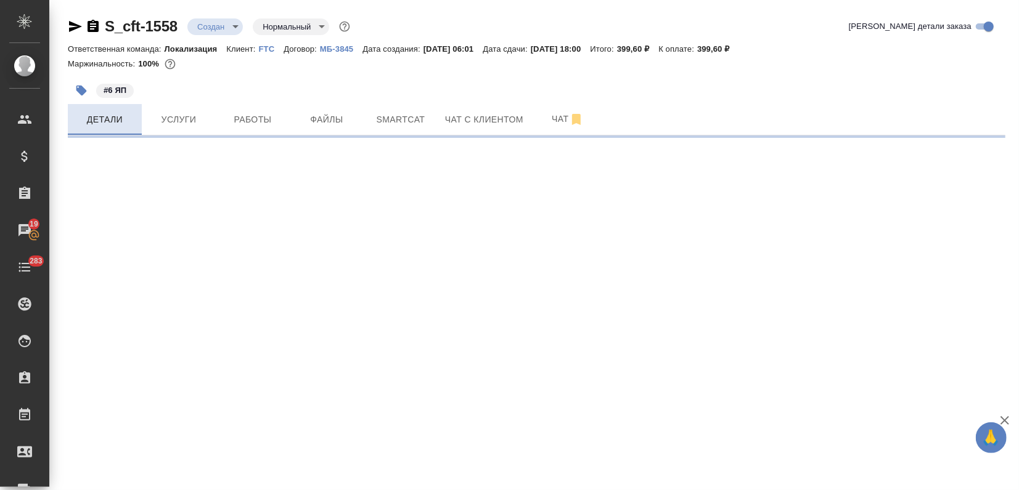
select select "RU"
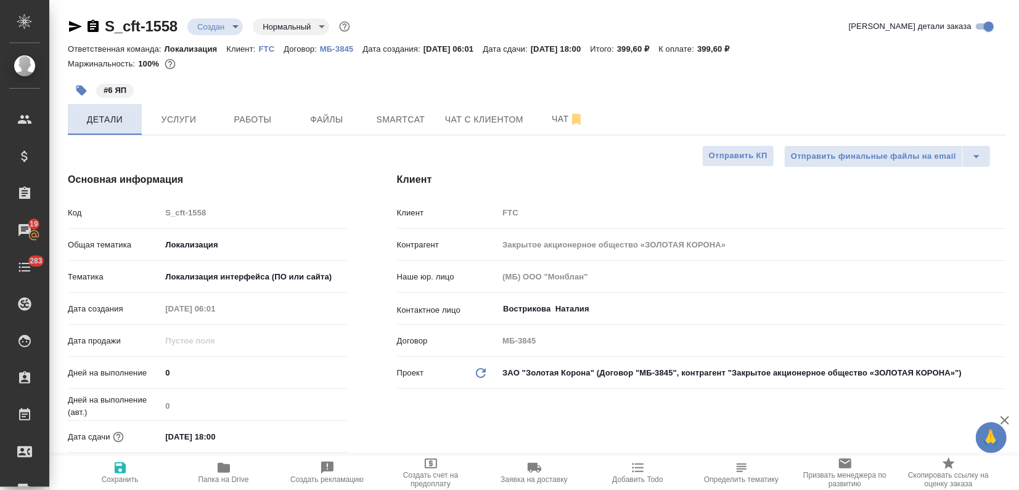
type textarea "x"
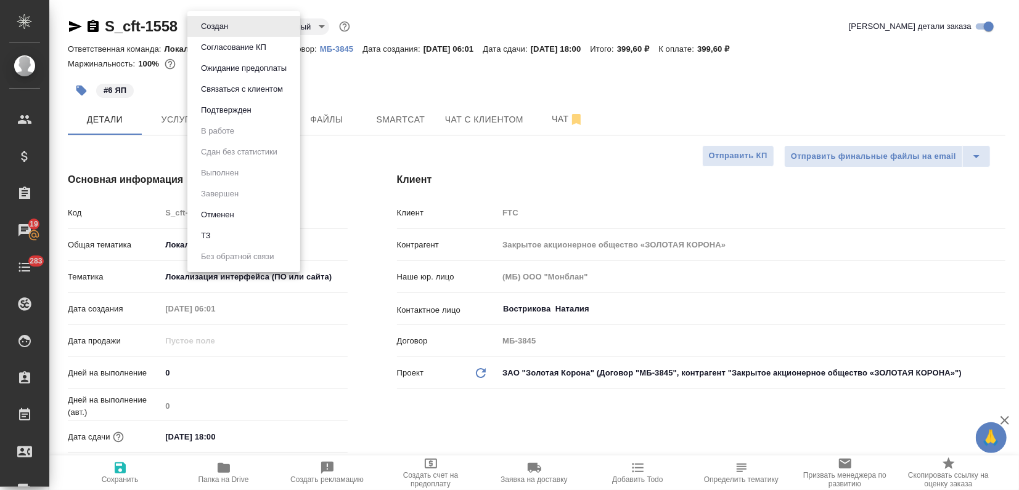
click at [206, 30] on body "🙏 .cls-1 fill:#fff; AWATERA Zagorodnikh Viktoria Клиенты Спецификации Заказы 19…" at bounding box center [509, 245] width 1019 height 490
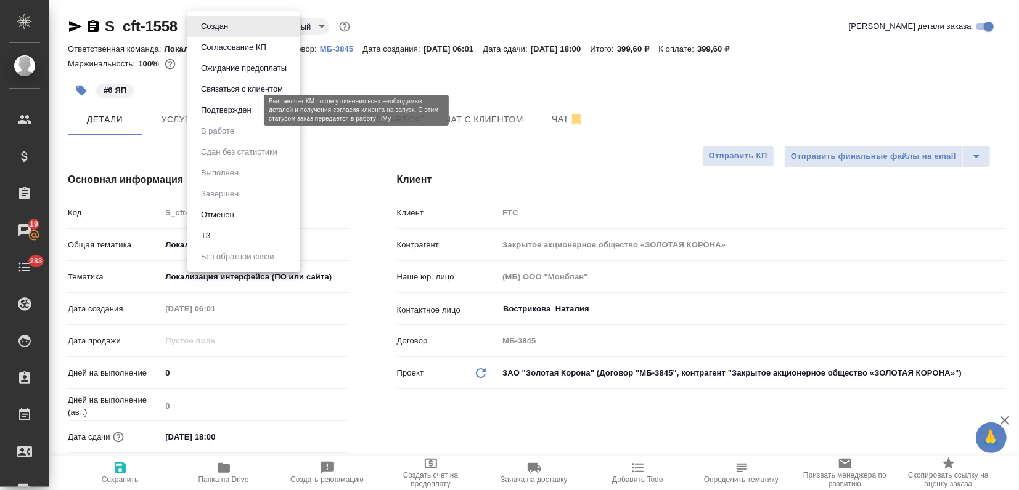
click at [229, 112] on button "Подтвержден" at bounding box center [226, 111] width 58 height 14
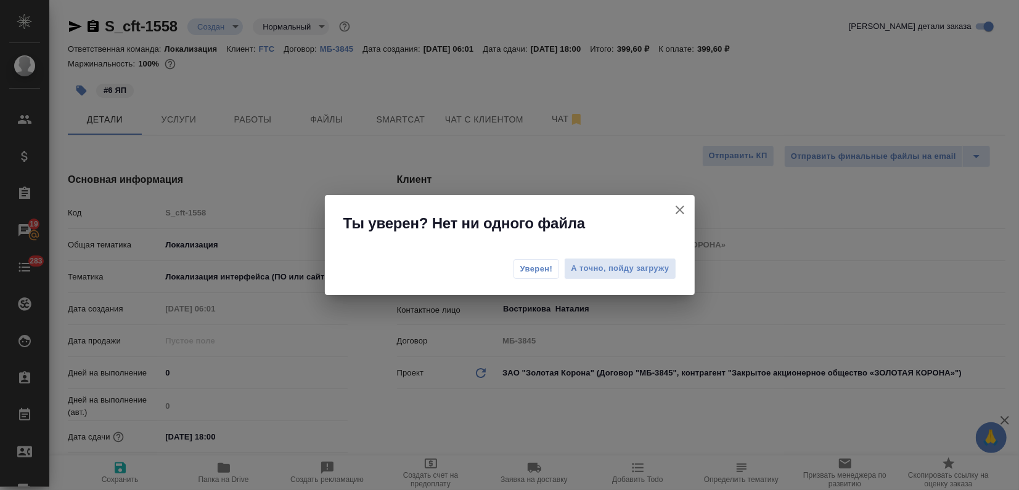
click at [523, 264] on span "Уверен!" at bounding box center [536, 269] width 33 height 12
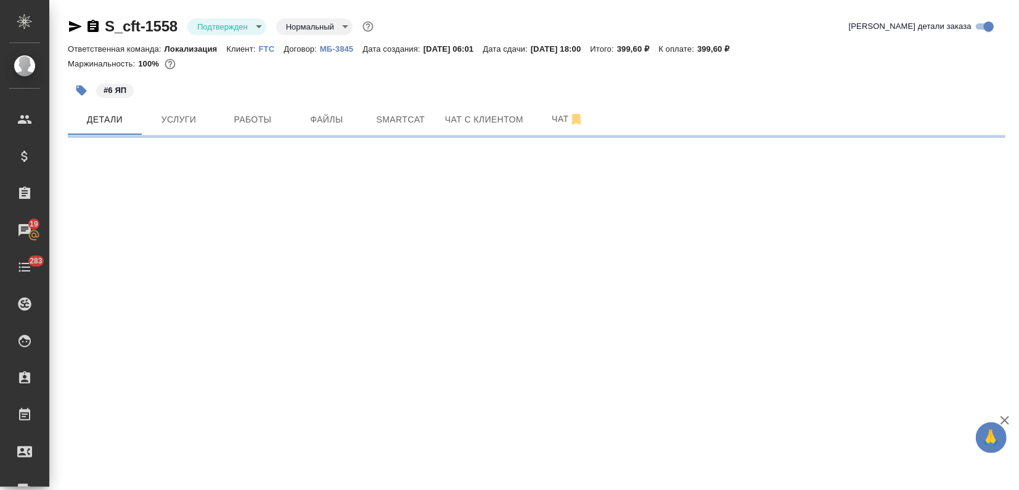
select select "RU"
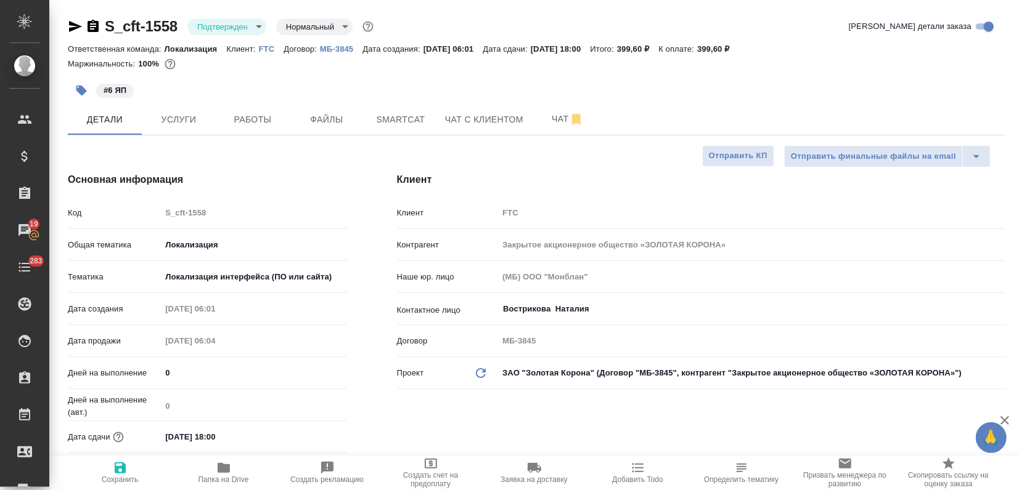
type textarea "x"
click at [70, 26] on icon "button" at bounding box center [75, 26] width 15 height 15
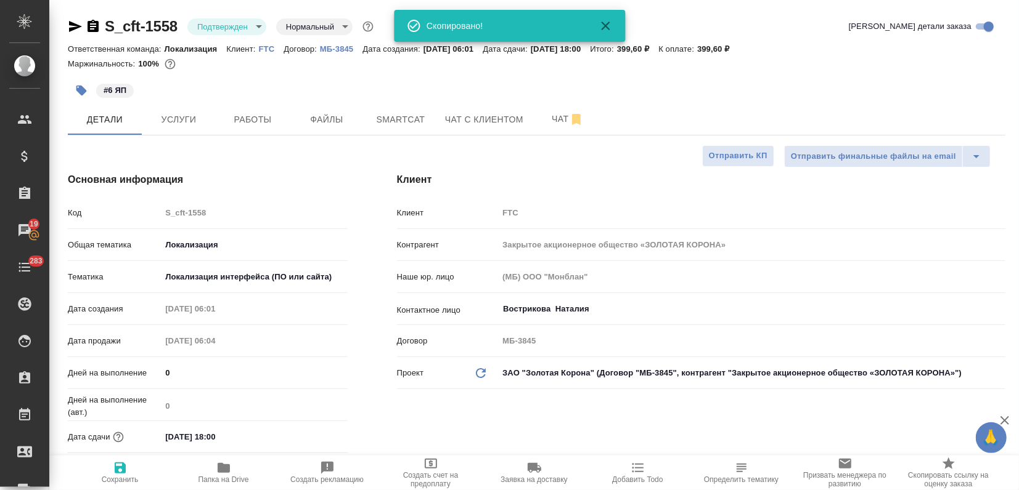
type textarea "x"
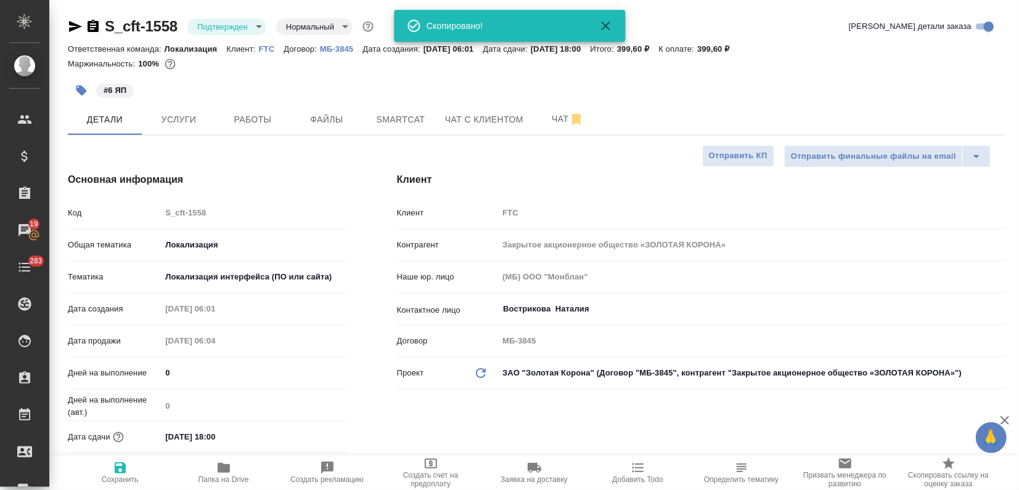
type textarea "x"
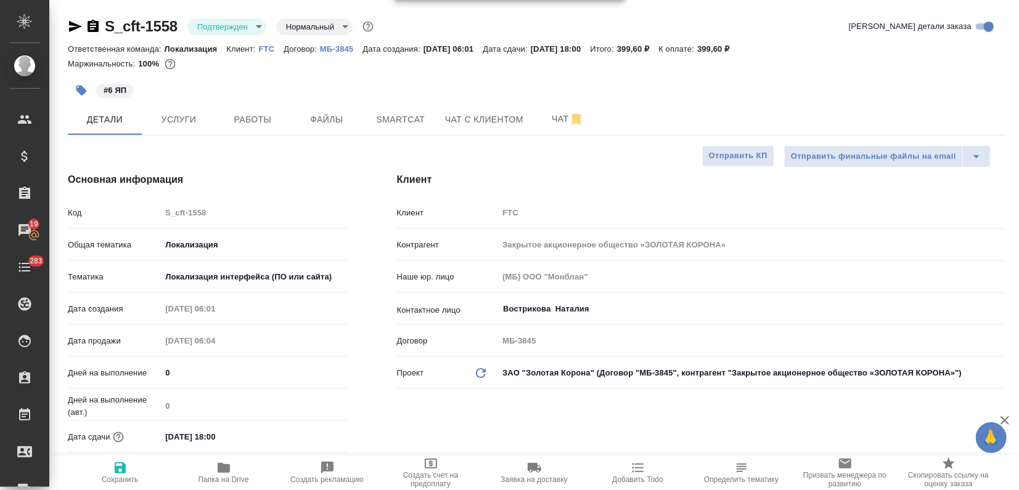
type textarea "x"
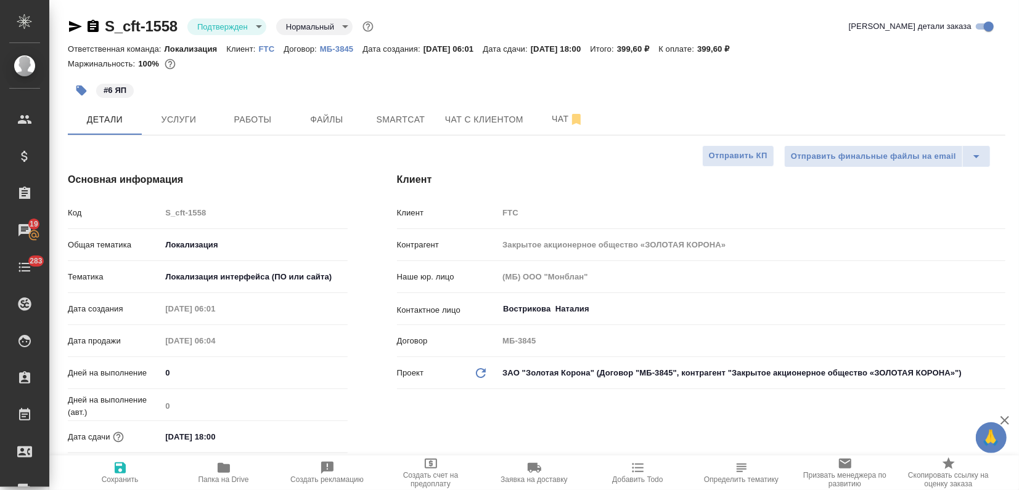
type textarea "x"
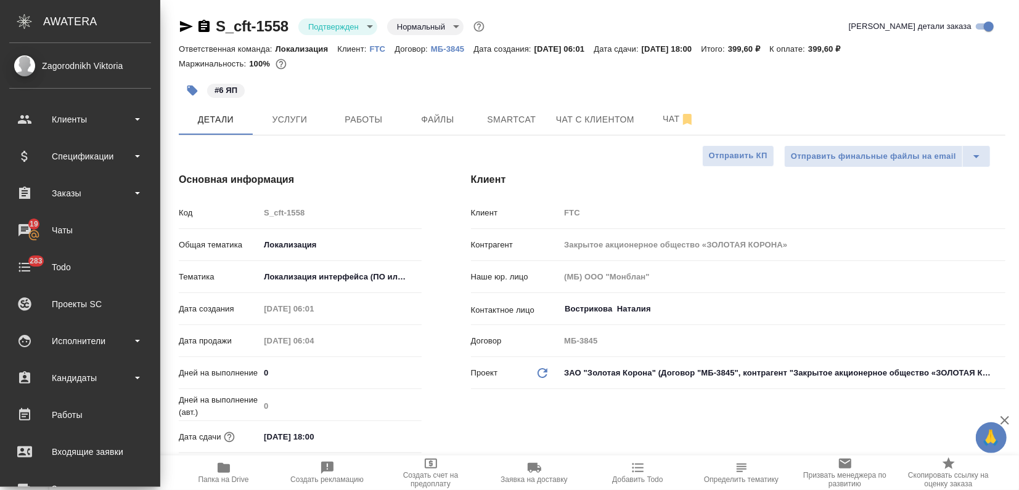
type textarea "x"
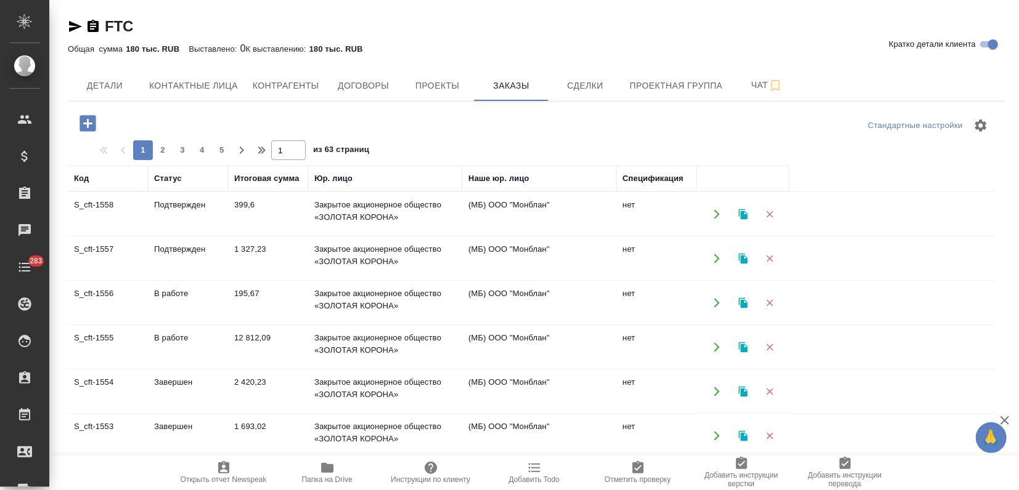
click at [741, 255] on icon "button" at bounding box center [743, 258] width 11 height 11
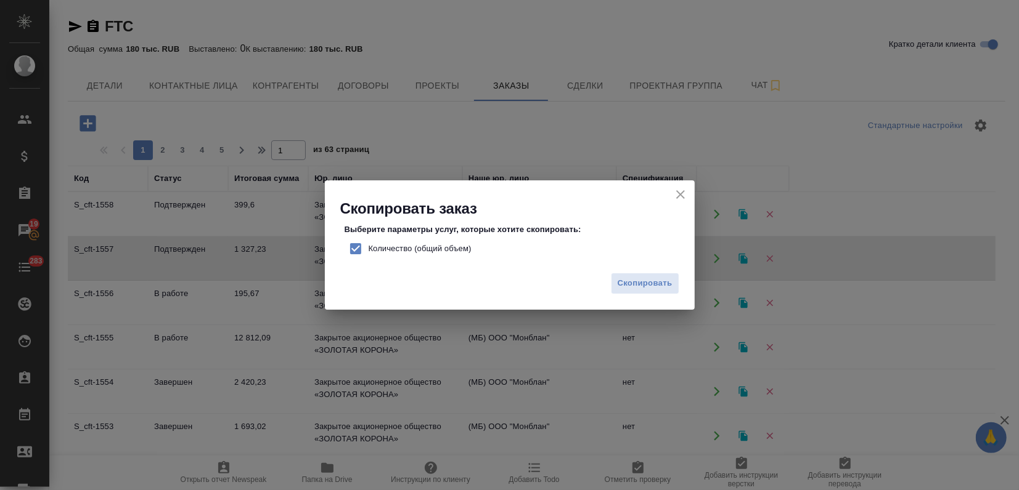
click at [353, 251] on input "Количество (общий объем)" at bounding box center [356, 249] width 26 height 26
checkbox input "false"
click at [630, 280] on span "Скопировать" at bounding box center [644, 284] width 55 height 14
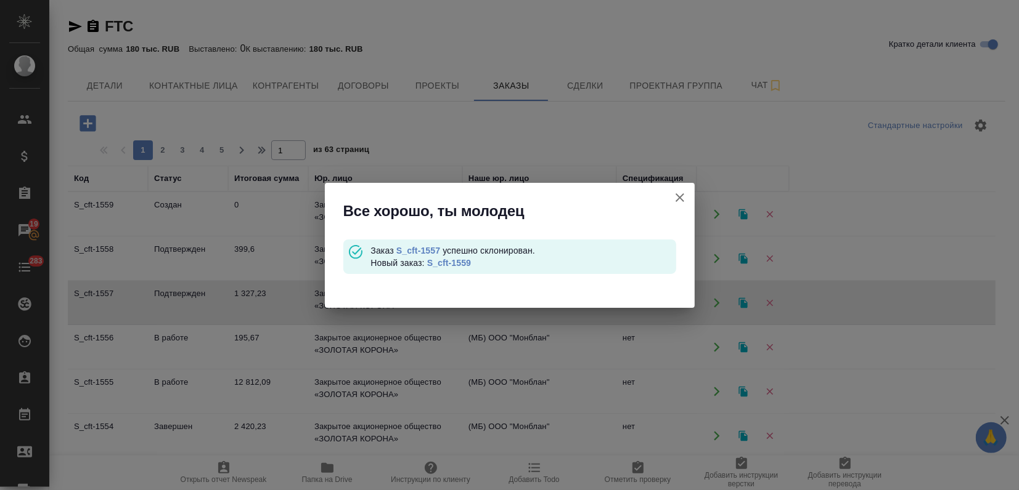
click at [461, 262] on link "S_cft-1559" at bounding box center [449, 263] width 44 height 10
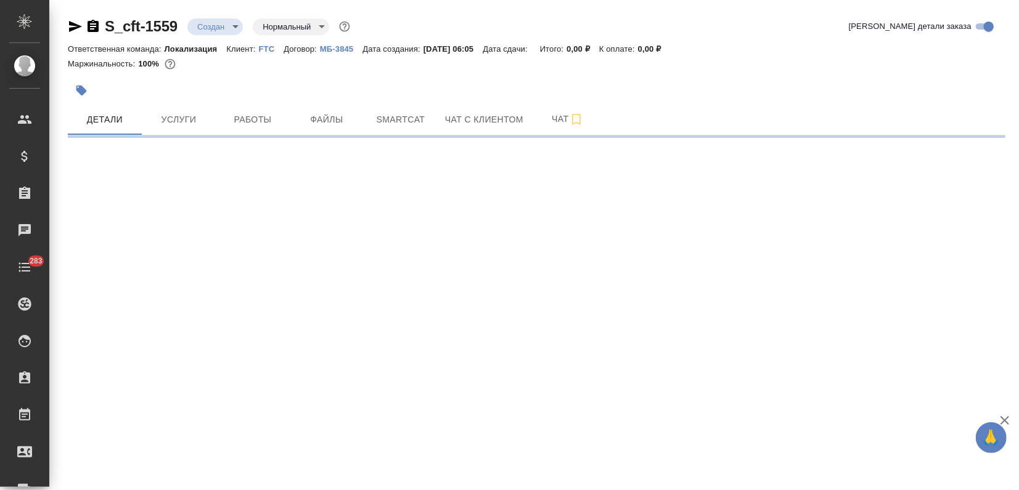
select select "RU"
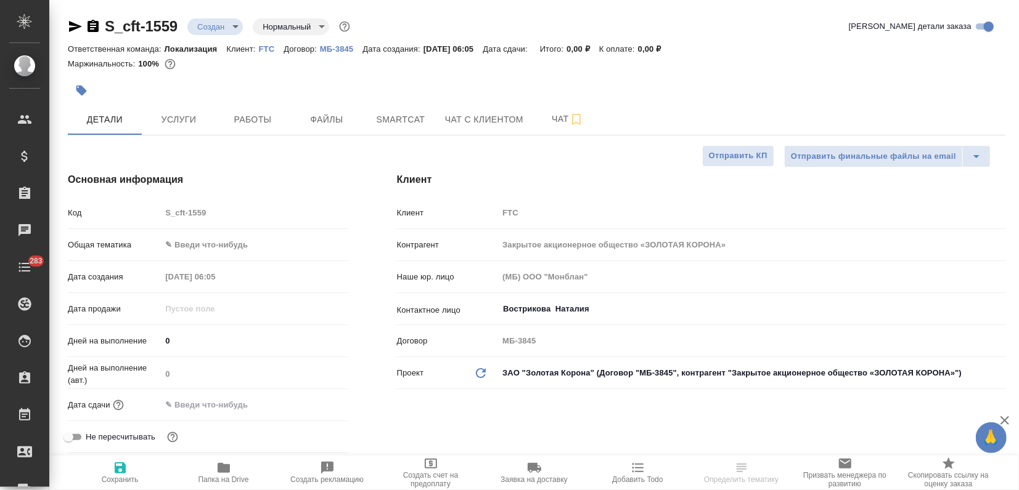
type textarea "x"
click at [79, 94] on icon "button" at bounding box center [81, 90] width 12 height 12
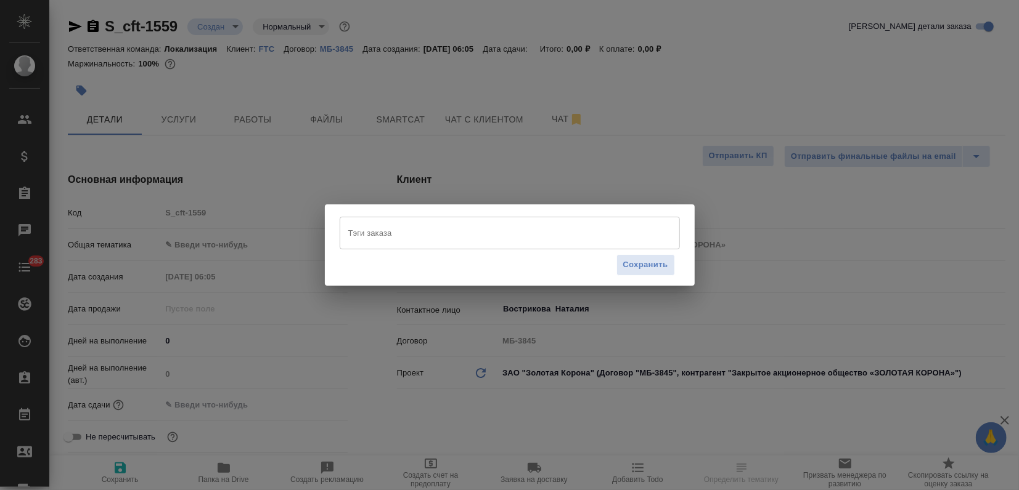
click at [366, 230] on input "Тэги заказа" at bounding box center [498, 232] width 306 height 21
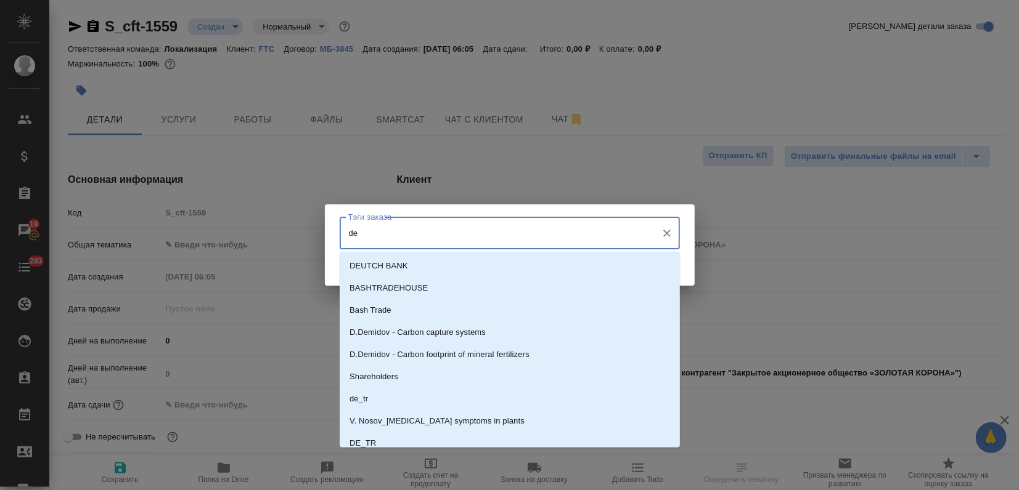
type input "de"
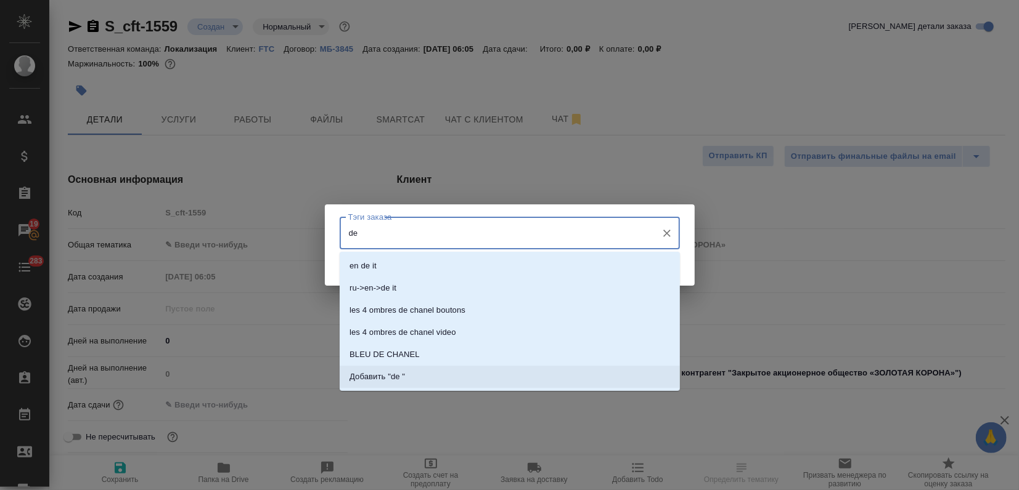
drag, startPoint x: 373, startPoint y: 375, endPoint x: 375, endPoint y: 365, distance: 10.2
click at [373, 375] on p "Добавить "de "" at bounding box center [376, 377] width 55 height 12
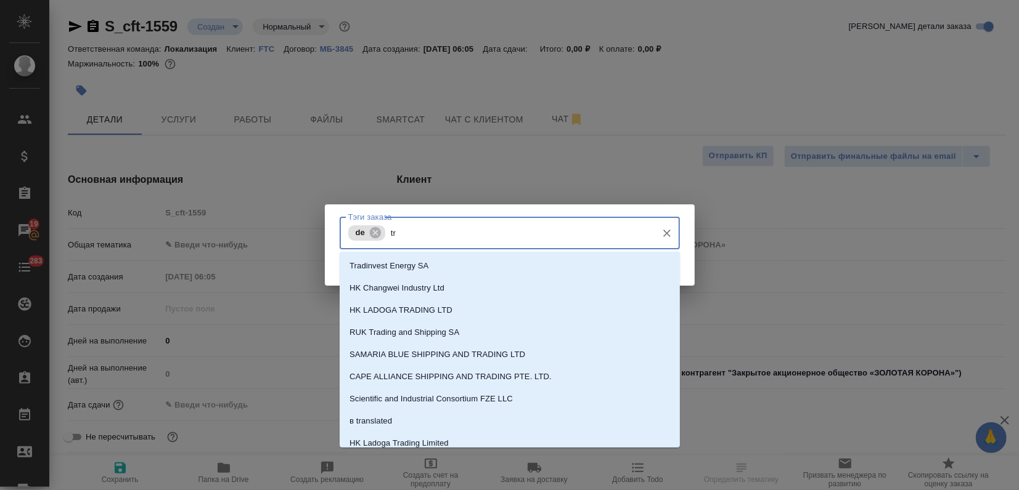
type input "tr"
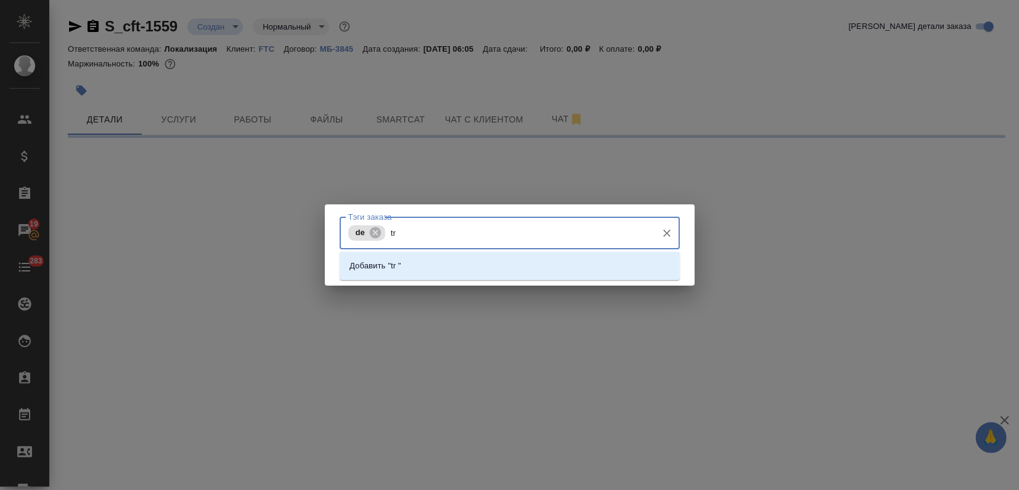
select select "RU"
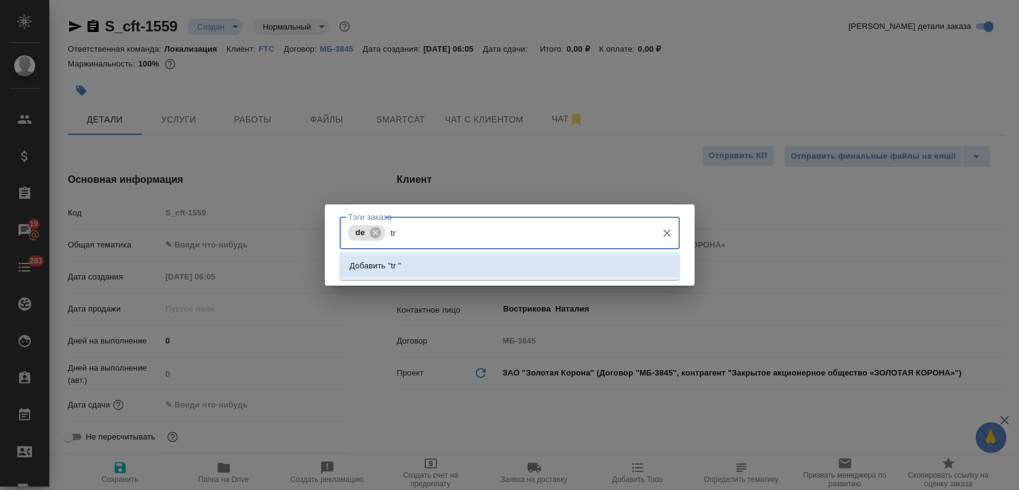
click at [404, 262] on li "Добавить "tr "" at bounding box center [510, 266] width 340 height 22
type textarea "x"
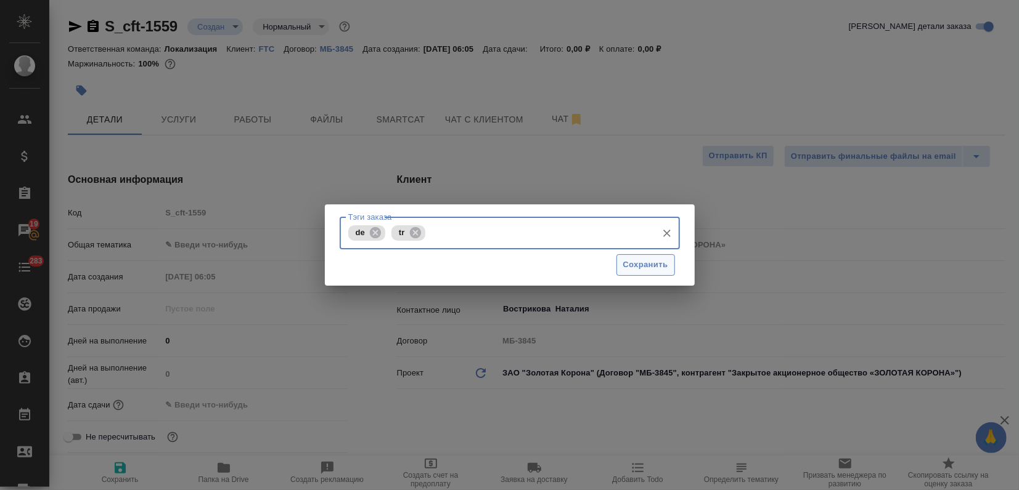
click at [654, 266] on span "Сохранить" at bounding box center [645, 265] width 45 height 14
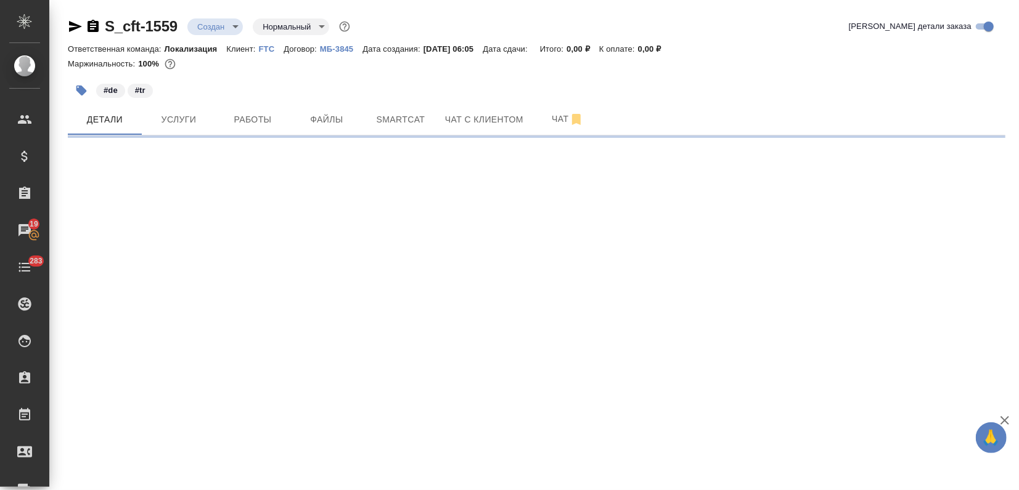
select select "RU"
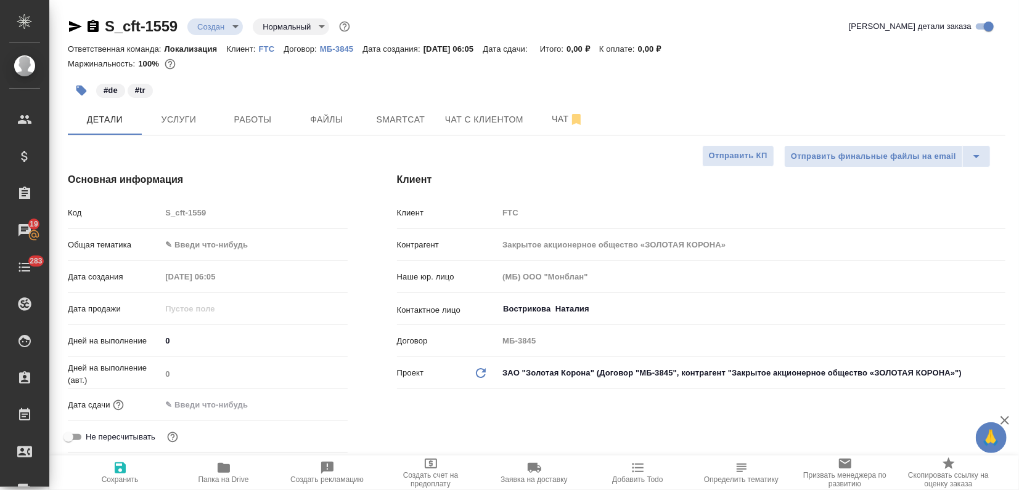
type textarea "x"
click at [190, 251] on body "🙏 .cls-1 fill:#fff; AWATERA Zagorodnikh Viktoria Клиенты Спецификации Заказы 19…" at bounding box center [509, 245] width 1019 height 490
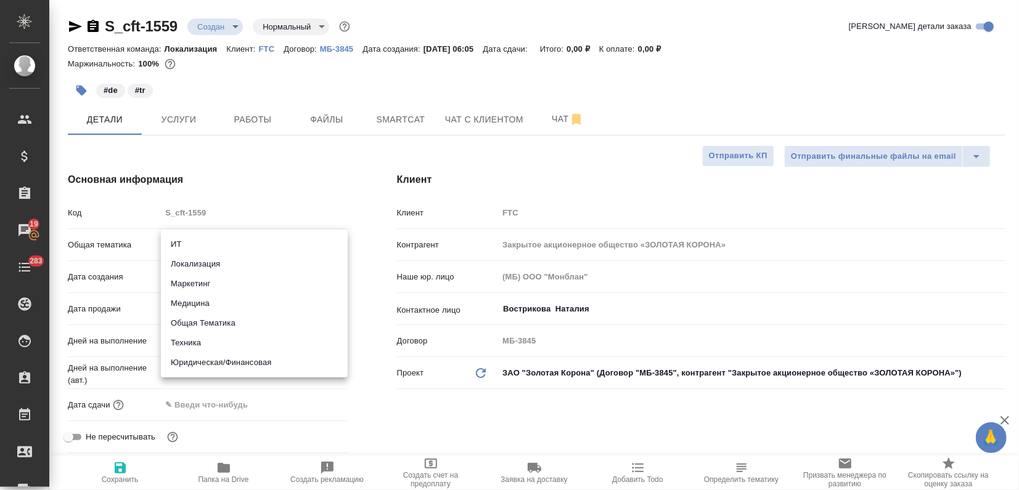
click at [195, 266] on li "Локализация" at bounding box center [254, 264] width 187 height 20
type input "local"
type textarea "x"
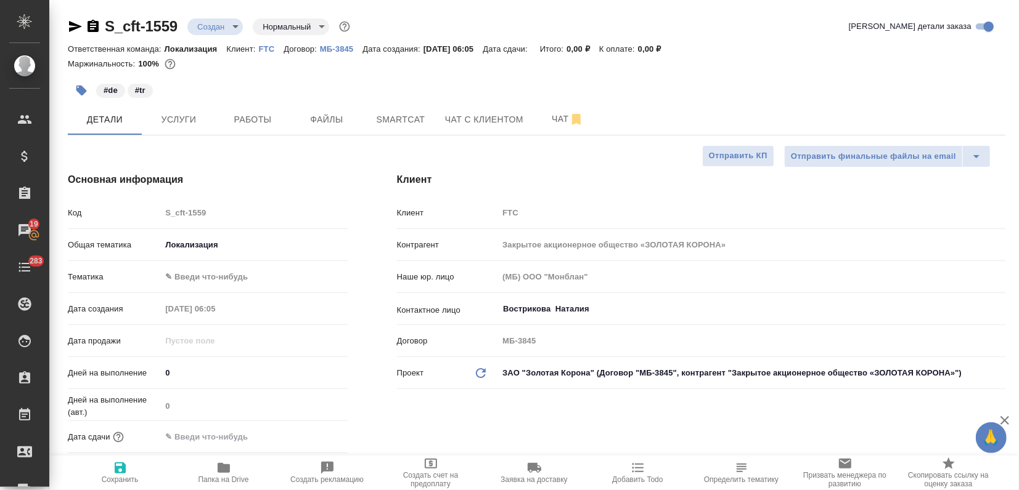
click at [189, 274] on body "🙏 .cls-1 fill:#fff; AWATERA Zagorodnikh Viktoria Клиенты Спецификации Заказы 19…" at bounding box center [509, 245] width 1019 height 490
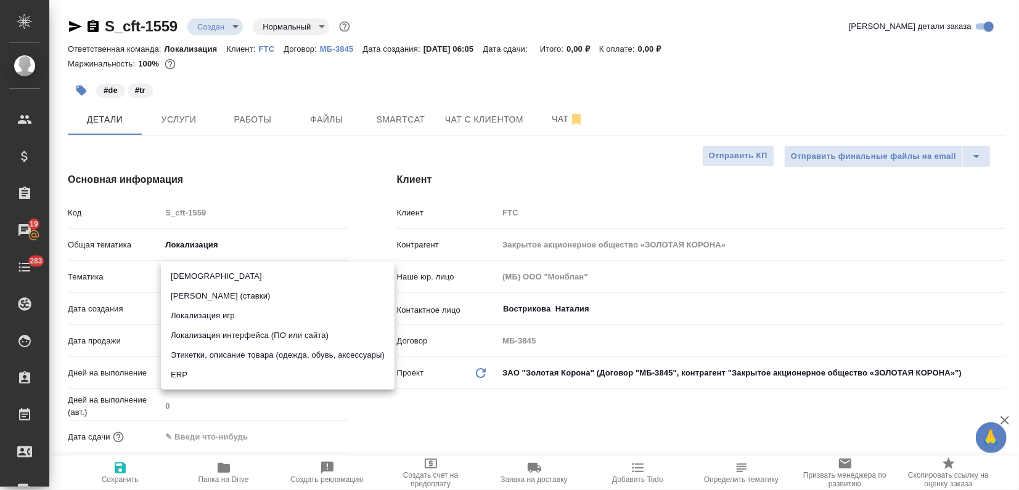
click at [217, 340] on li "Локализация интерфейса (ПО или сайта)" at bounding box center [278, 336] width 234 height 20
type textarea "x"
type input "5a8b8b956a9677013d343e0d"
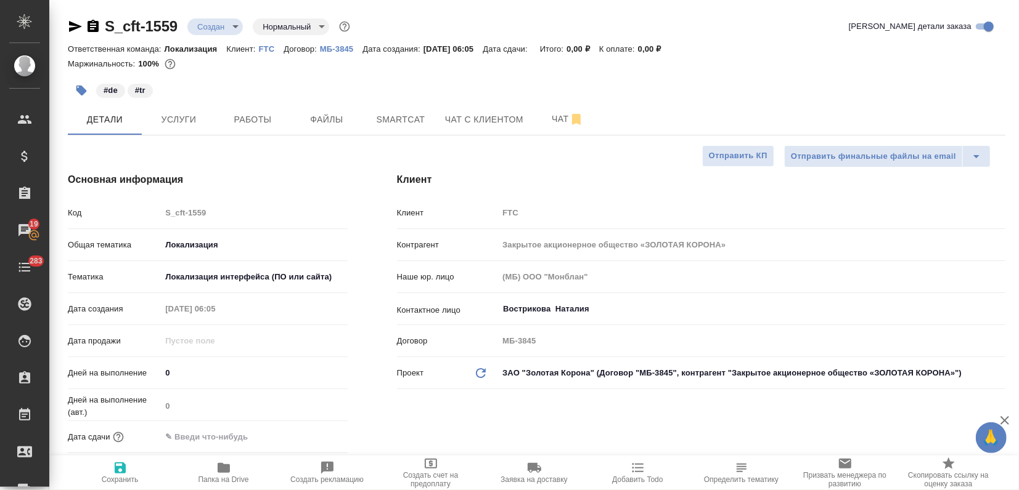
click at [131, 471] on span "Сохранить" at bounding box center [120, 472] width 89 height 23
type textarea "x"
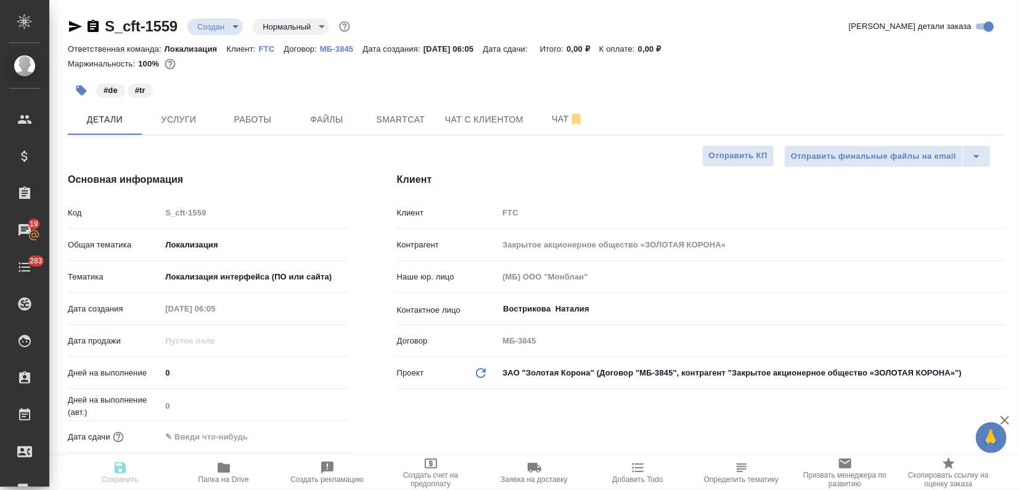
type textarea "x"
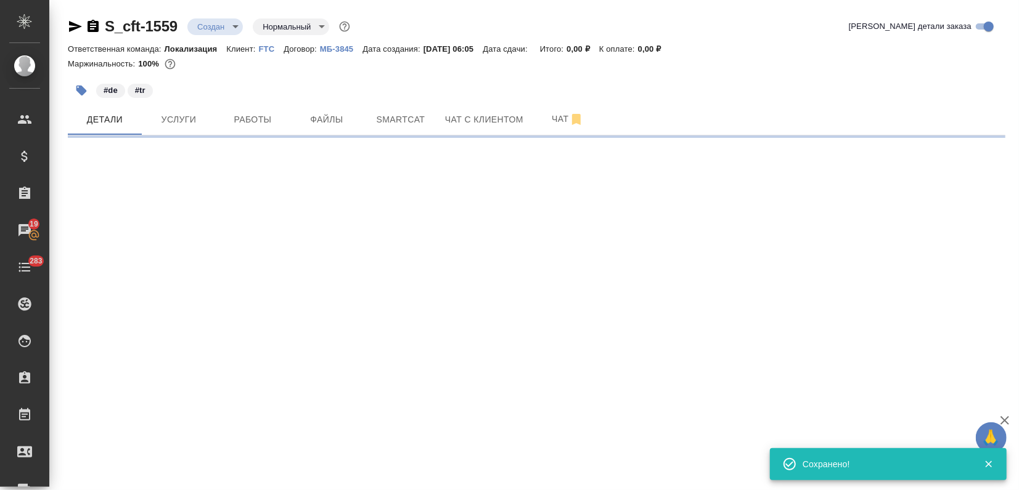
select select "RU"
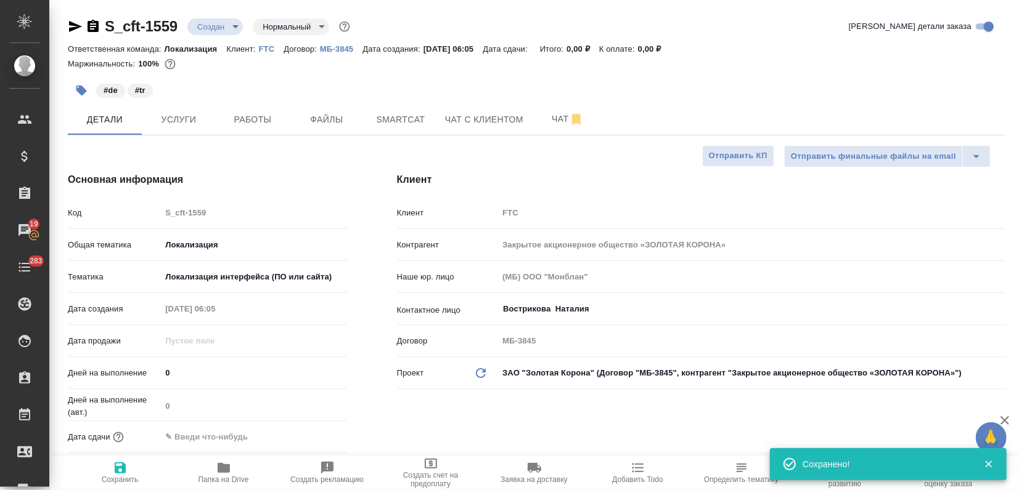
type textarea "x"
click at [222, 431] on input "text" at bounding box center [215, 437] width 108 height 18
click at [308, 433] on icon "button" at bounding box center [311, 435] width 11 height 12
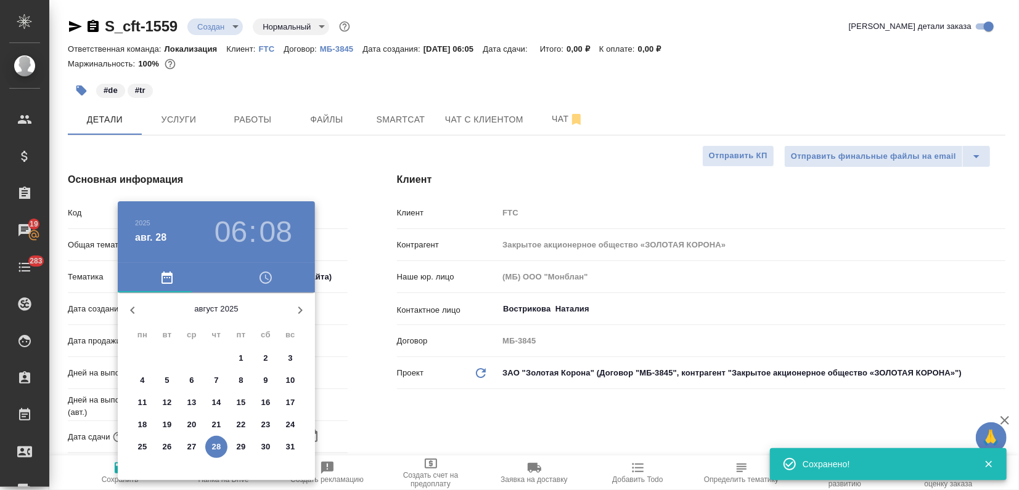
click at [225, 445] on span "28" at bounding box center [216, 447] width 22 height 12
type input "[DATE] 06:08"
type textarea "x"
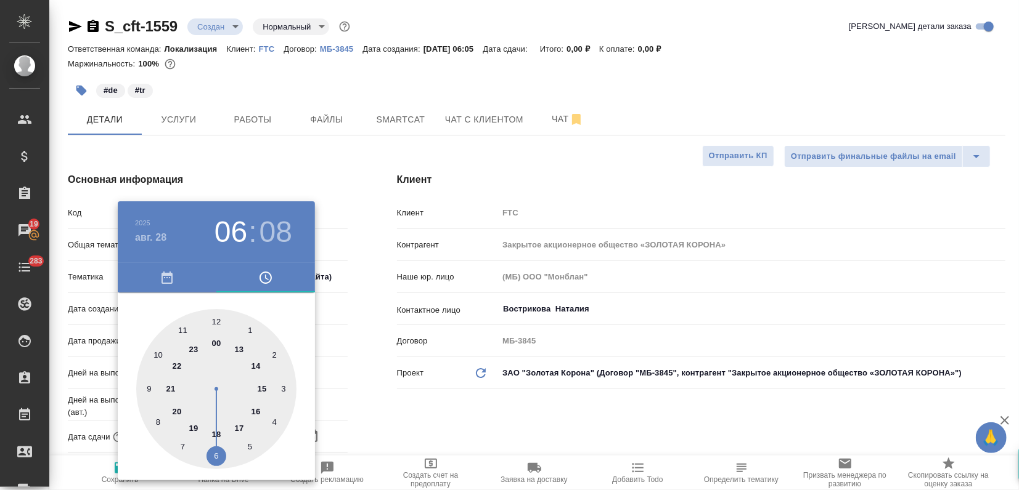
click at [219, 434] on div at bounding box center [216, 389] width 160 height 160
type input "28.08.2025 18:08"
type textarea "x"
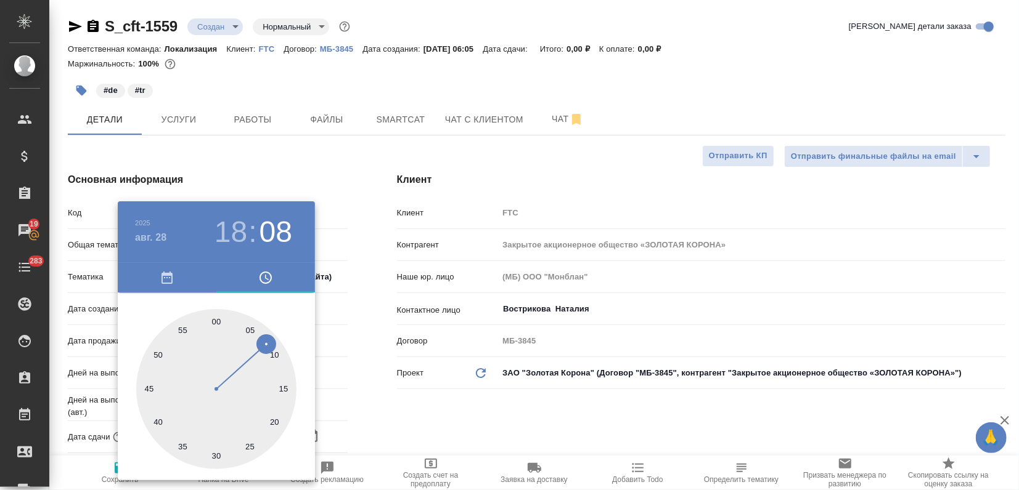
click at [217, 321] on div at bounding box center [216, 389] width 160 height 160
type input "28.08.2025 18:00"
type textarea "x"
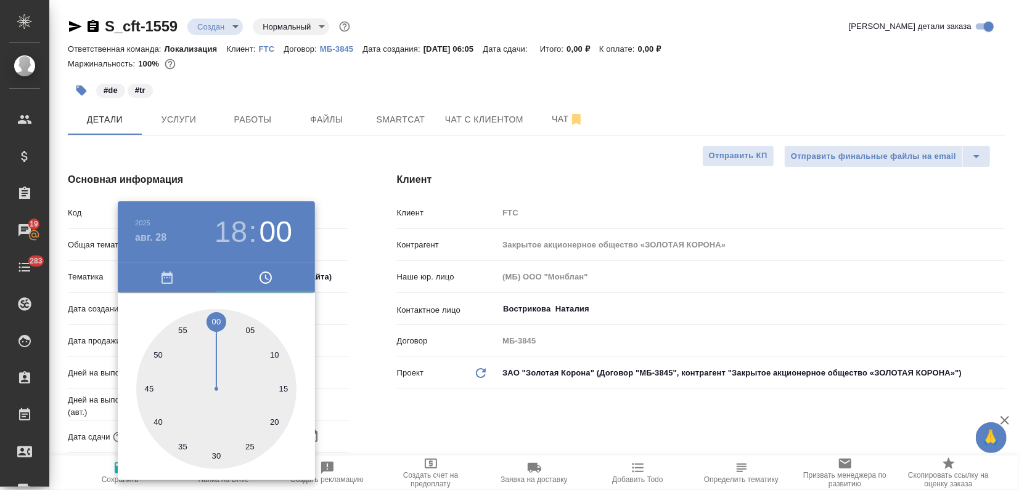
click at [269, 155] on div at bounding box center [509, 245] width 1019 height 490
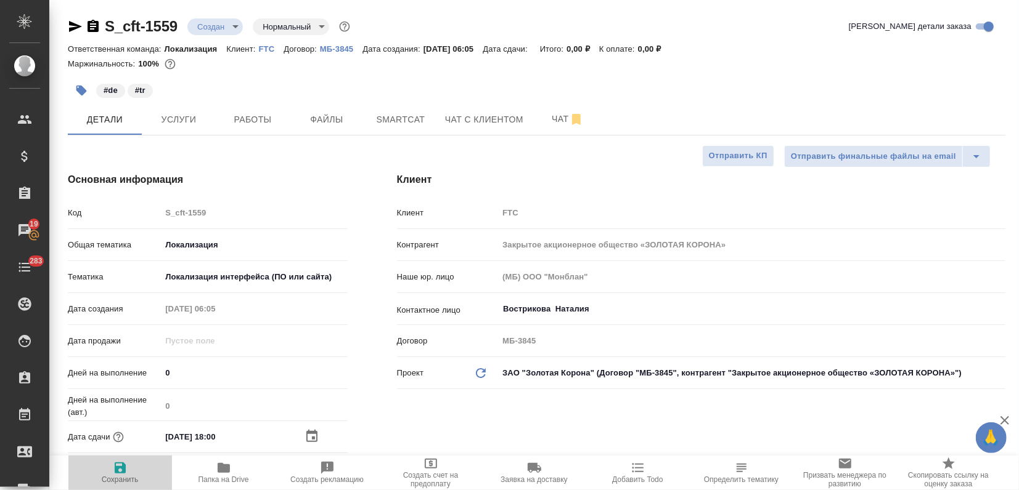
click at [121, 471] on icon "button" at bounding box center [120, 468] width 15 height 15
type textarea "x"
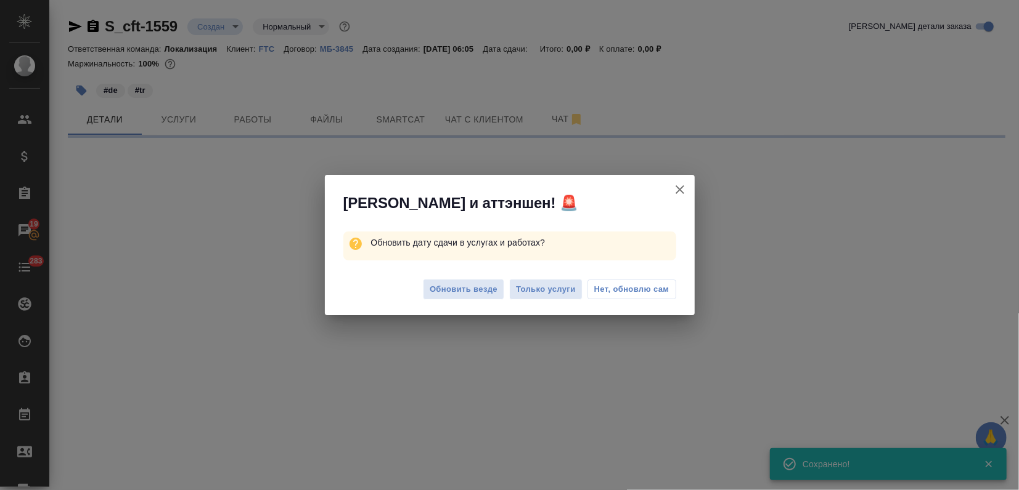
select select "RU"
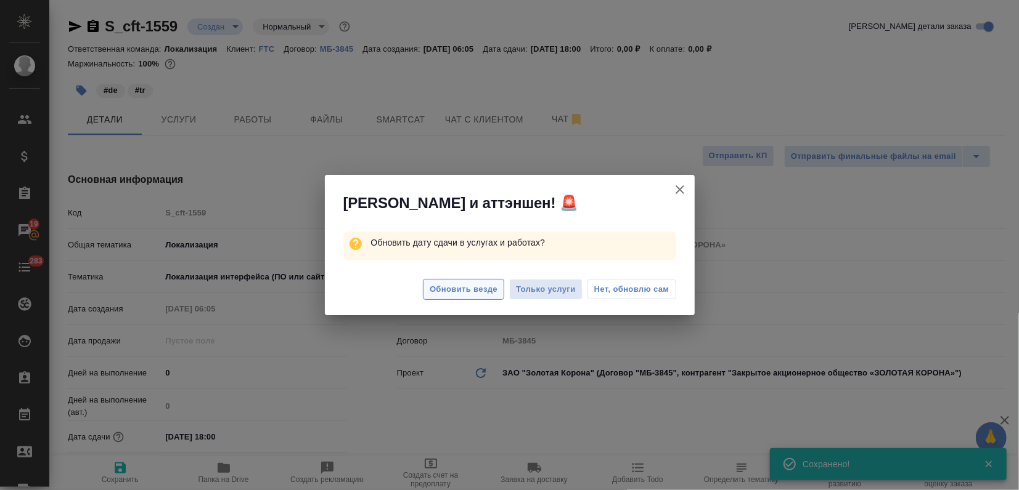
type textarea "x"
click at [442, 291] on span "Обновить везде" at bounding box center [463, 290] width 68 height 14
type textarea "x"
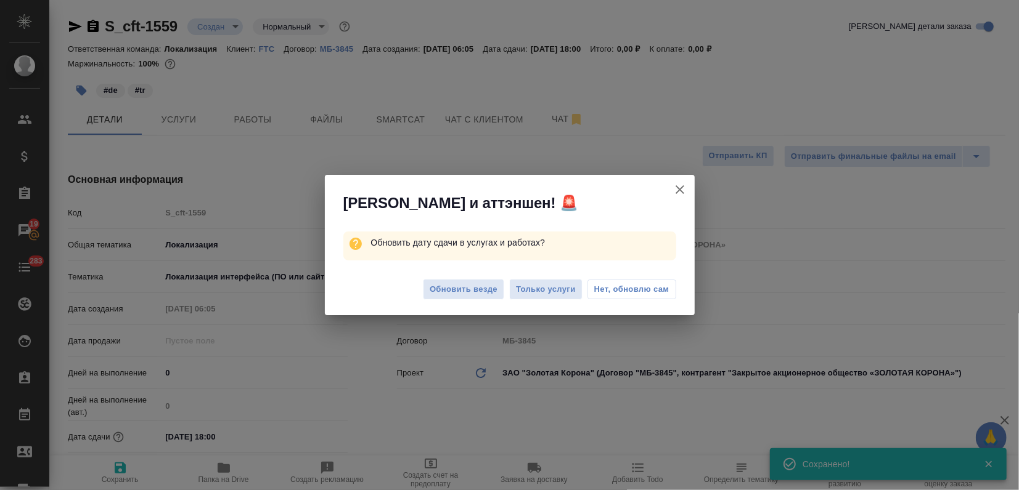
type textarea "x"
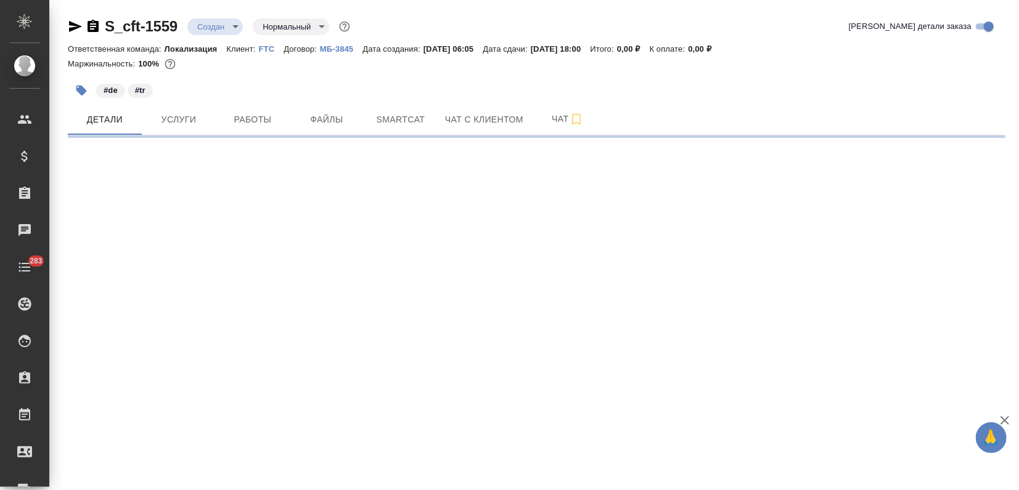
select select "RU"
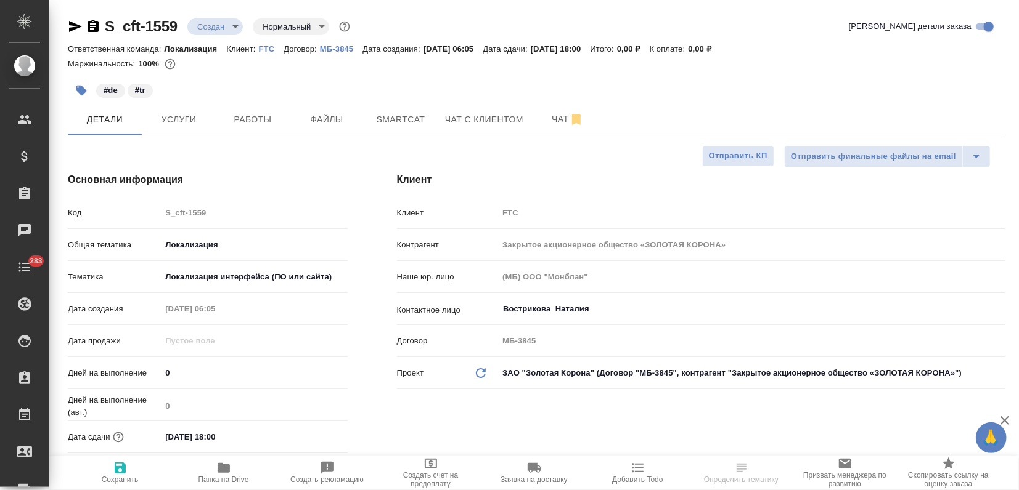
type textarea "x"
click at [153, 113] on span "Услуги" at bounding box center [178, 119] width 59 height 15
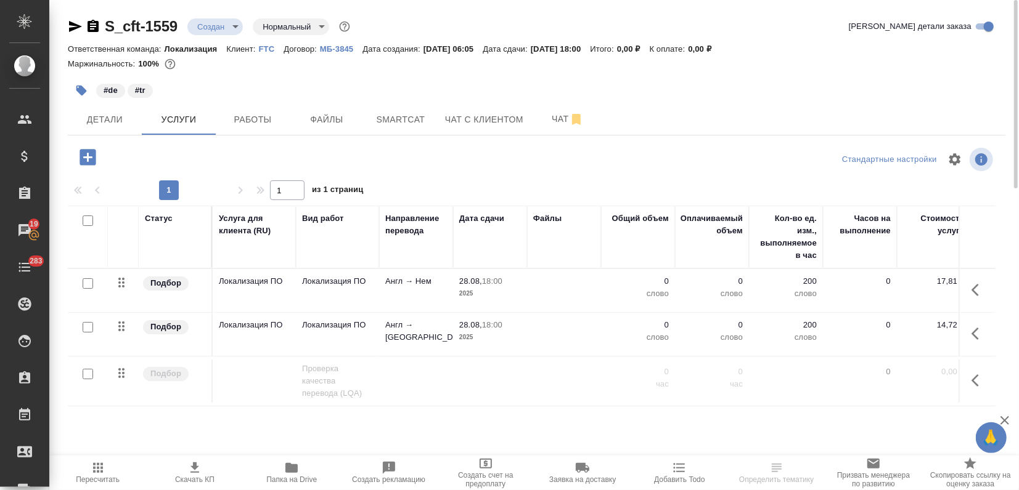
click at [87, 284] on input "checkbox" at bounding box center [88, 284] width 10 height 10
checkbox input "true"
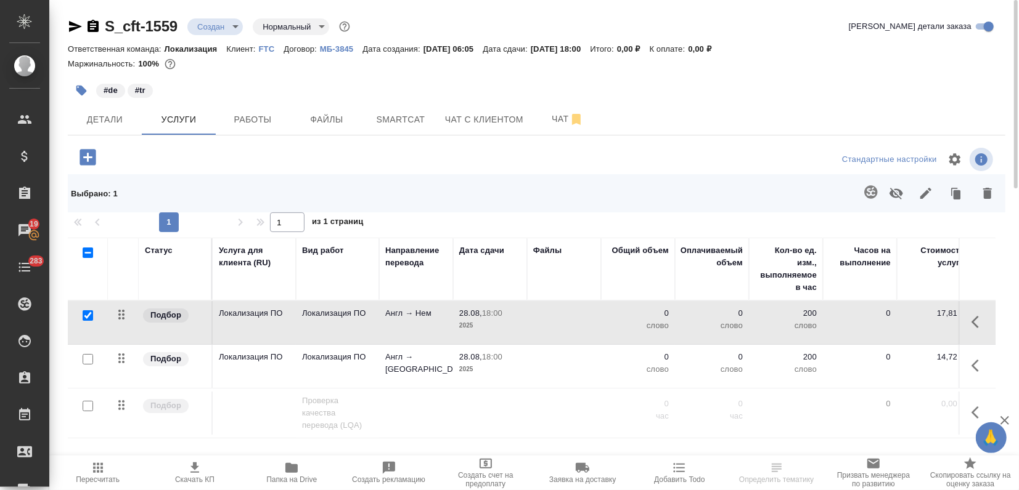
click at [89, 362] on input "checkbox" at bounding box center [88, 359] width 10 height 10
checkbox input "true"
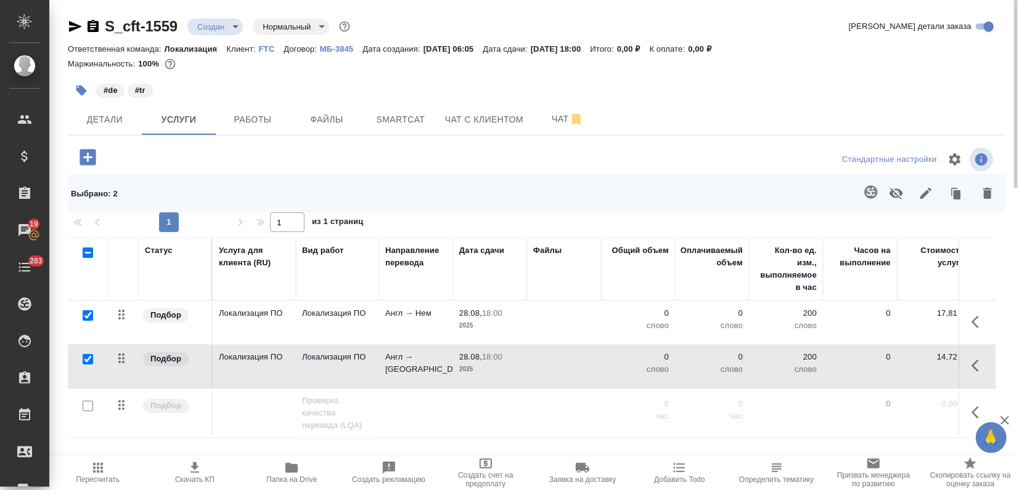
click at [308, 333] on td "Локализация ПО" at bounding box center [337, 322] width 83 height 43
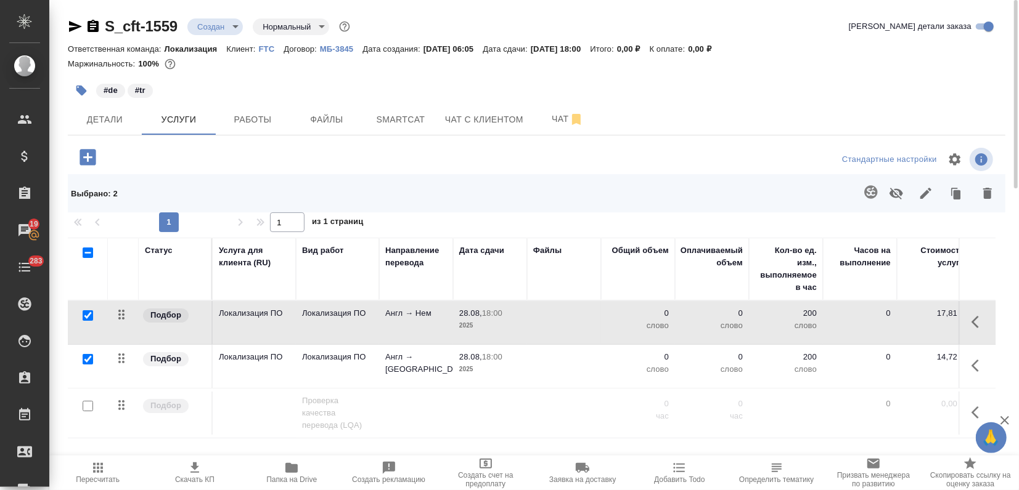
click at [307, 323] on td "Локализация ПО" at bounding box center [337, 322] width 83 height 43
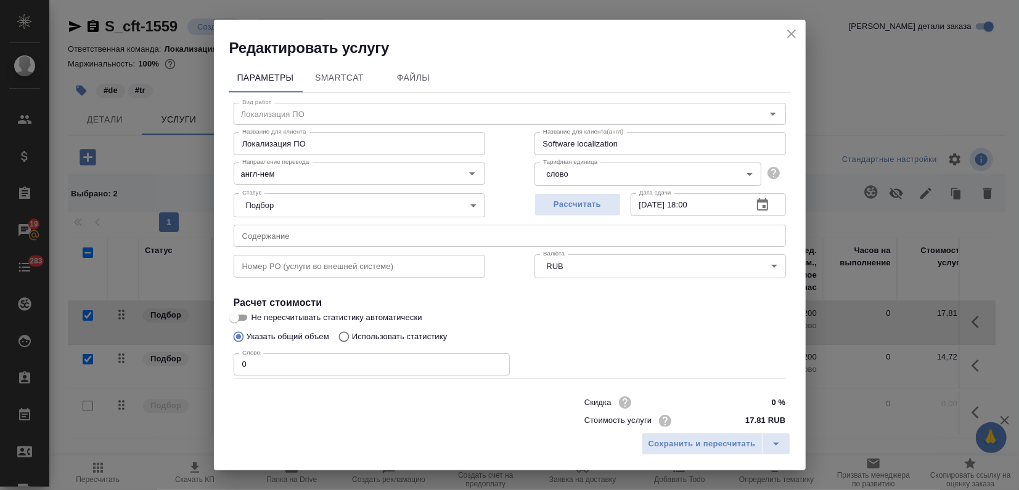
click at [428, 342] on p "Использовать статистику" at bounding box center [400, 337] width 96 height 12
click at [352, 342] on input "Использовать статистику" at bounding box center [342, 336] width 20 height 23
radio input "true"
radio input "false"
click at [765, 397] on icon at bounding box center [770, 394] width 15 height 15
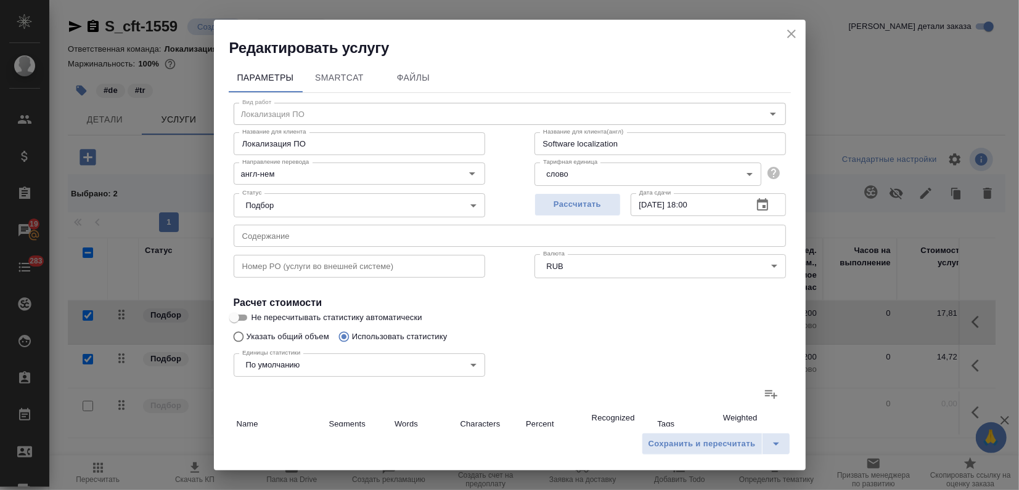
click at [0, 0] on input "file" at bounding box center [0, 0] width 0 height 0
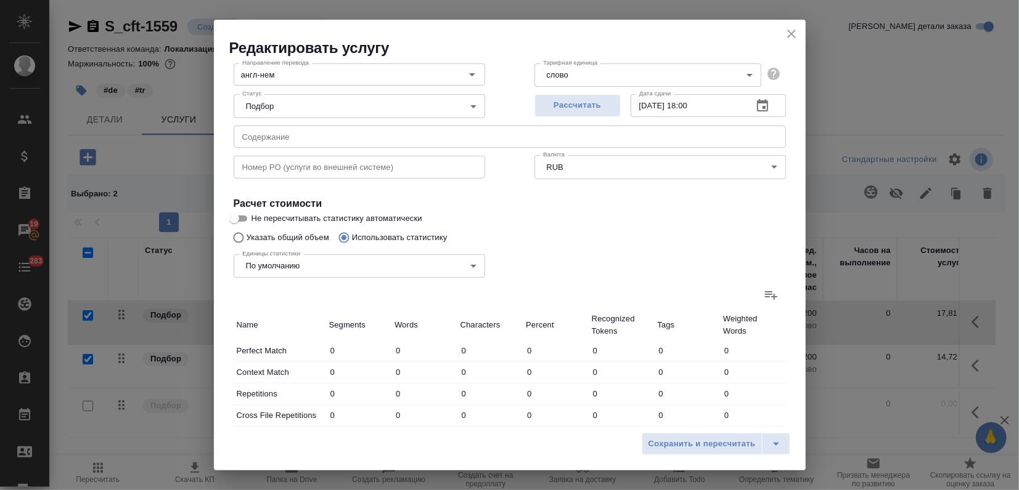
scroll to position [68, 0]
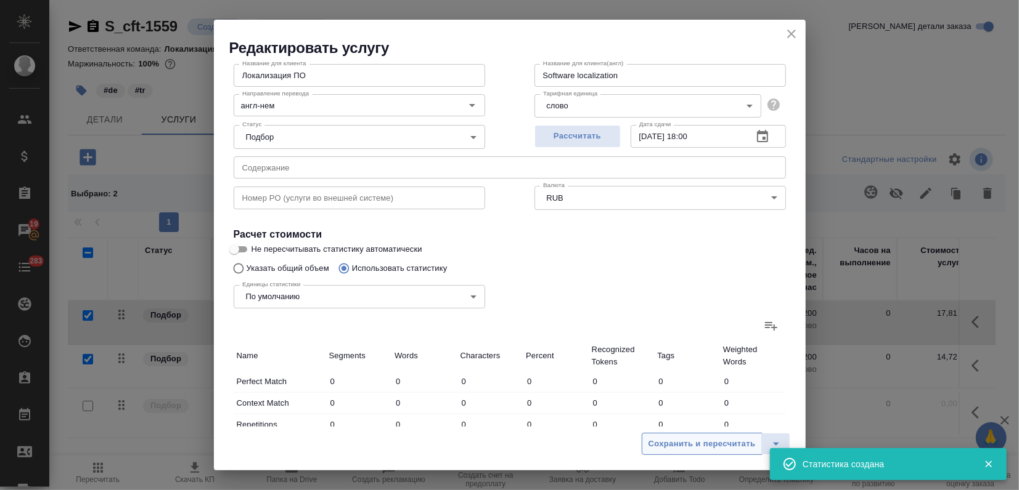
click at [683, 447] on span "Сохранить и пересчитать" at bounding box center [701, 444] width 107 height 14
type input "7"
type input "131"
type input "798"
type input "8"
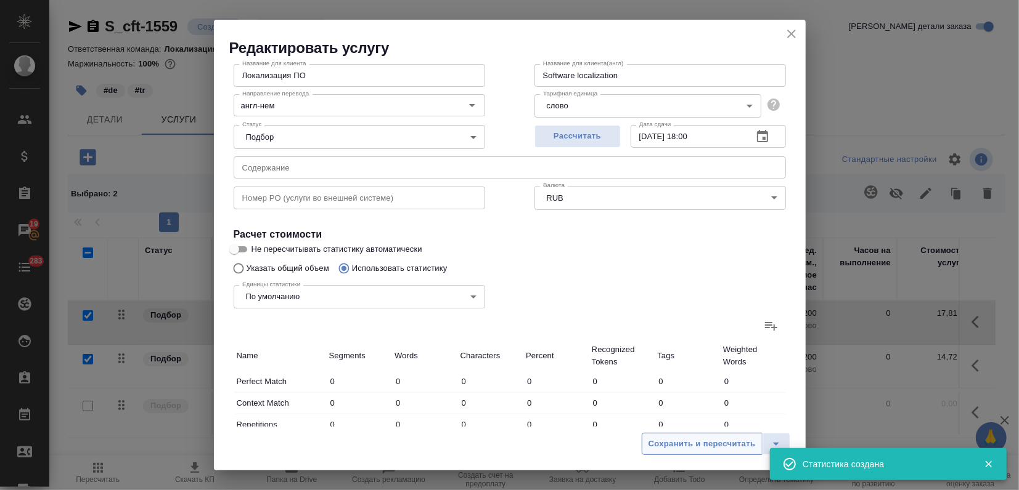
type input "133"
type input "835"
type input "8"
type input "133"
type input "835"
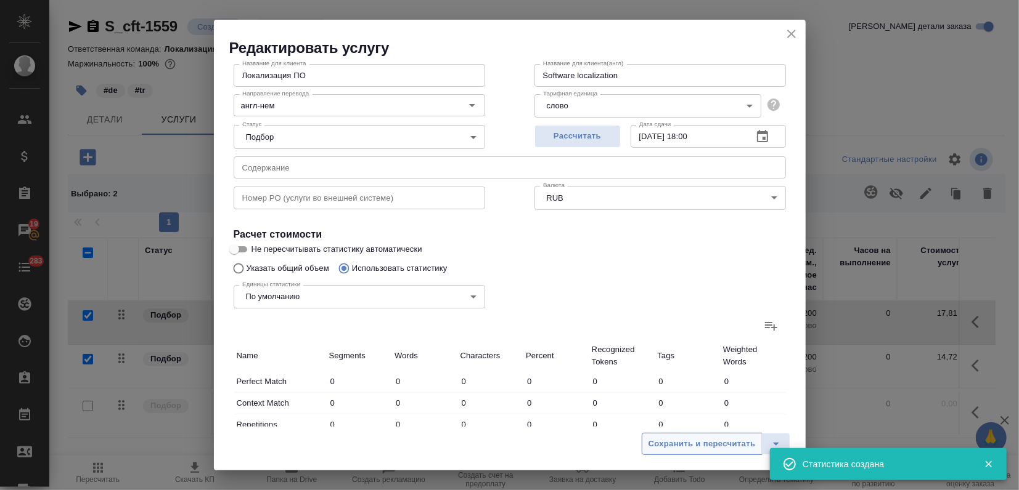
type input "15"
type input "264"
type input "1633"
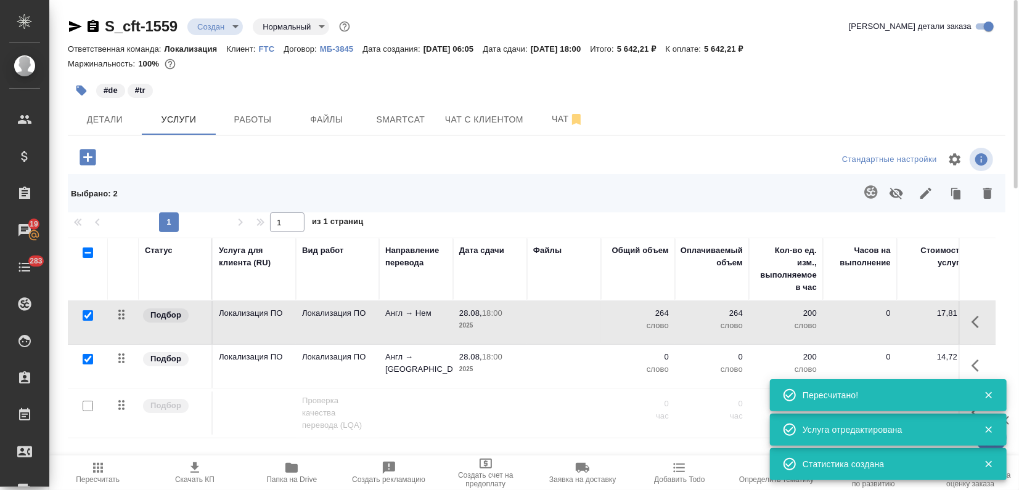
click at [539, 389] on tr "Подбор Проверка качества перевода (LQA) 0 час 0 час 0 0,00 ₽ 0 % 0,00 ₽ 0,00 ₽" at bounding box center [648, 414] width 1161 height 50
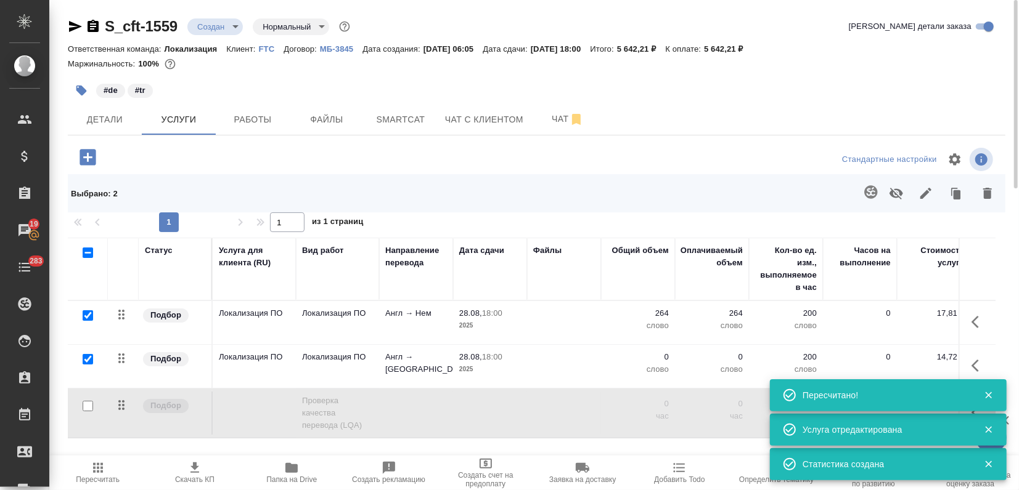
click at [513, 370] on p "2025" at bounding box center [490, 370] width 62 height 12
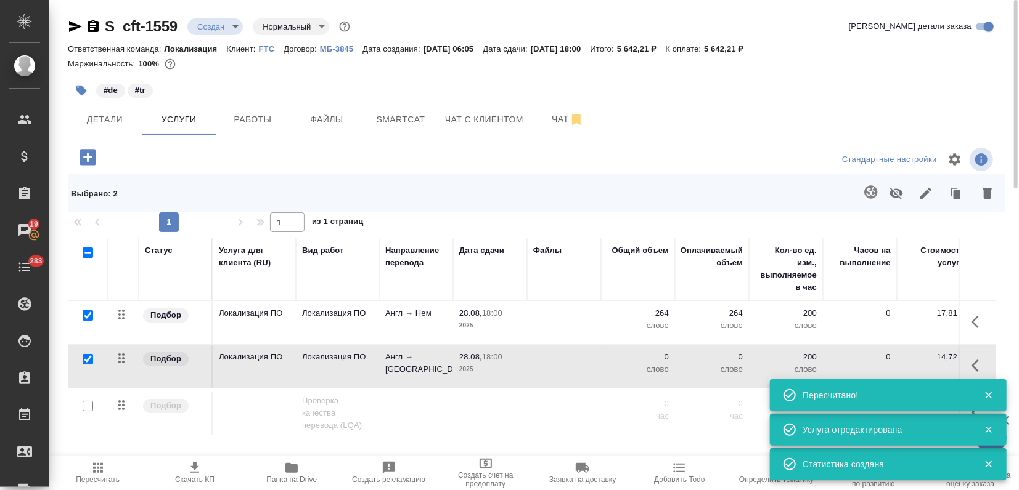
click at [513, 370] on p "2025" at bounding box center [490, 370] width 62 height 12
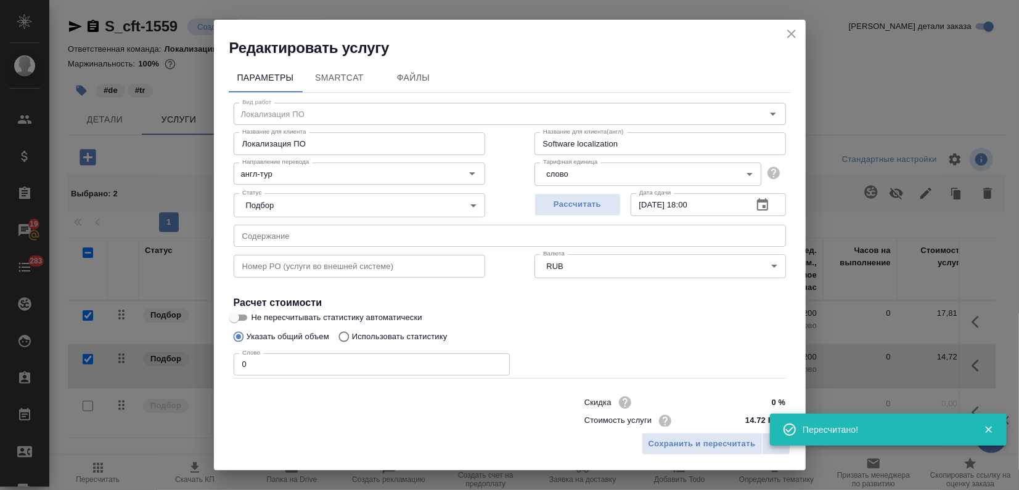
click at [357, 333] on p "Использовать статистику" at bounding box center [400, 337] width 96 height 12
click at [352, 333] on input "Использовать статистику" at bounding box center [342, 336] width 20 height 23
radio input "true"
radio input "false"
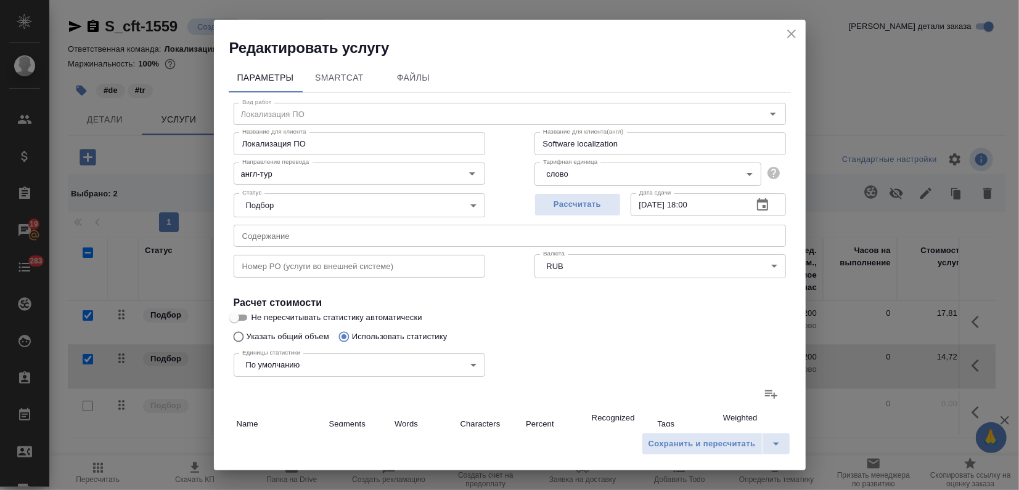
click at [763, 397] on icon at bounding box center [770, 394] width 15 height 15
click at [0, 0] on input "file" at bounding box center [0, 0] width 0 height 0
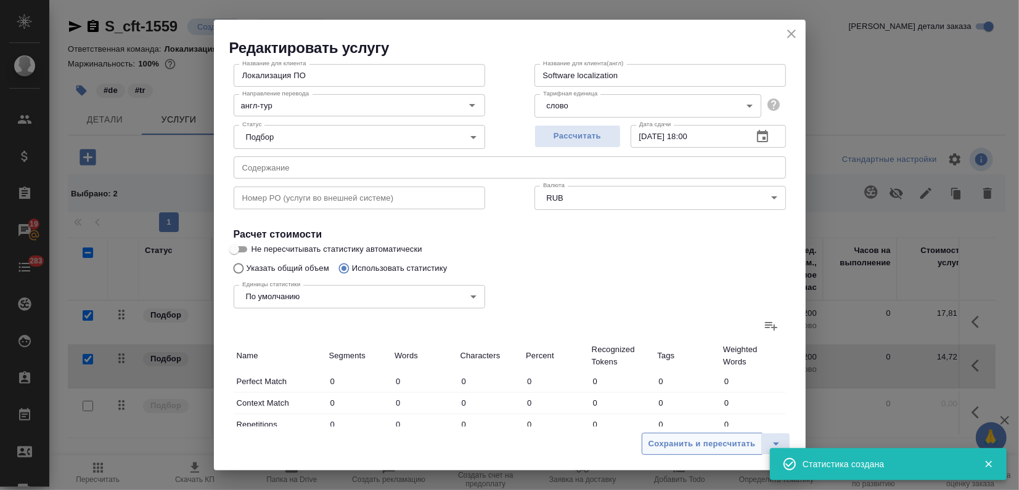
type input "7"
type input "131"
type input "798"
type input "8"
type input "133"
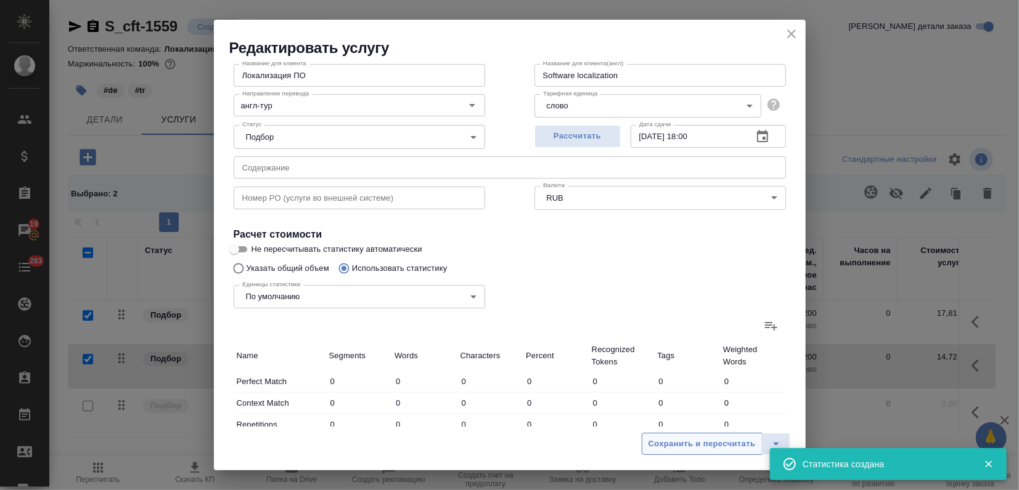
type input "835"
type input "8"
type input "133"
type input "835"
type input "15"
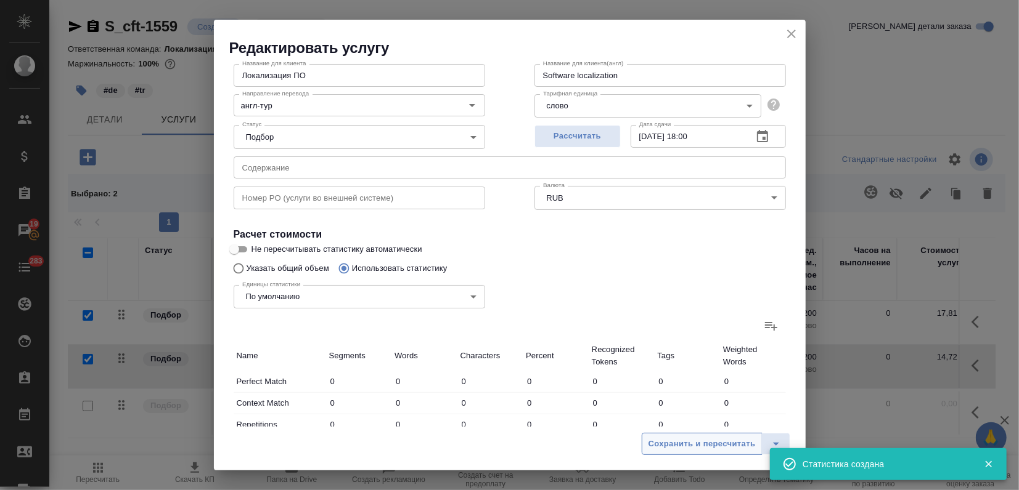
type input "264"
type input "1633"
click at [715, 450] on button "Сохранить и пересчитать" at bounding box center [701, 444] width 121 height 22
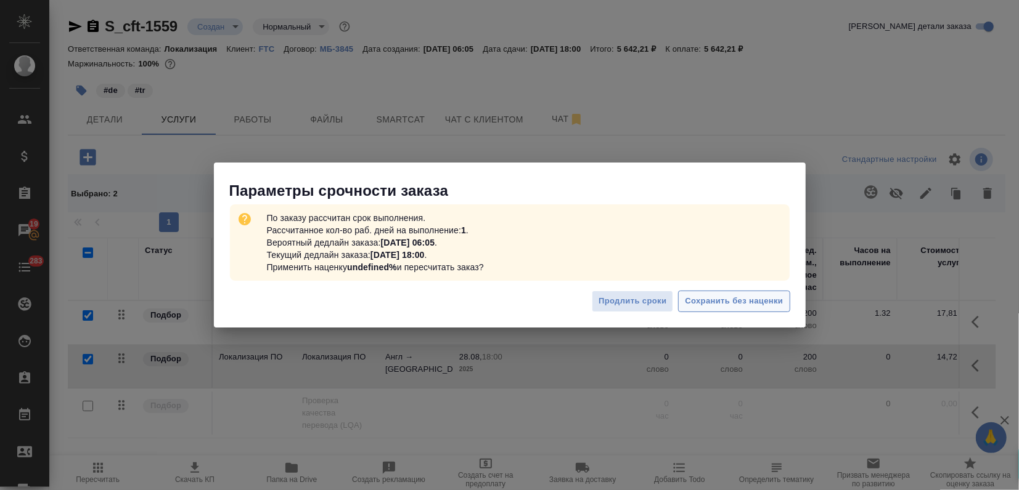
click at [722, 301] on span "Сохранить без наценки" at bounding box center [734, 302] width 98 height 14
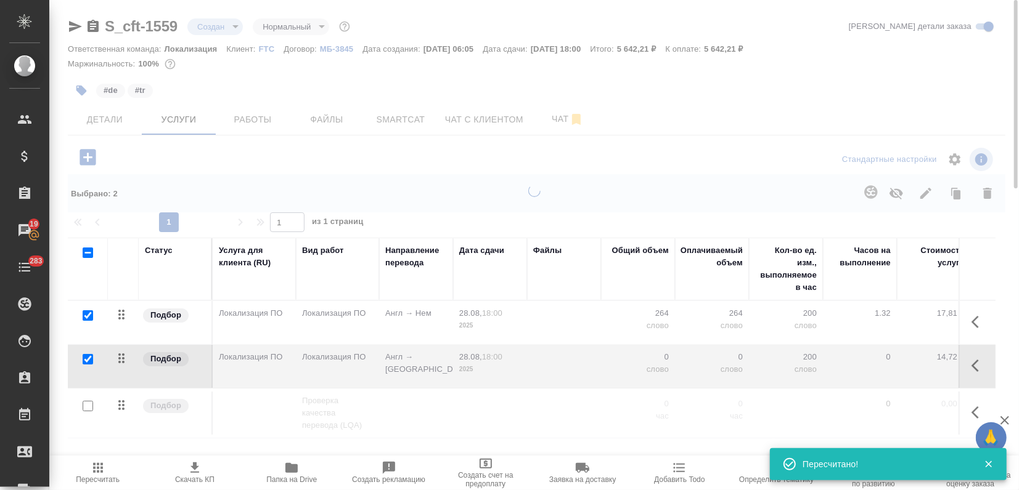
type input "urgent"
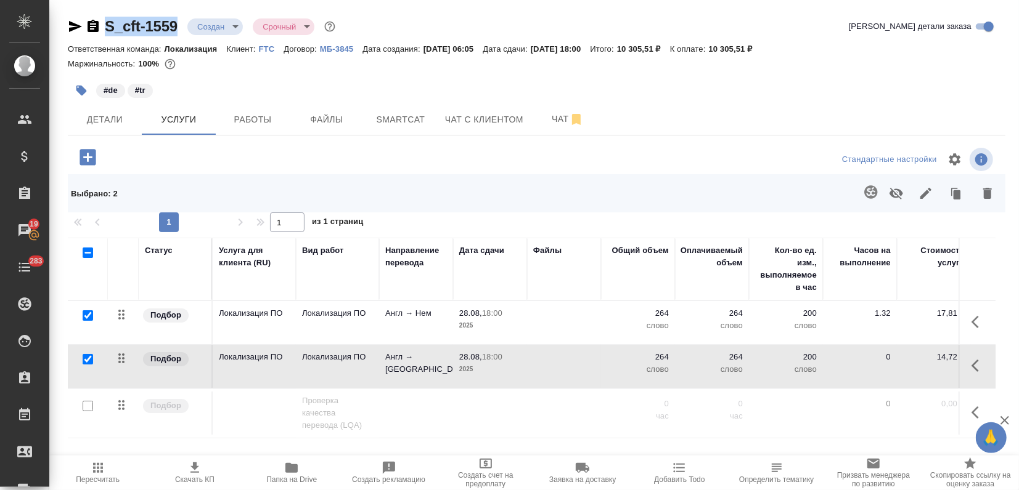
drag, startPoint x: 177, startPoint y: 25, endPoint x: 108, endPoint y: 31, distance: 68.7
click at [108, 31] on div "S_cft-1559 Создан new Срочный urgent" at bounding box center [203, 27] width 270 height 20
copy link "S_cft-1559"
click at [103, 115] on span "Детали" at bounding box center [104, 119] width 59 height 15
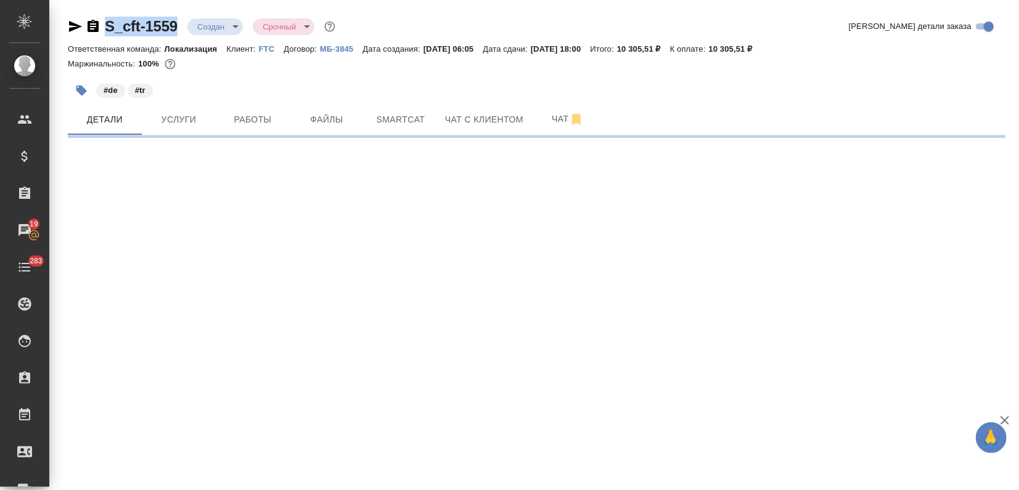
select select "RU"
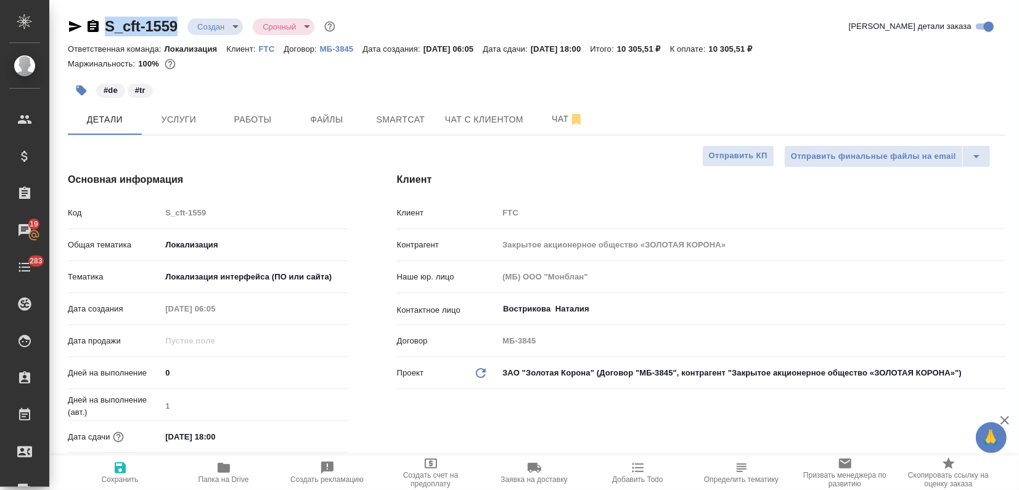
type textarea "x"
drag, startPoint x: 167, startPoint y: 436, endPoint x: 173, endPoint y: 439, distance: 6.3
click at [173, 439] on input "28.08.2025 18:00" at bounding box center [215, 437] width 108 height 18
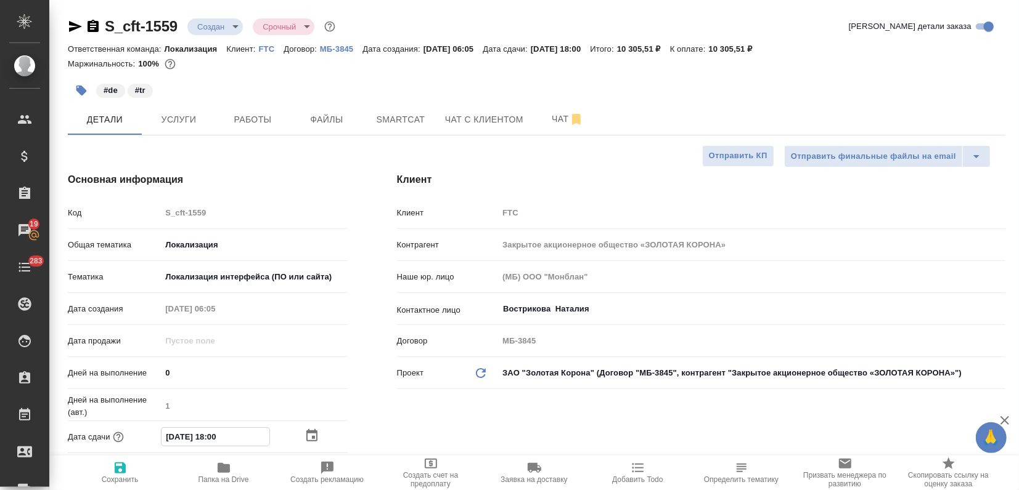
type input "[DATE] 18:00"
type textarea "x"
type input "[DATE] 18:00"
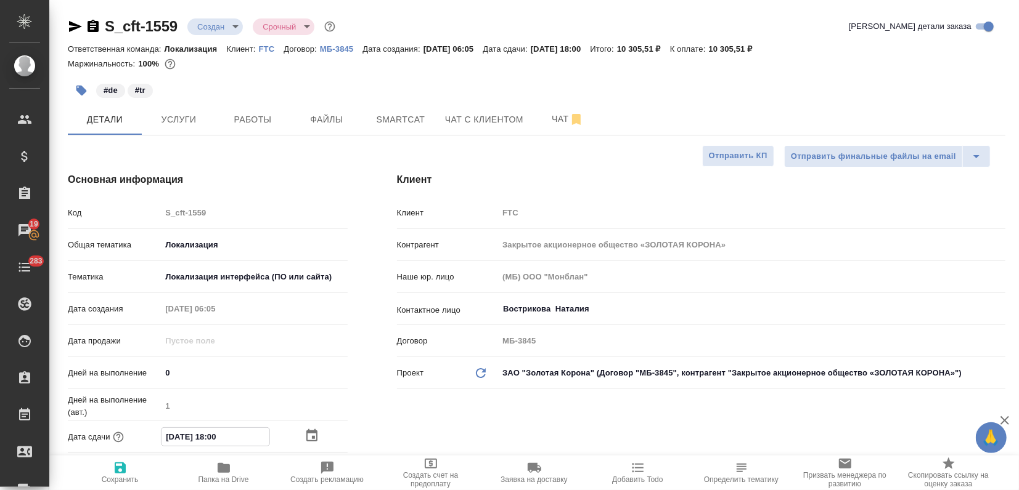
click at [111, 469] on span "Сохранить" at bounding box center [120, 472] width 89 height 23
type textarea "x"
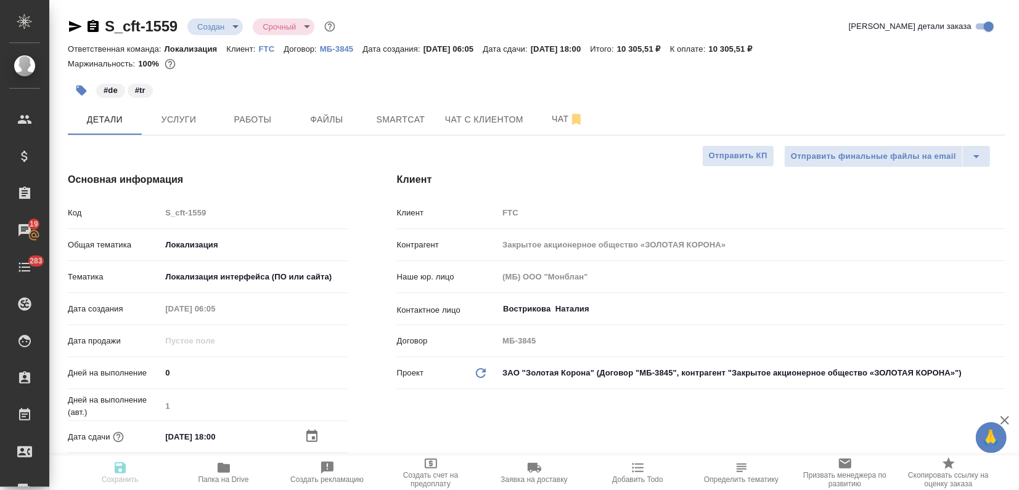
type textarea "x"
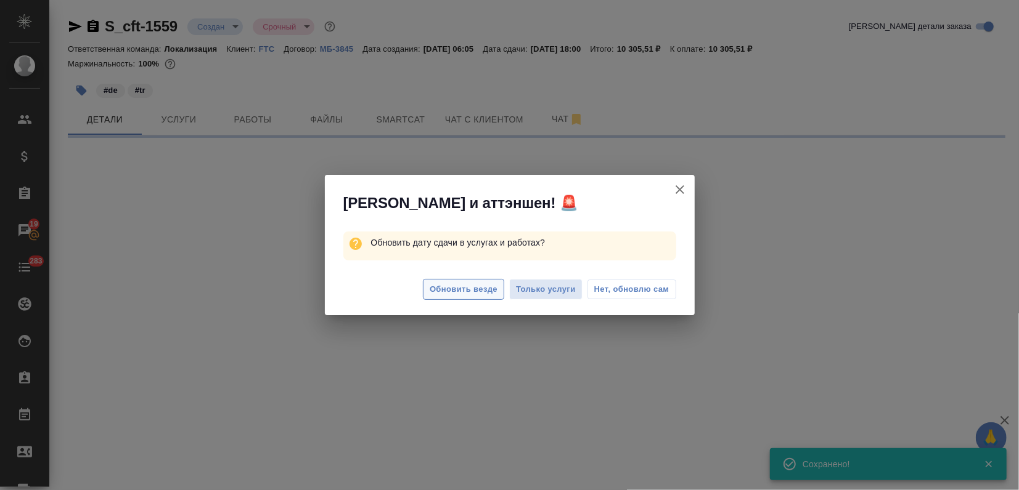
click at [441, 289] on span "Обновить везде" at bounding box center [463, 290] width 68 height 14
select select "RU"
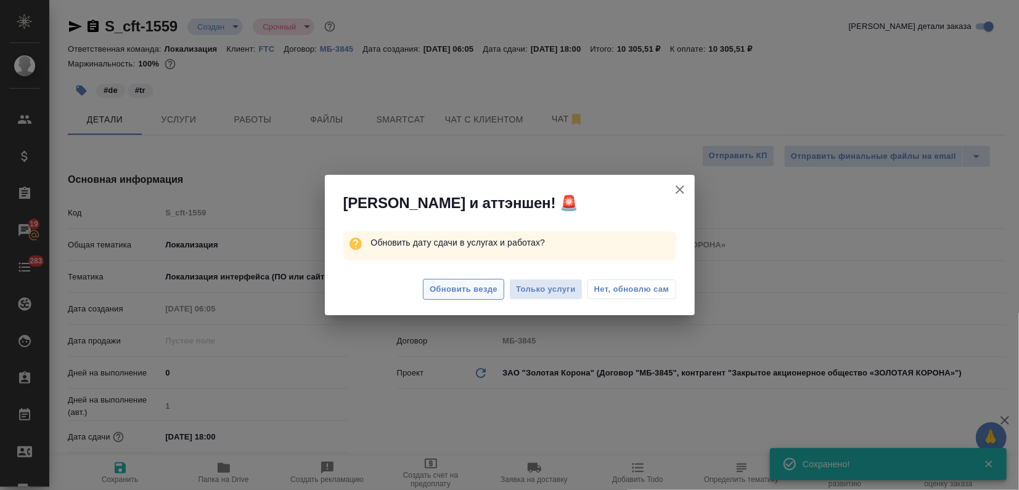
type textarea "x"
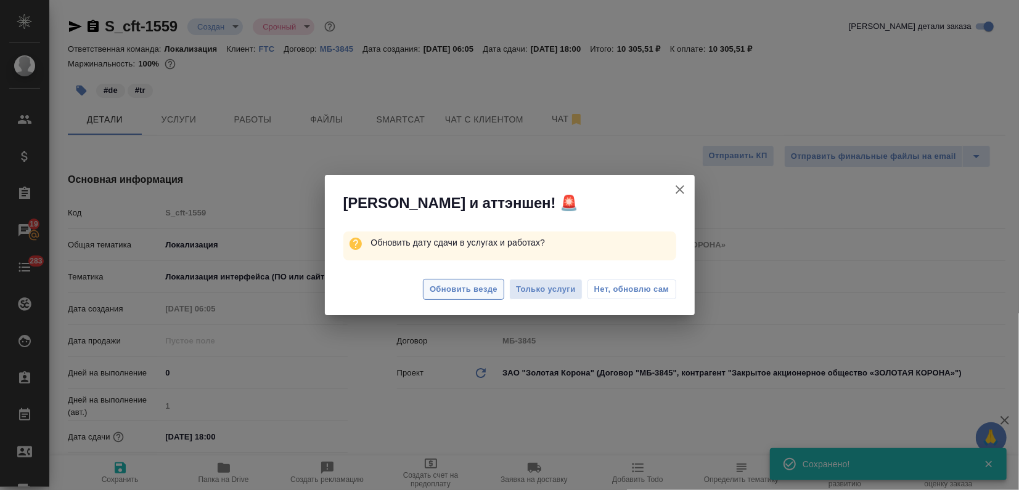
type textarea "x"
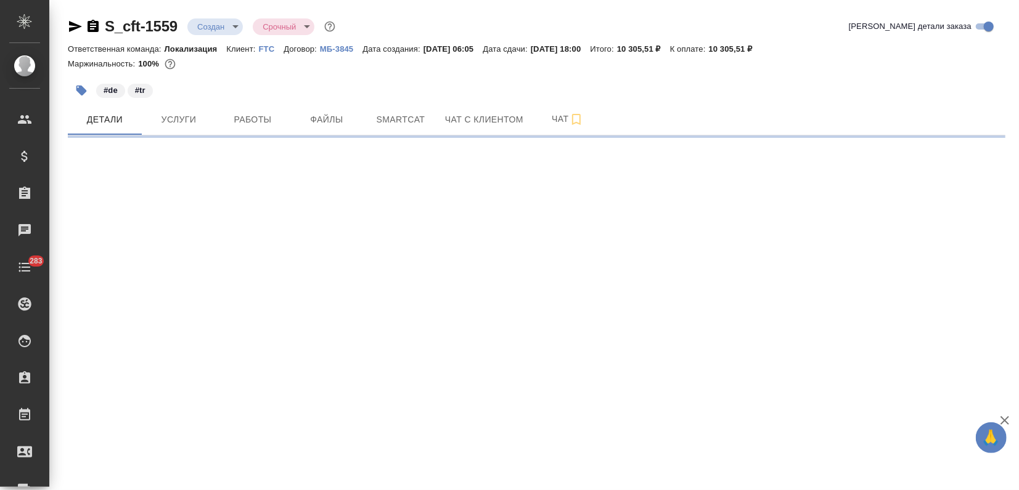
select select "RU"
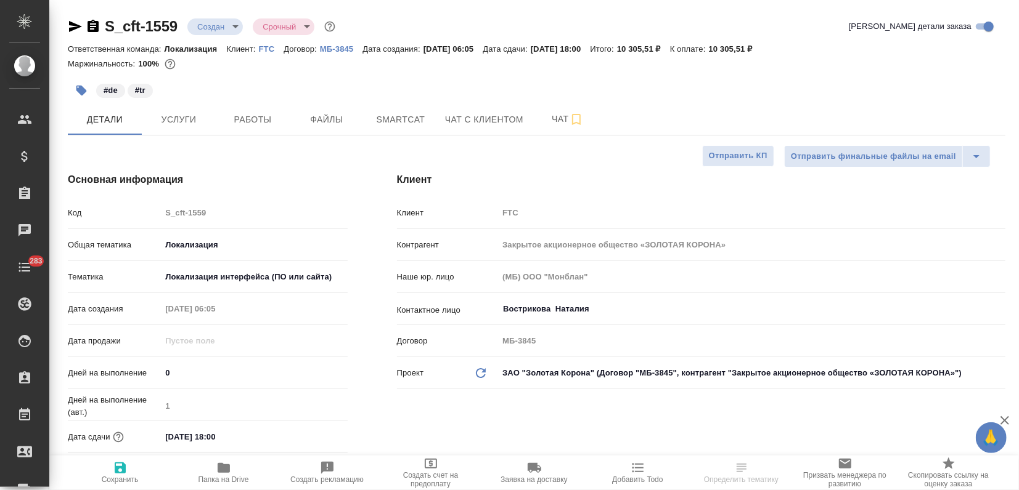
type textarea "x"
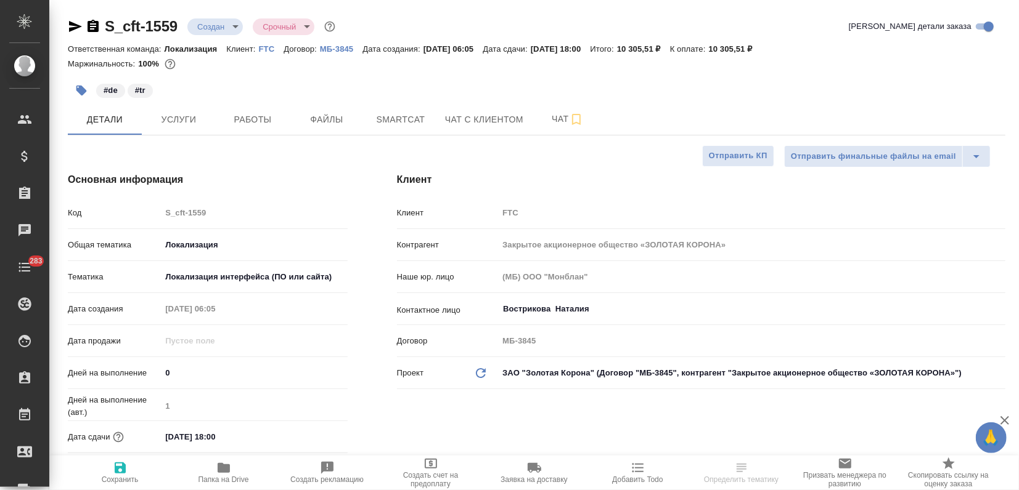
type textarea "x"
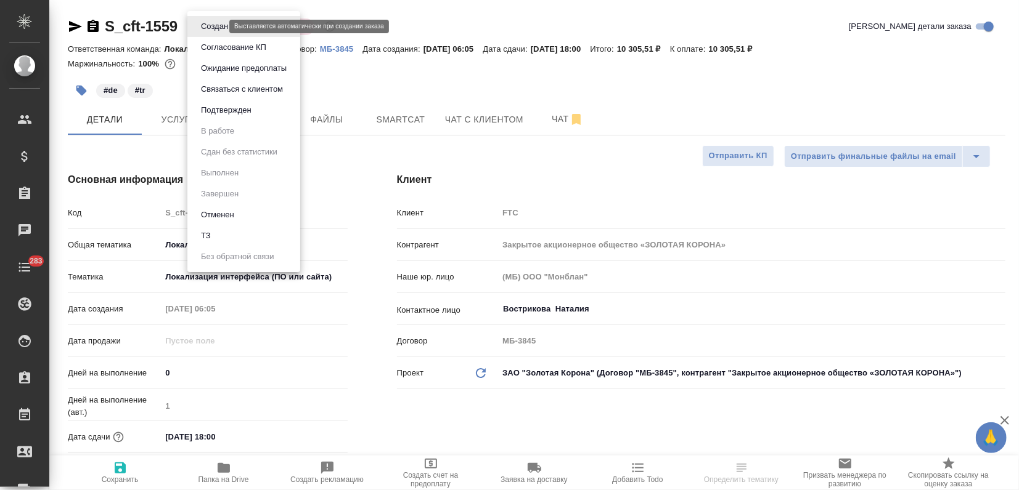
click at [209, 22] on body "🙏 .cls-1 fill:#fff; AWATERA Zagorodnikh [PERSON_NAME] Спецификации Заказы Чаты …" at bounding box center [509, 245] width 1019 height 490
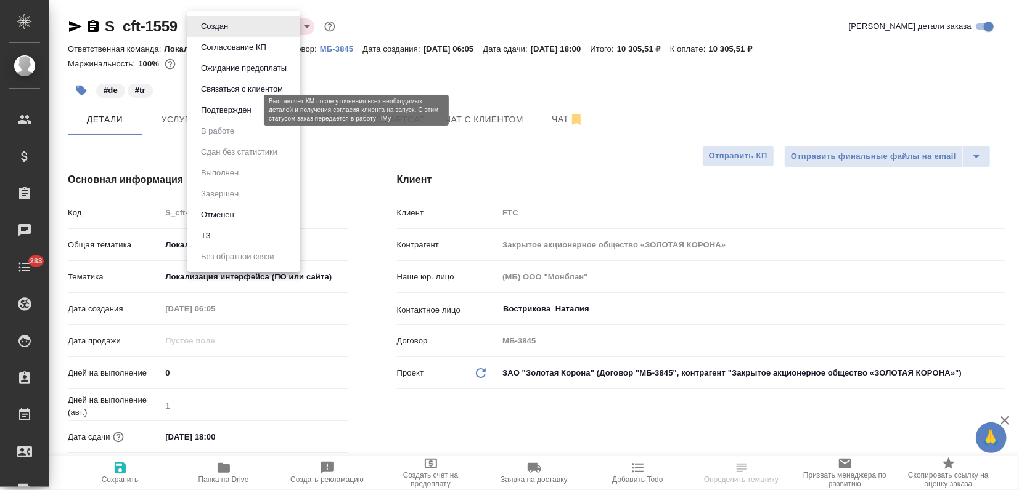
click at [231, 110] on button "Подтвержден" at bounding box center [226, 111] width 58 height 14
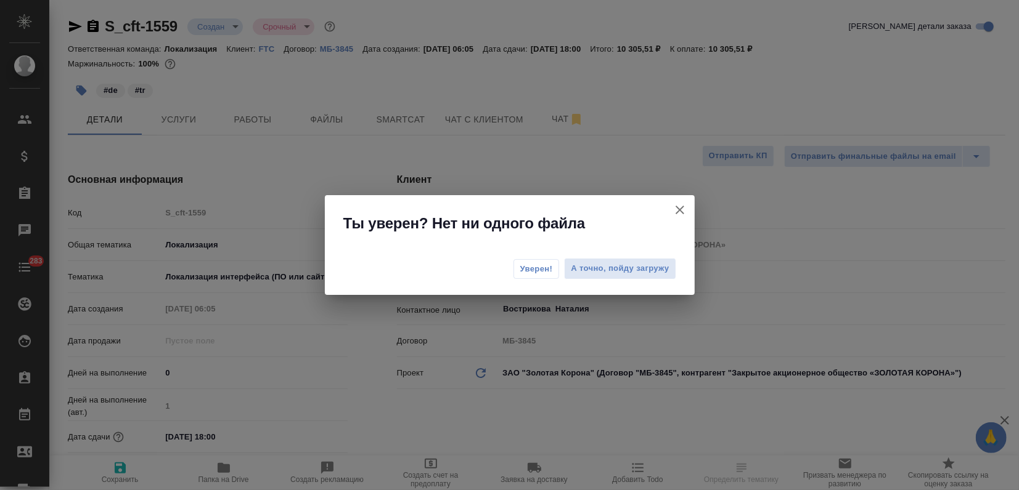
click at [516, 267] on button "Уверен!" at bounding box center [536, 269] width 46 height 20
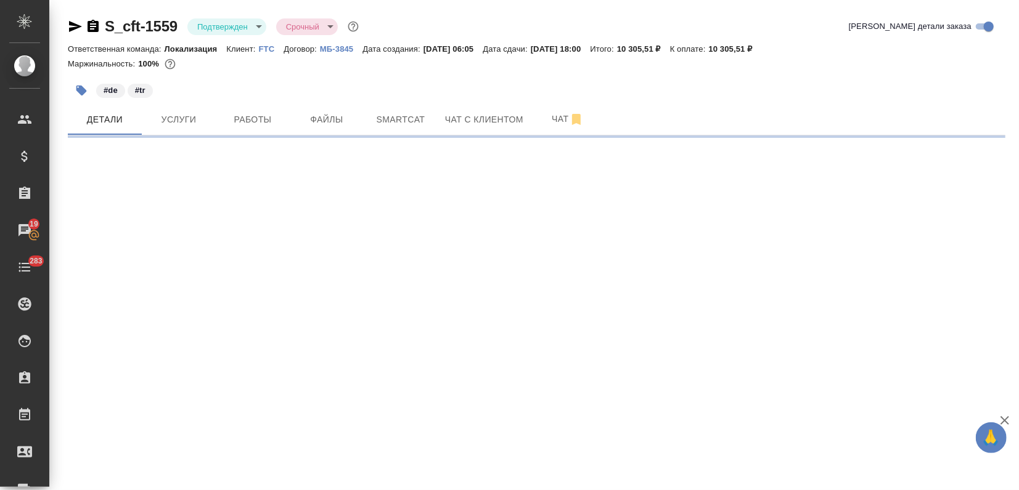
click at [73, 25] on icon "button" at bounding box center [75, 26] width 13 height 11
select select "RU"
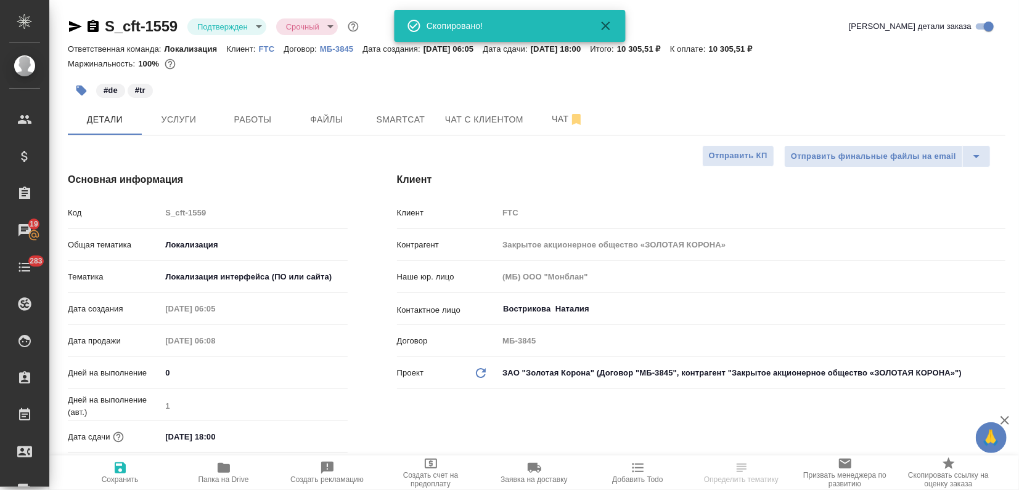
type textarea "x"
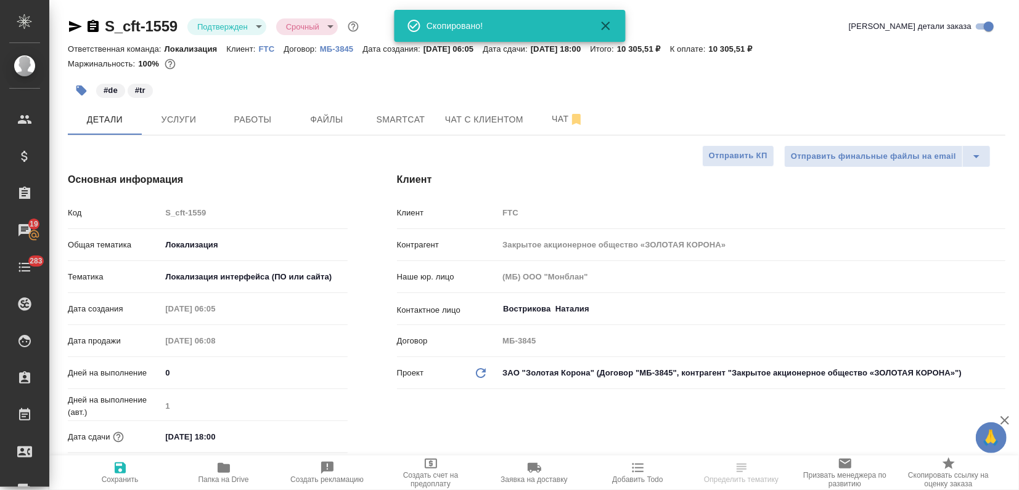
type textarea "x"
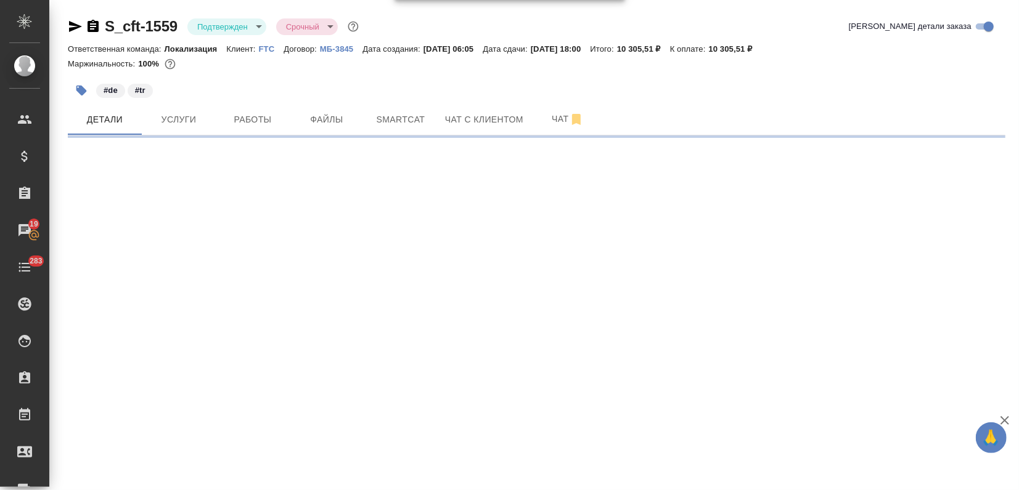
select select "RU"
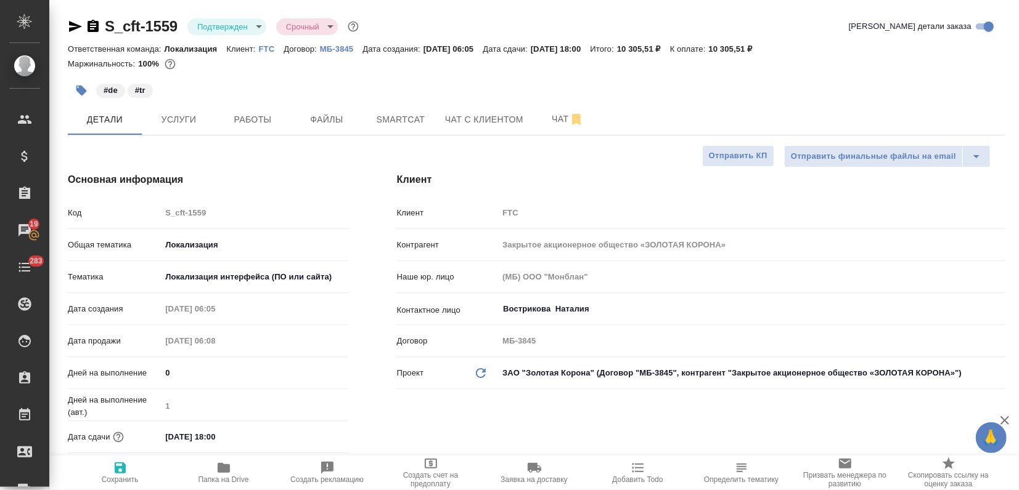
type textarea "x"
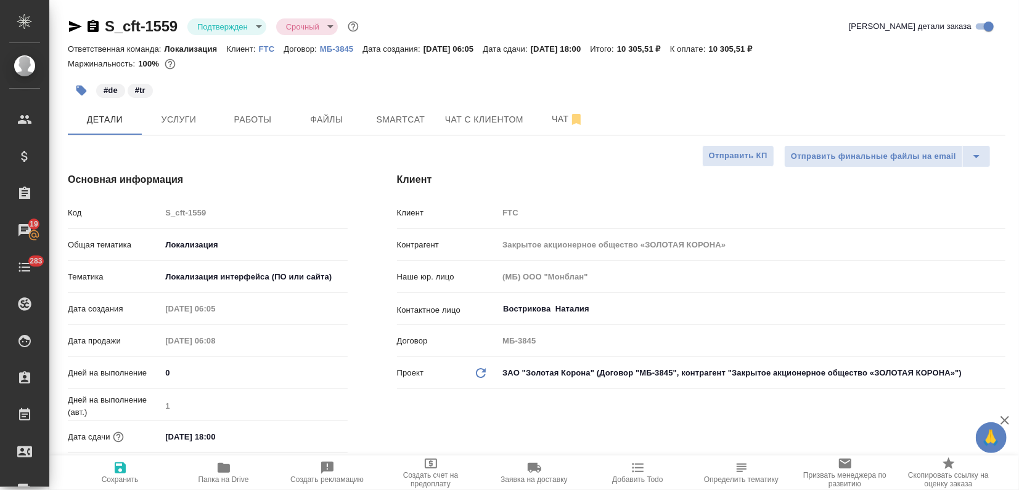
type textarea "x"
